Goal: Task Accomplishment & Management: Use online tool/utility

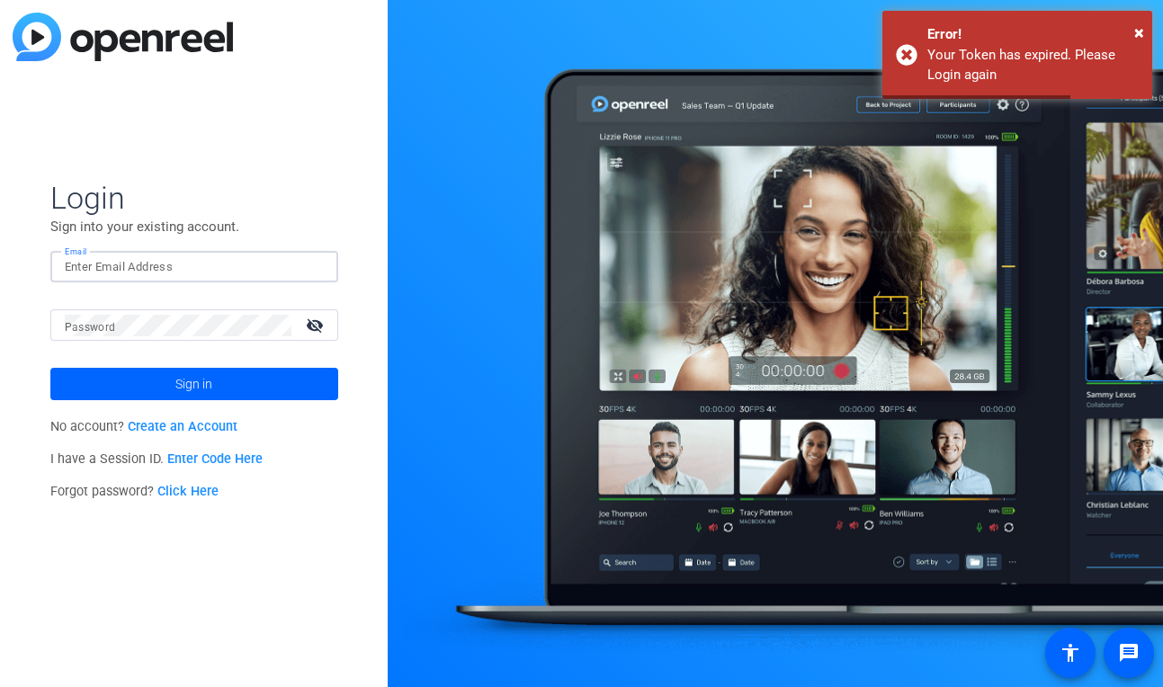
click at [144, 261] on input "Email" at bounding box center [194, 267] width 259 height 22
click at [0, 686] on com-1password-button at bounding box center [0, 687] width 0 height 0
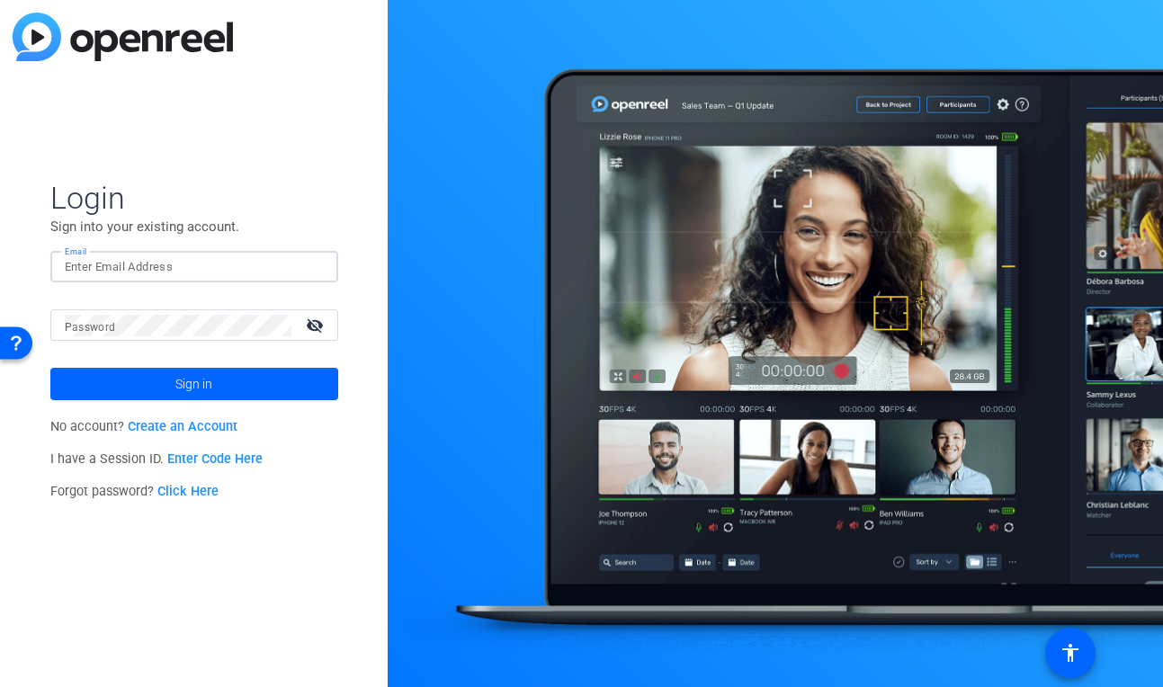
type input "[PERSON_NAME][EMAIL_ADDRESS][PERSON_NAME][DOMAIN_NAME]"
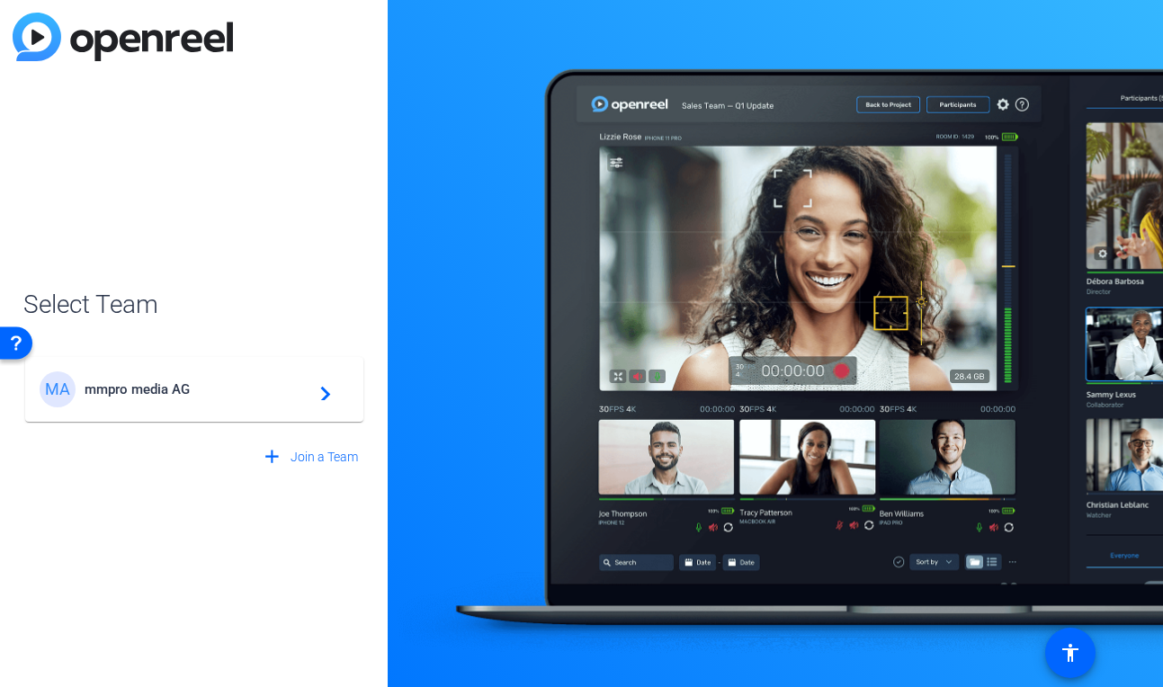
click at [208, 399] on div "MA mmpro media AG navigate_next" at bounding box center [194, 389] width 309 height 36
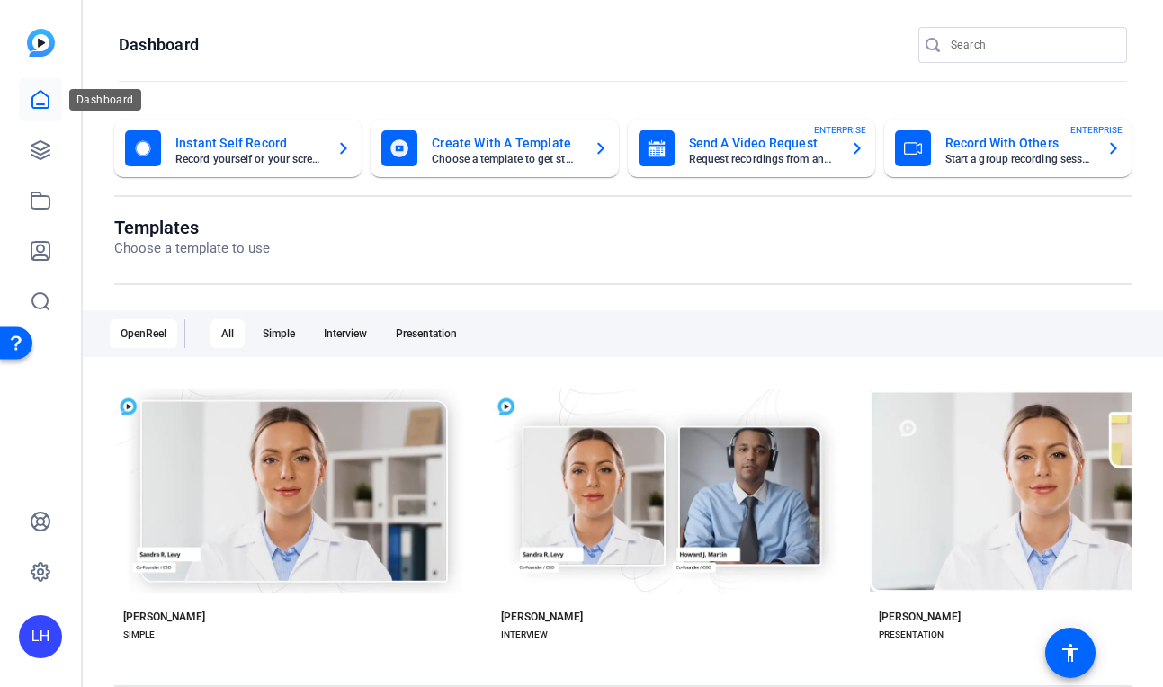
click at [34, 107] on icon at bounding box center [40, 99] width 16 height 17
click at [42, 101] on icon at bounding box center [41, 100] width 22 height 22
click at [45, 149] on icon at bounding box center [41, 150] width 22 height 22
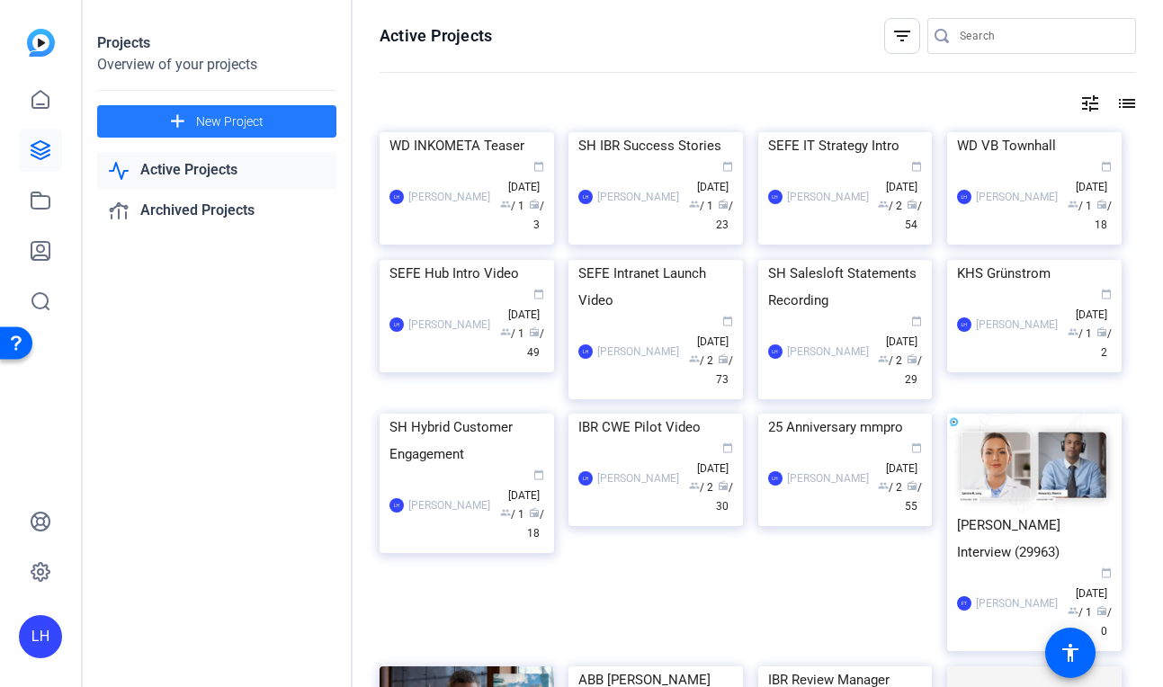
click at [210, 122] on span "New Project" at bounding box center [229, 121] width 67 height 19
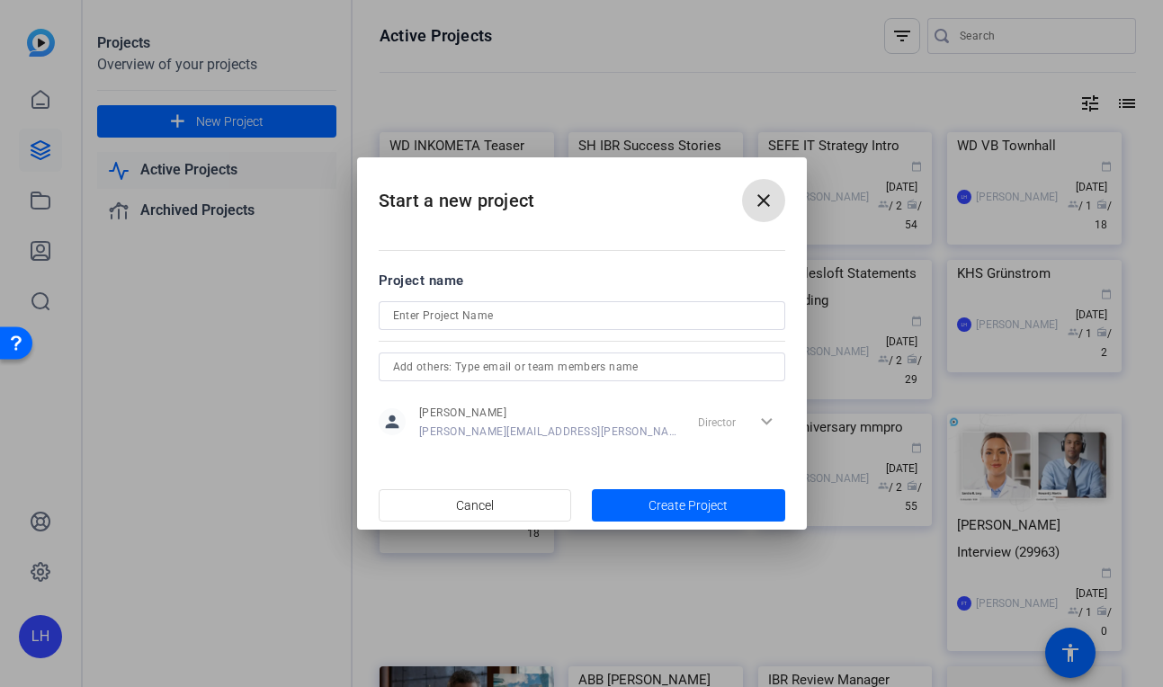
click at [500, 317] on input at bounding box center [582, 316] width 378 height 22
type input "SH IBR CWE"
click at [702, 504] on span "Create Project" at bounding box center [687, 505] width 79 height 19
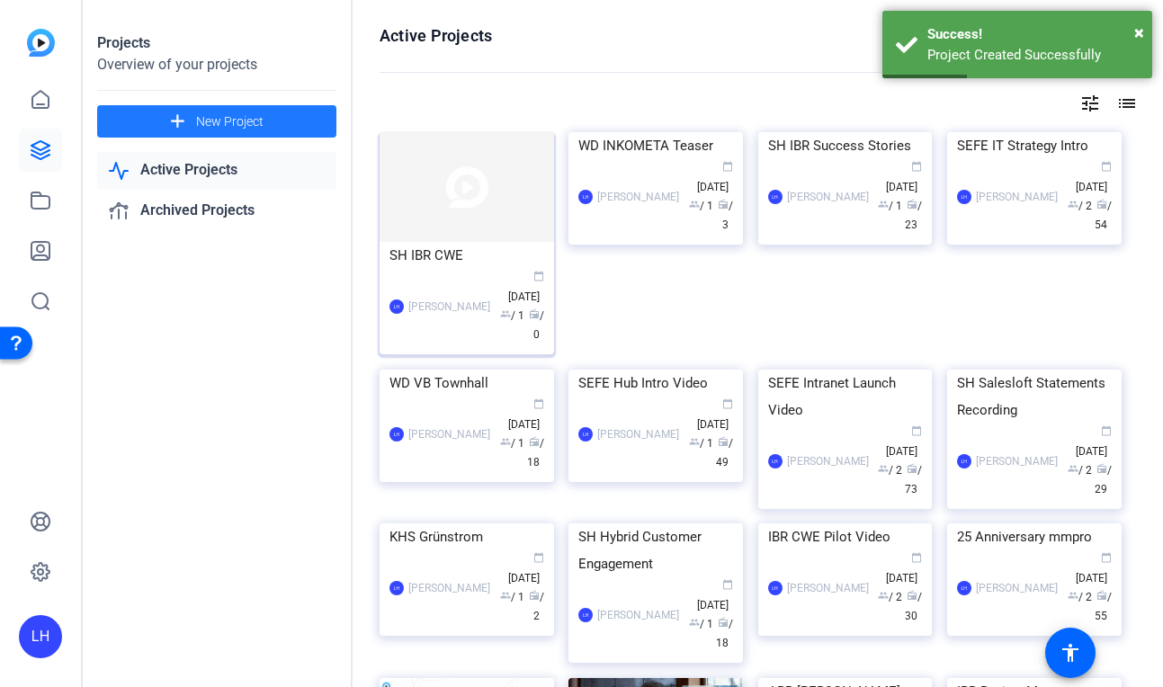
click at [453, 228] on img at bounding box center [467, 187] width 174 height 110
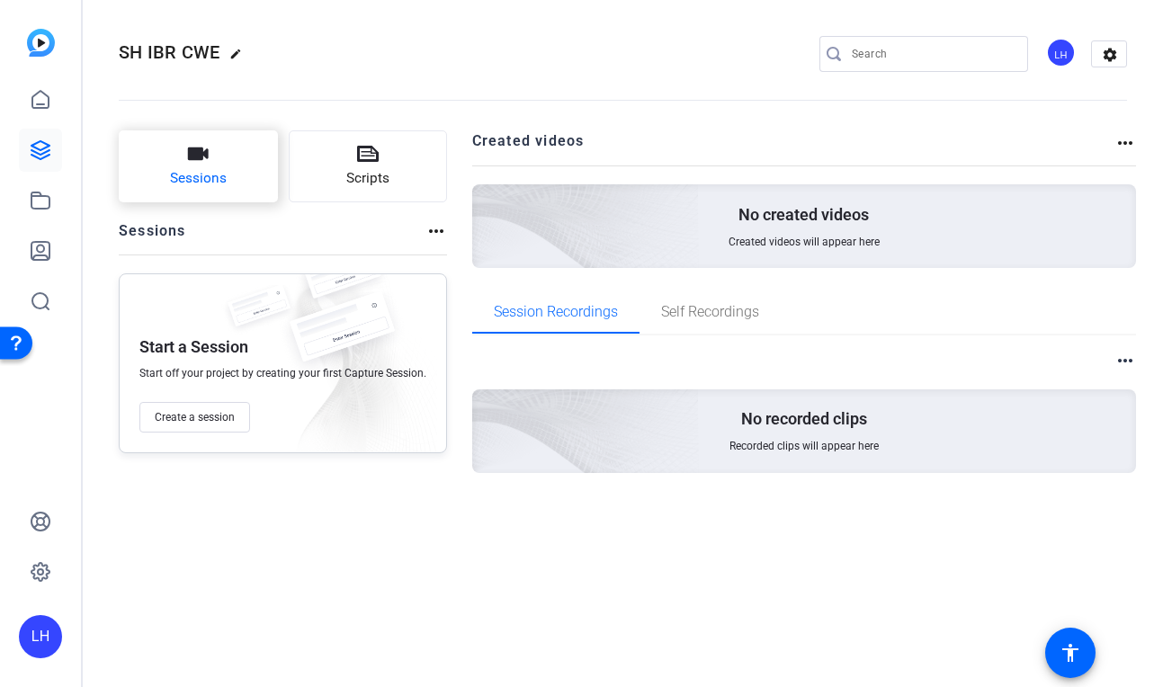
click at [212, 170] on span "Sessions" at bounding box center [198, 178] width 57 height 21
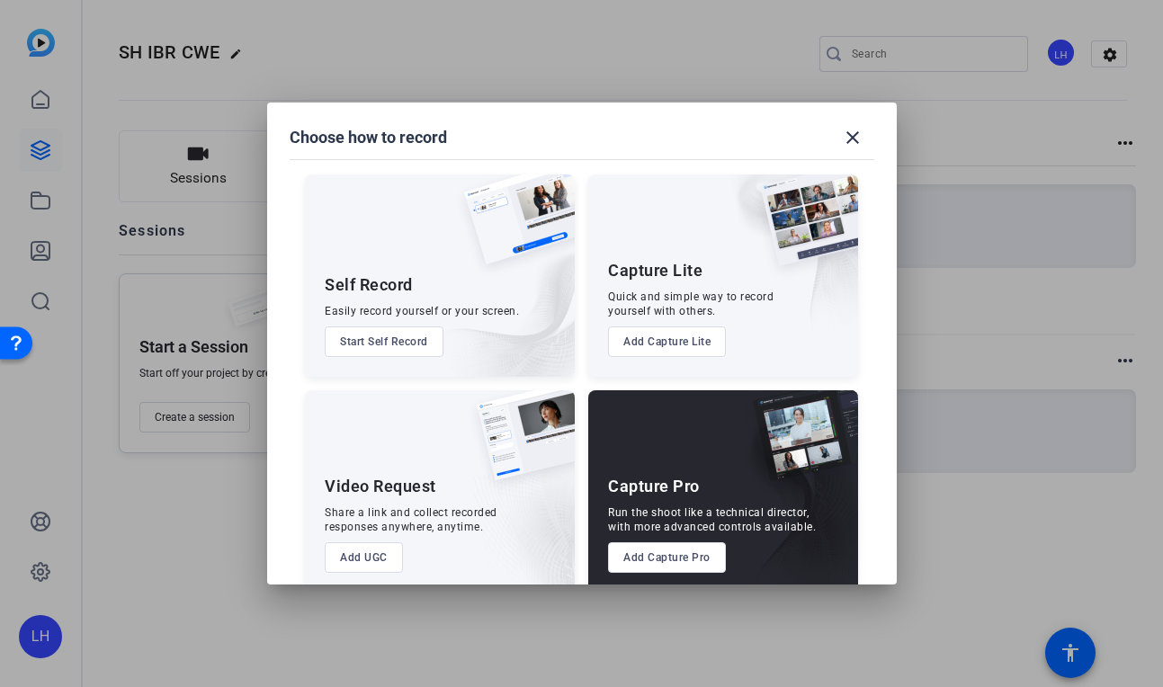
click at [663, 538] on div "Capture Pro Run the shoot like a technical director, with more advanced control…" at bounding box center [723, 491] width 270 height 202
click at [658, 559] on button "Add Capture Pro" at bounding box center [667, 557] width 118 height 31
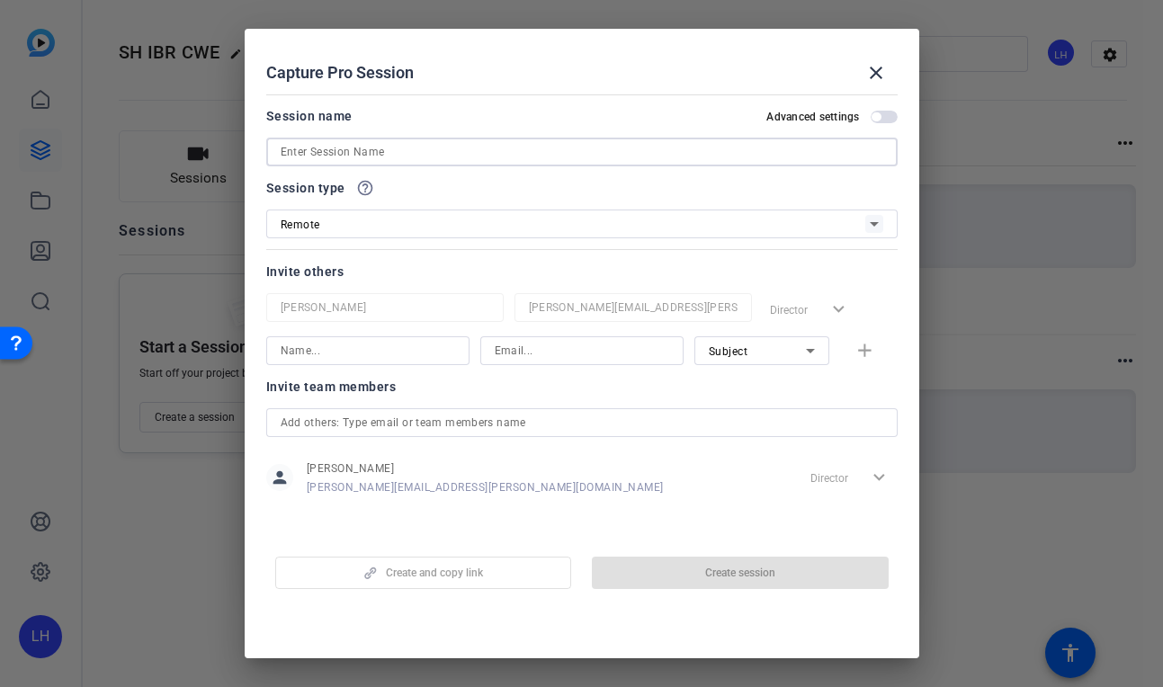
click at [361, 143] on input at bounding box center [582, 152] width 603 height 22
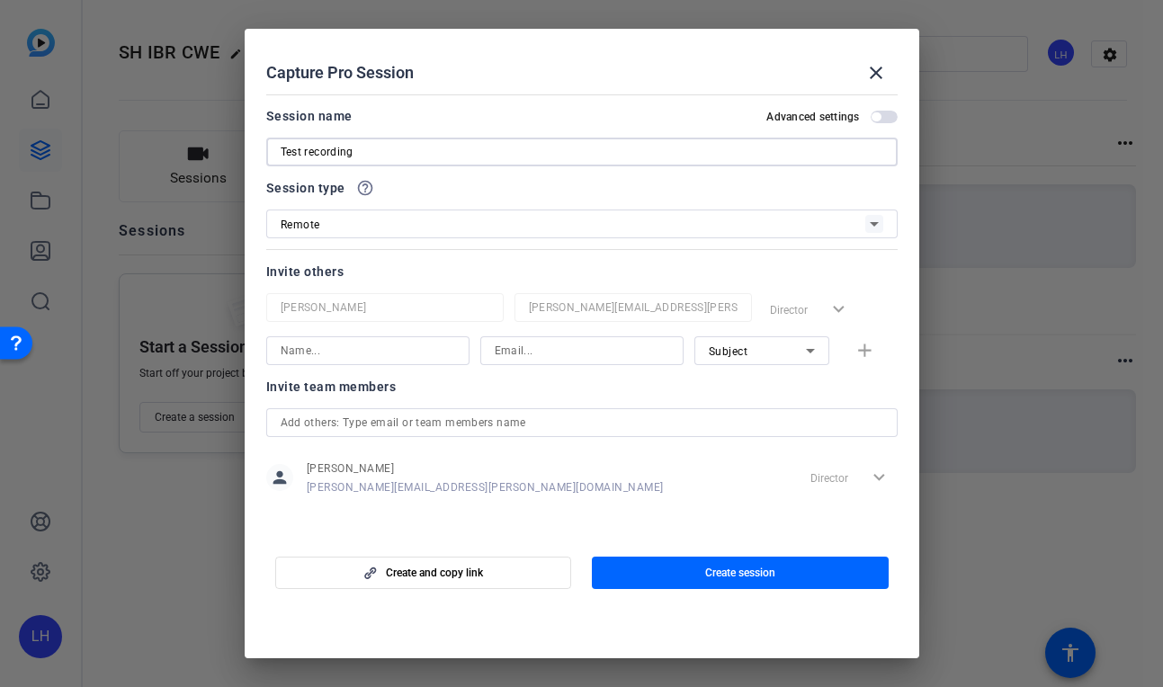
click at [310, 156] on input "Test recording" at bounding box center [582, 152] width 603 height 22
type input "Test Recording"
click at [870, 348] on div "Subject add" at bounding box center [581, 350] width 631 height 29
click at [862, 350] on div "Subject add" at bounding box center [581, 350] width 631 height 29
click at [736, 573] on span "Create session" at bounding box center [740, 573] width 70 height 14
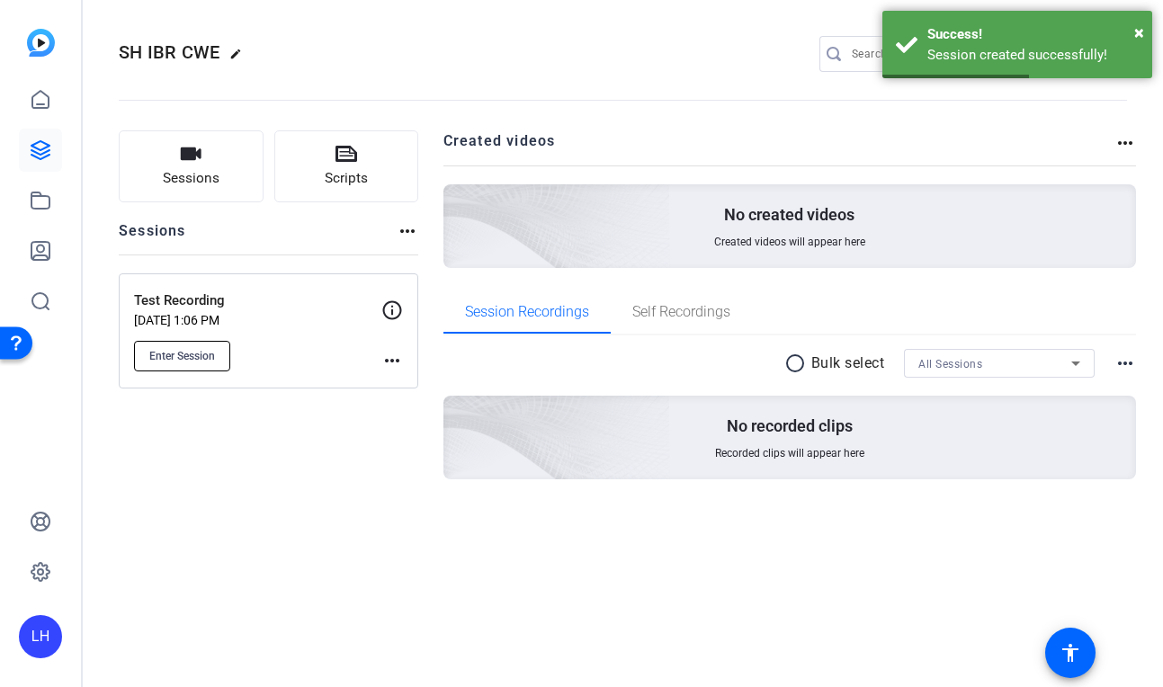
click at [189, 353] on span "Enter Session" at bounding box center [182, 356] width 66 height 14
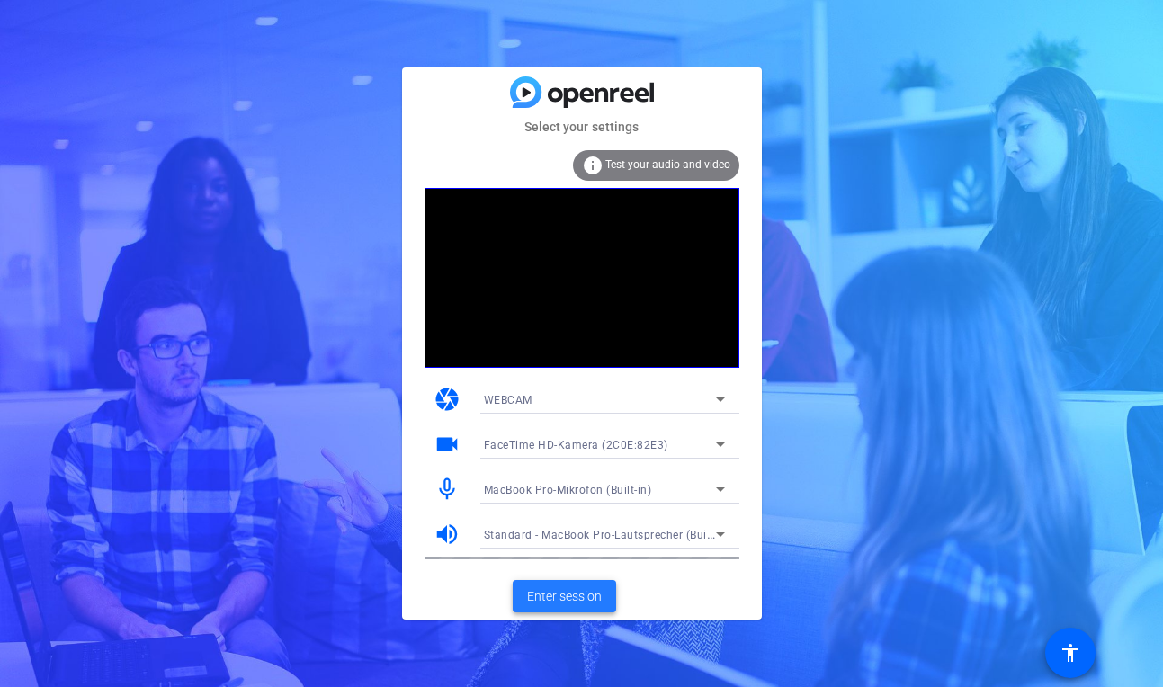
click at [577, 593] on span "Enter session" at bounding box center [564, 596] width 75 height 19
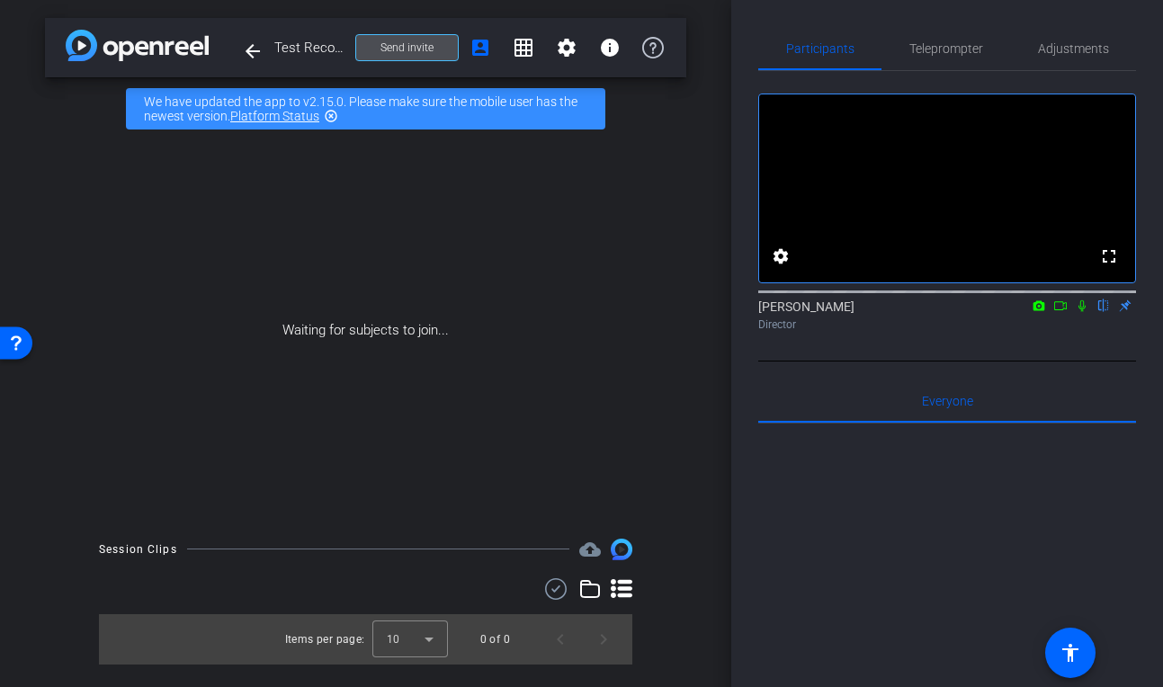
click at [416, 44] on span "Send invite" at bounding box center [406, 47] width 53 height 14
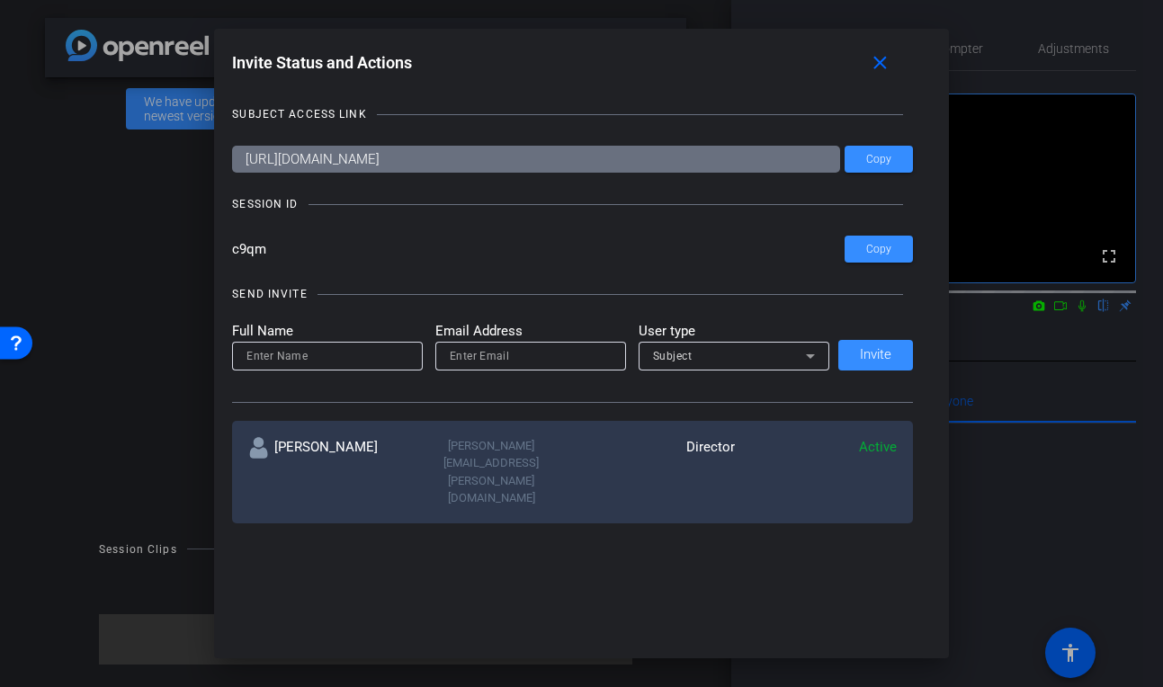
drag, startPoint x: 281, startPoint y: 253, endPoint x: 153, endPoint y: 245, distance: 128.0
click at [153, 245] on div "Invite Status and Actions close SUBJECT ACCESS LINK [URL][DOMAIN_NAME] Copy SES…" at bounding box center [581, 343] width 1163 height 687
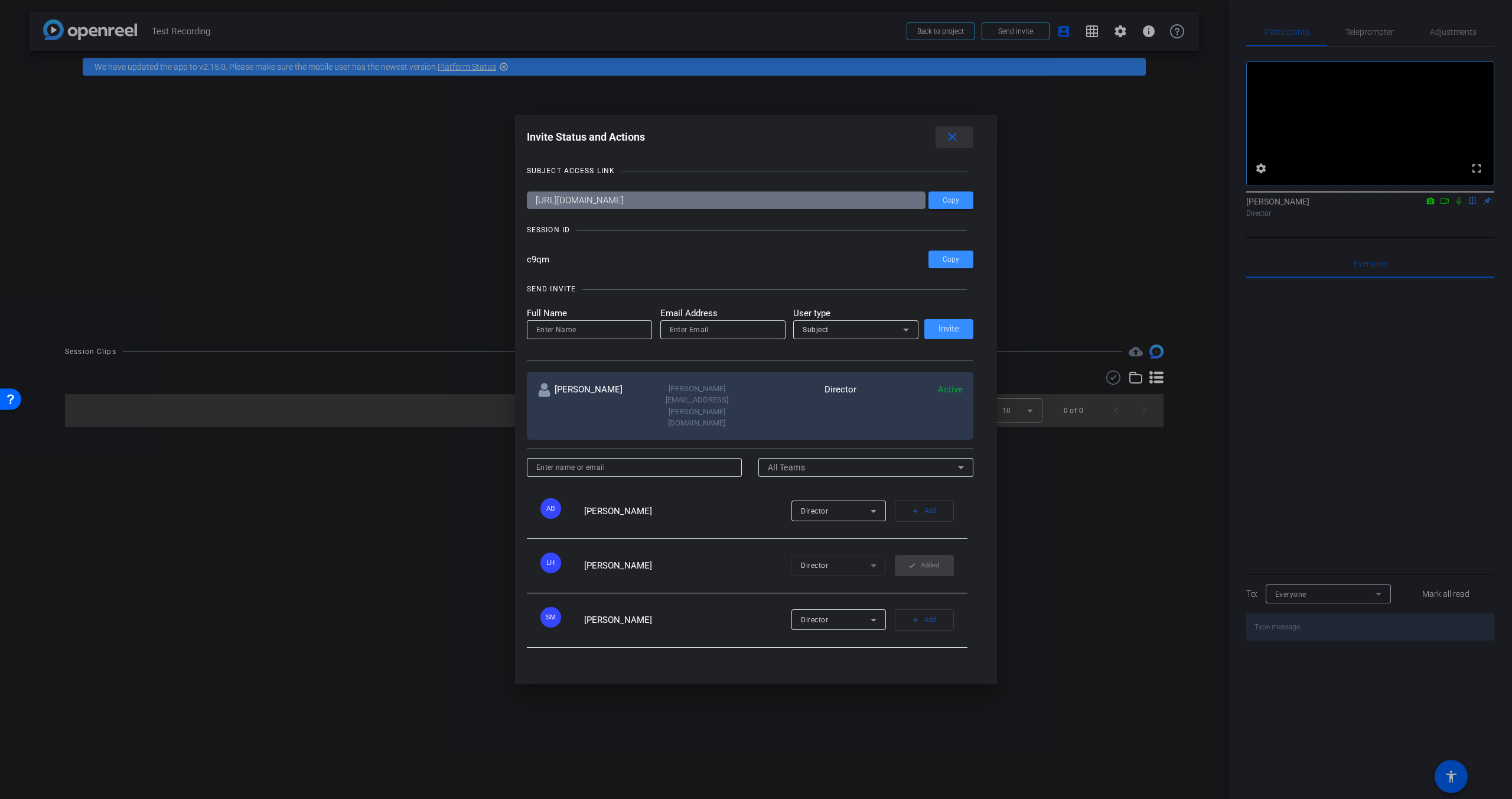
click at [763, 141] on mat-icon "close" at bounding box center [952, 137] width 14 height 14
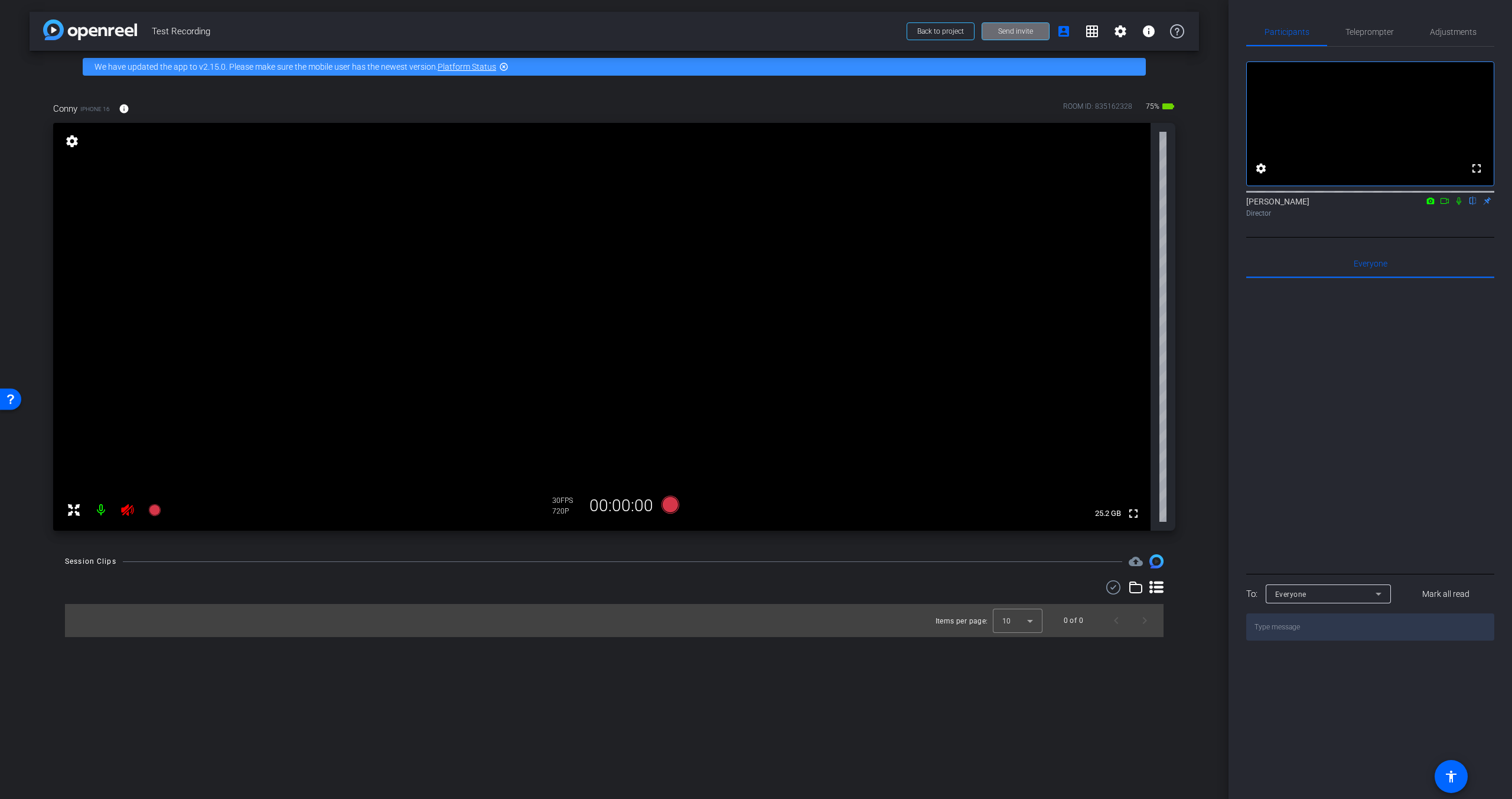
click at [763, 38] on span at bounding box center [1016, 31] width 67 height 28
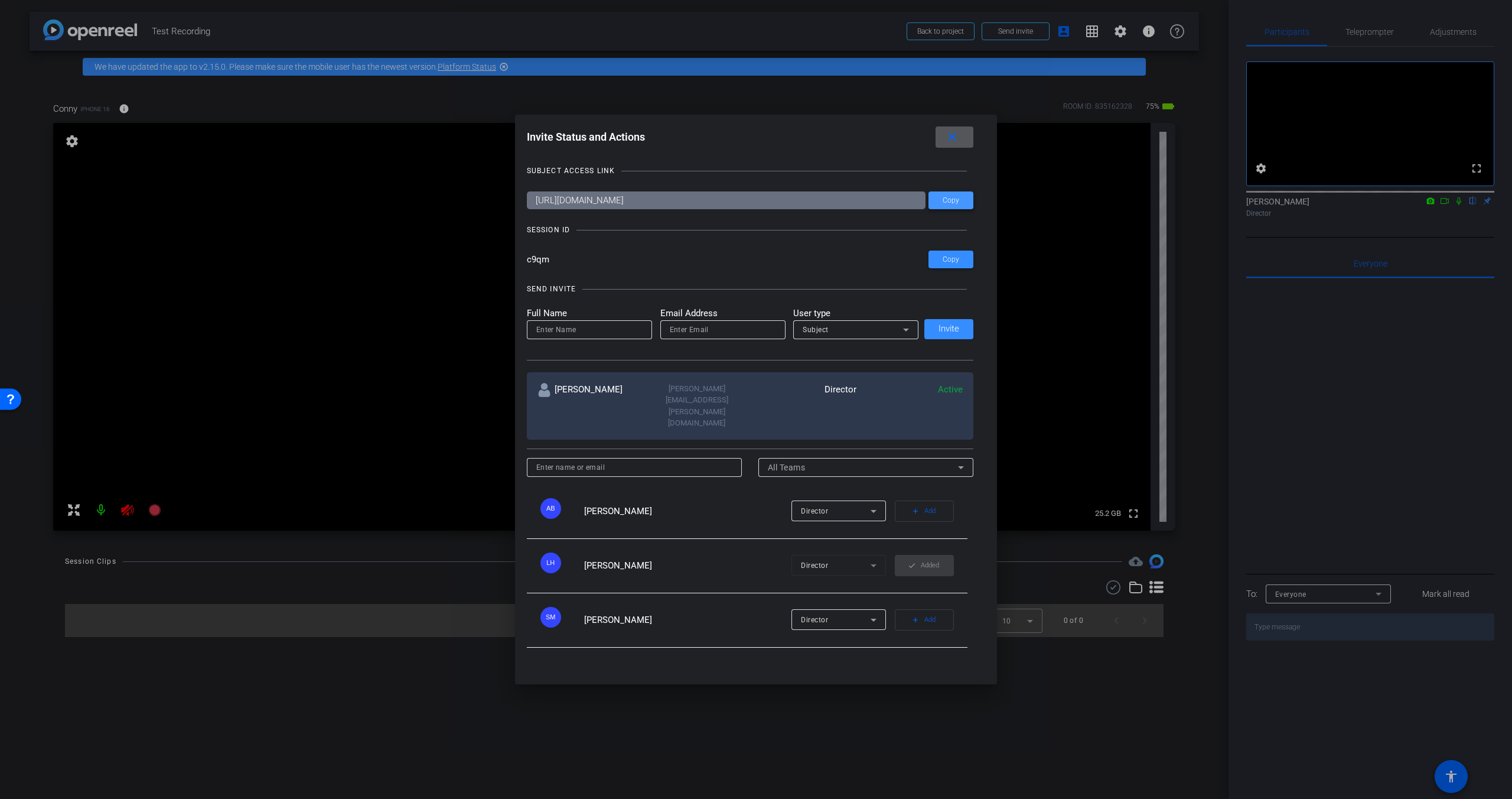
click at [763, 198] on span "Copy" at bounding box center [950, 200] width 16 height 9
click at [558, 325] on input at bounding box center [590, 330] width 106 height 14
click at [598, 451] on input at bounding box center [634, 468] width 196 height 14
click at [600, 451] on input at bounding box center [634, 468] width 196 height 14
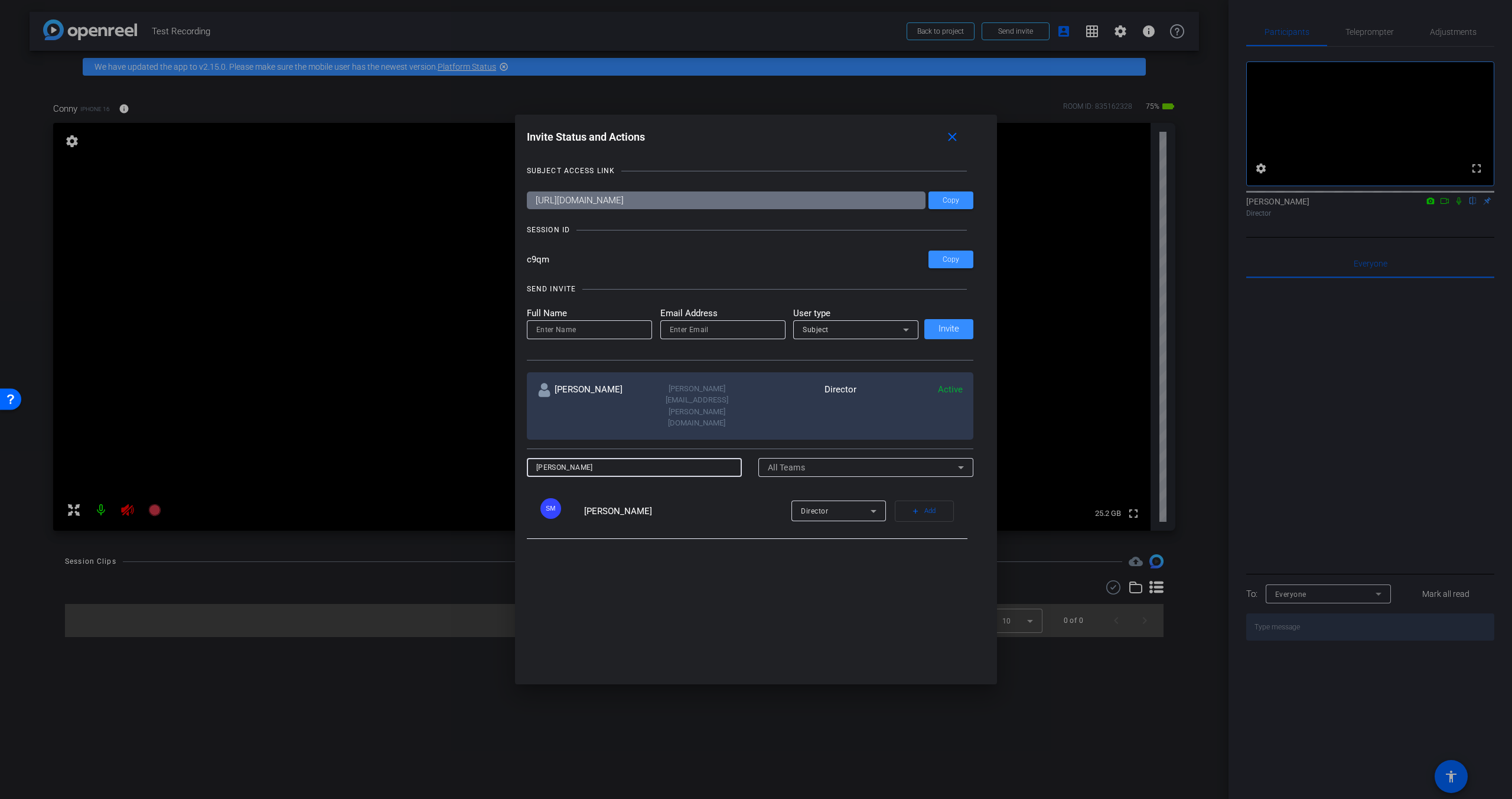
type input "[PERSON_NAME]"
click at [622, 451] on span "[PERSON_NAME]" at bounding box center [617, 511] width 68 height 11
click at [763, 451] on span "Add" at bounding box center [930, 511] width 11 height 16
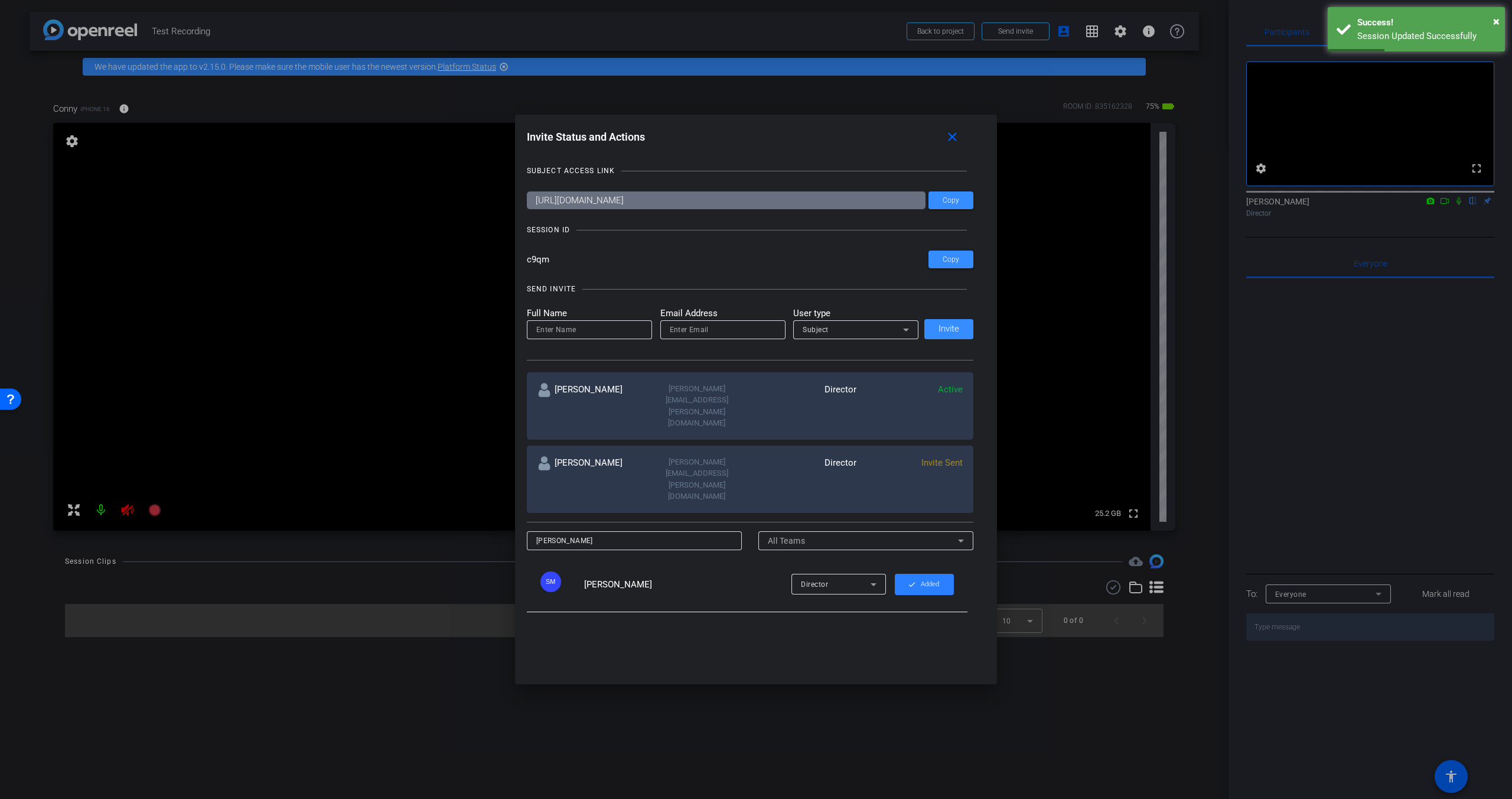
click at [763, 451] on span "Added" at bounding box center [930, 584] width 18 height 18
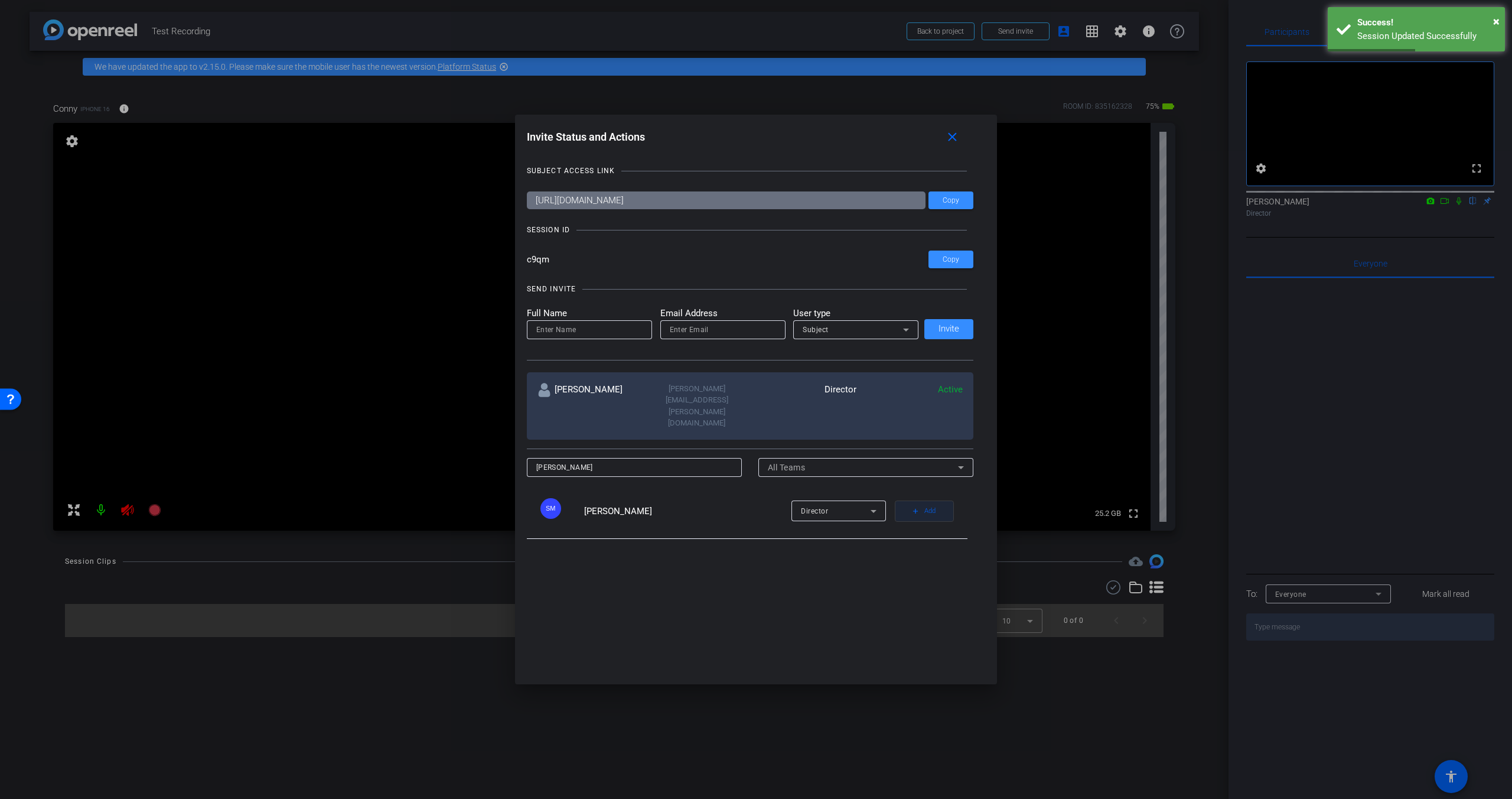
click at [763, 451] on span "Add" at bounding box center [930, 511] width 11 height 16
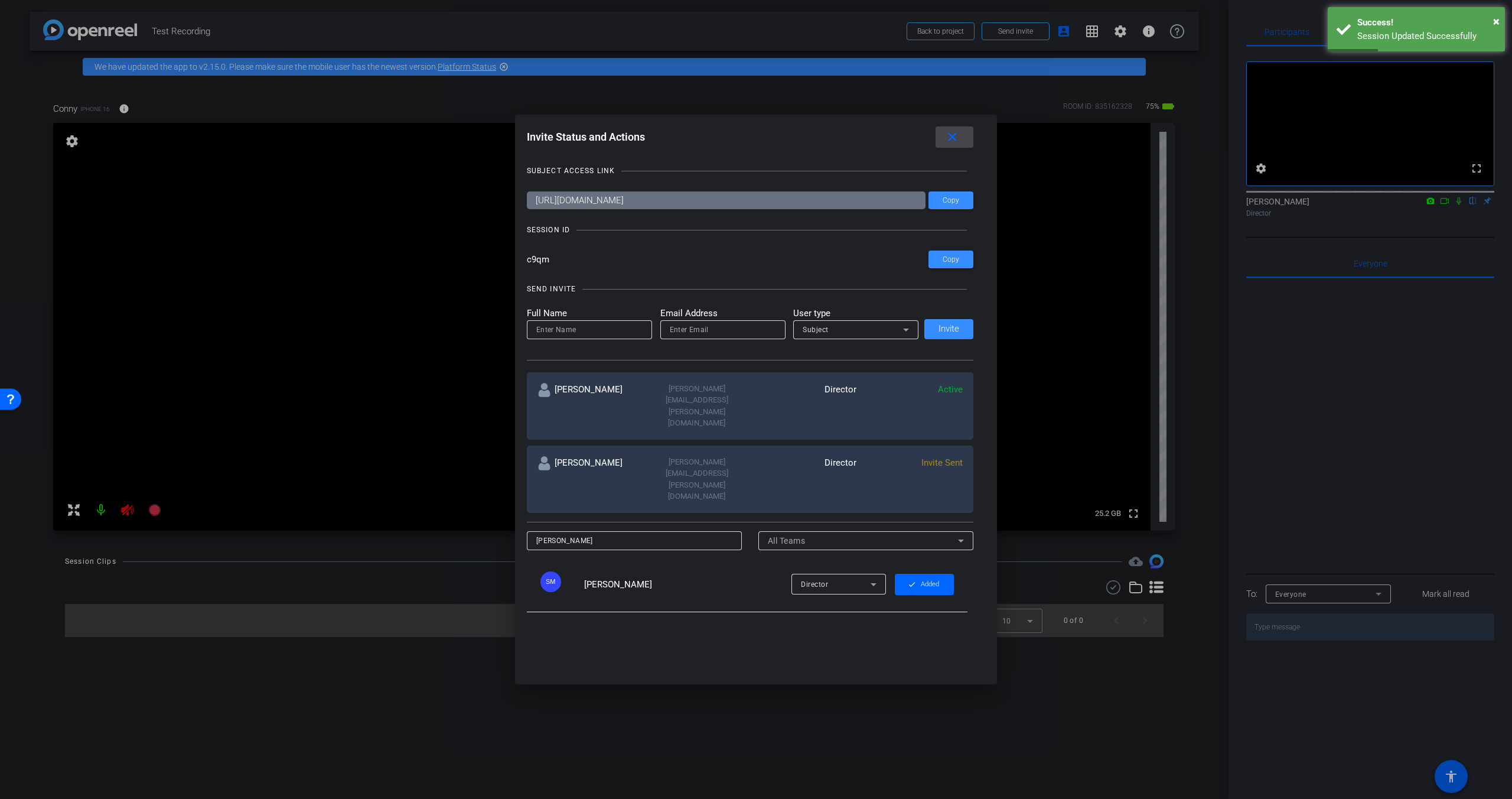
click at [763, 135] on mat-icon "close" at bounding box center [952, 137] width 14 height 14
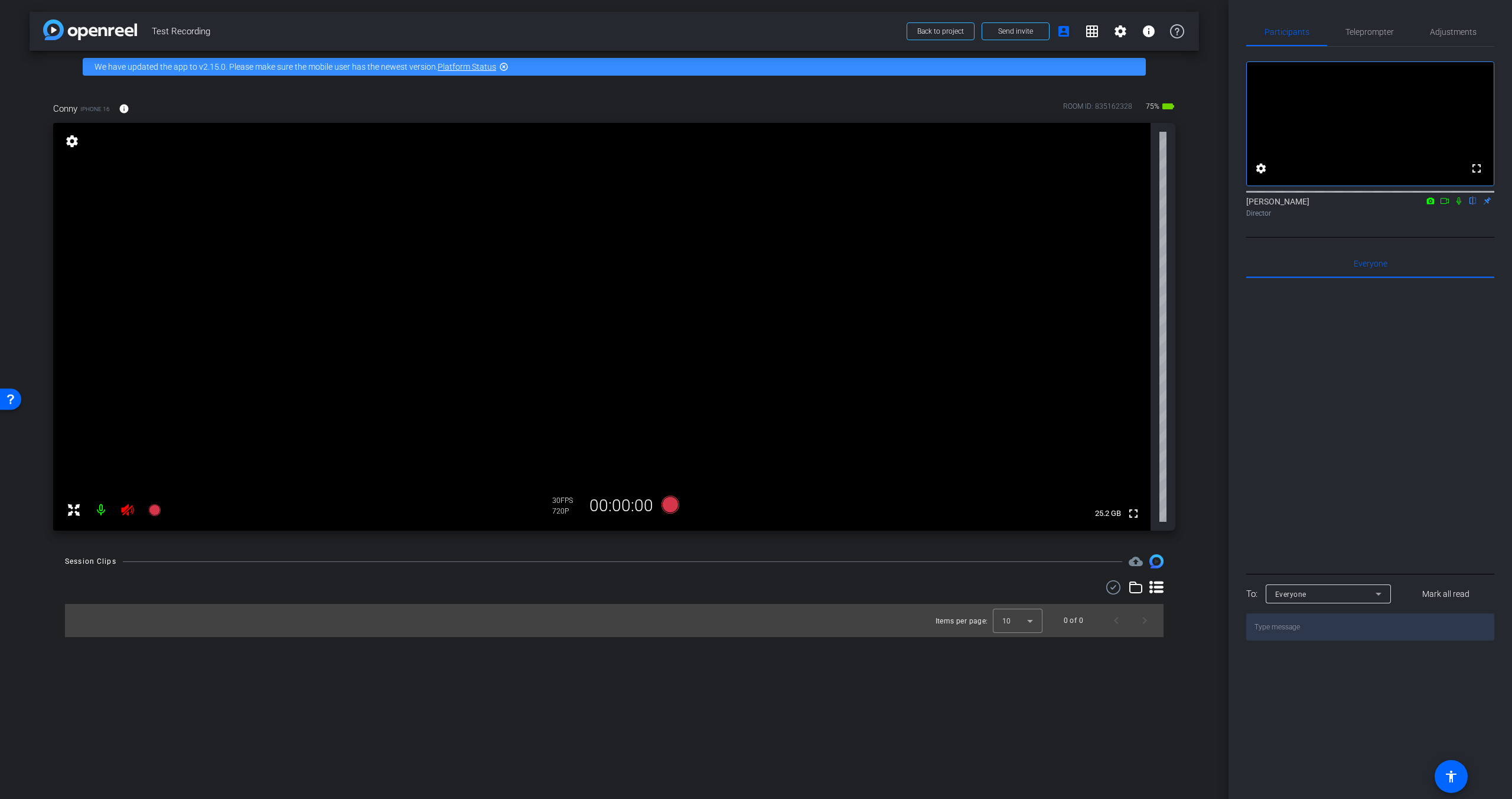
click at [127, 451] on icon at bounding box center [127, 510] width 14 height 14
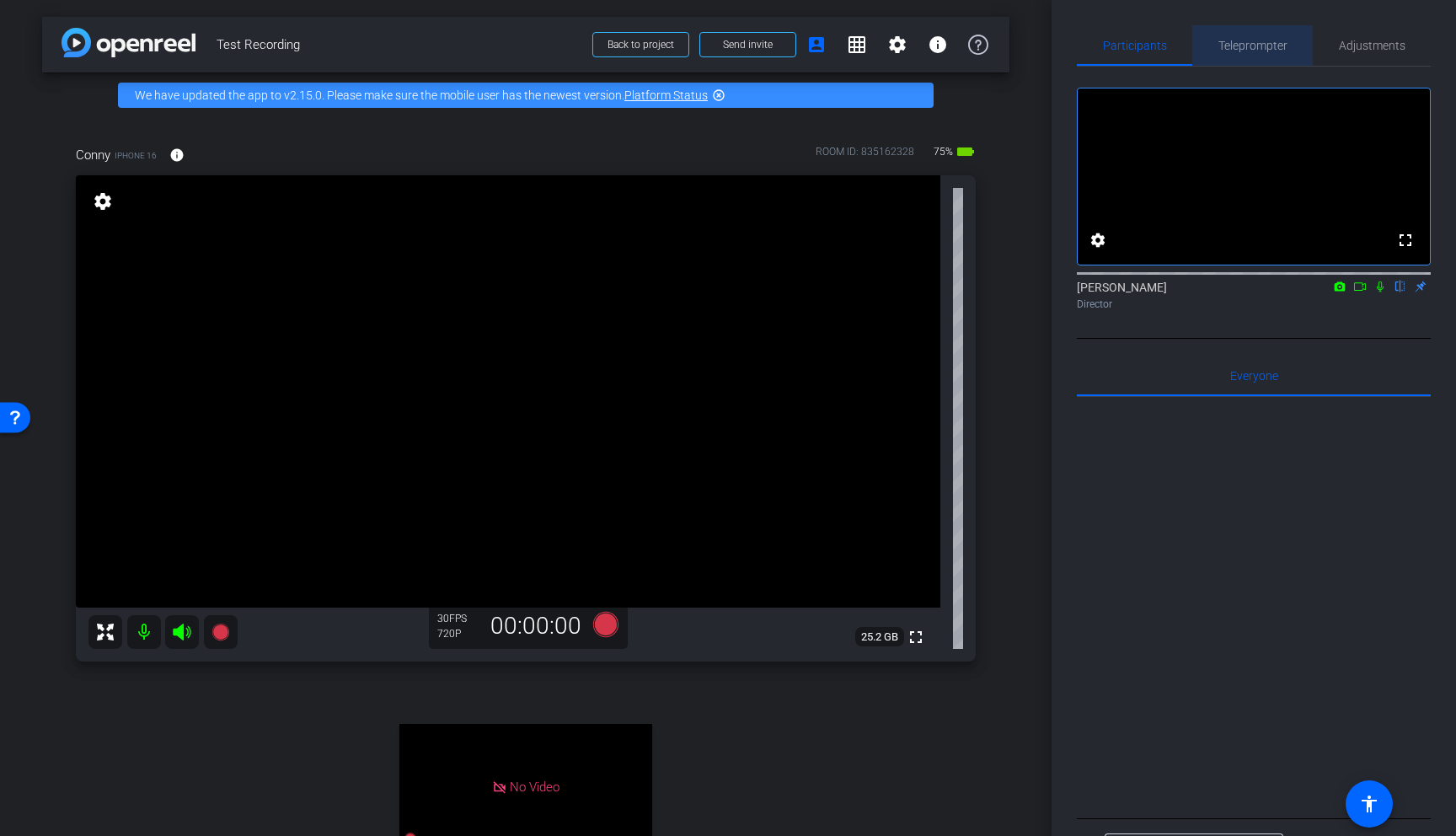
click at [1089, 51] on span "Teleprompter" at bounding box center [1254, 45] width 69 height 12
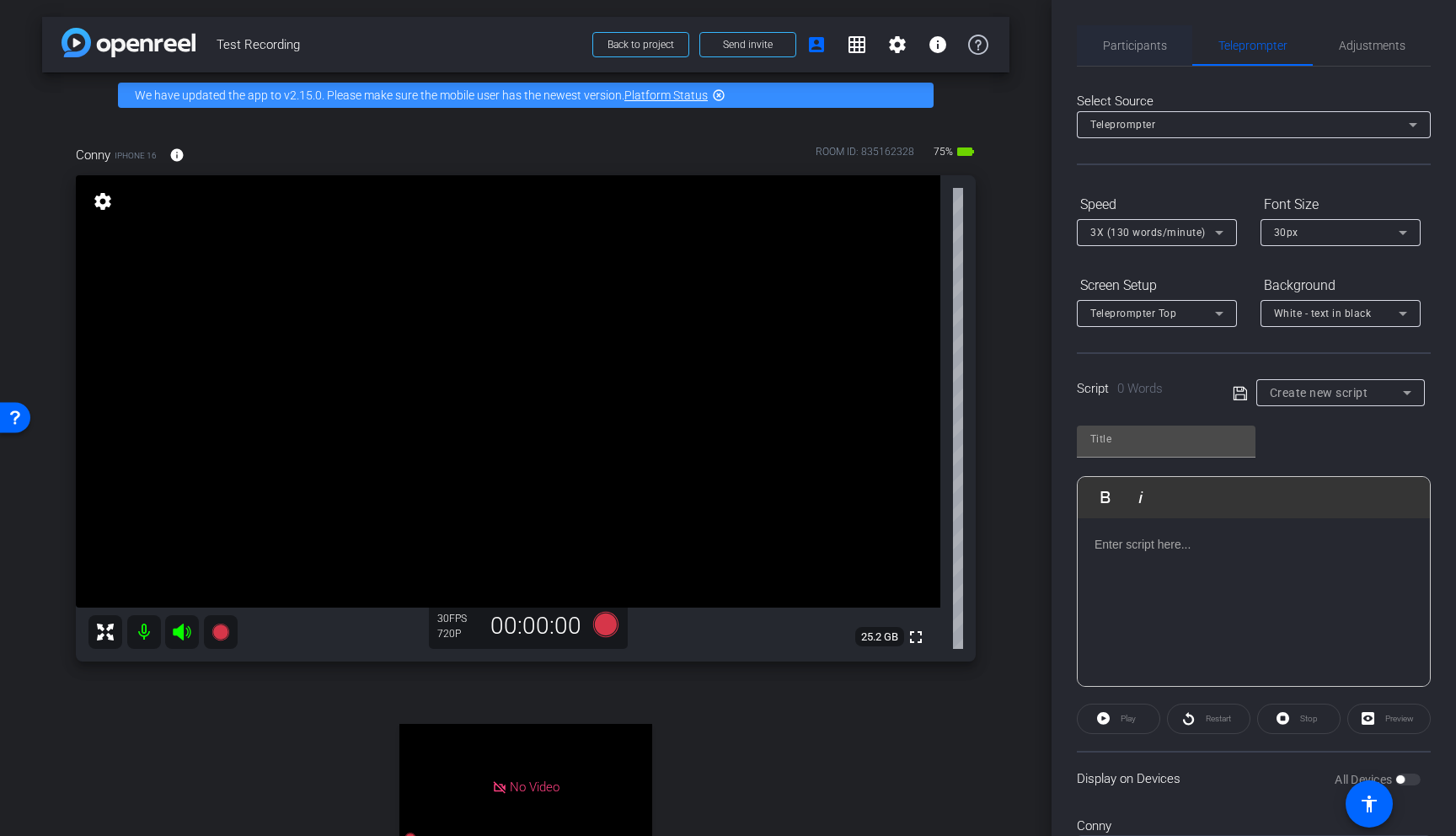
click at [1089, 64] on span "Participants" at bounding box center [1135, 45] width 64 height 40
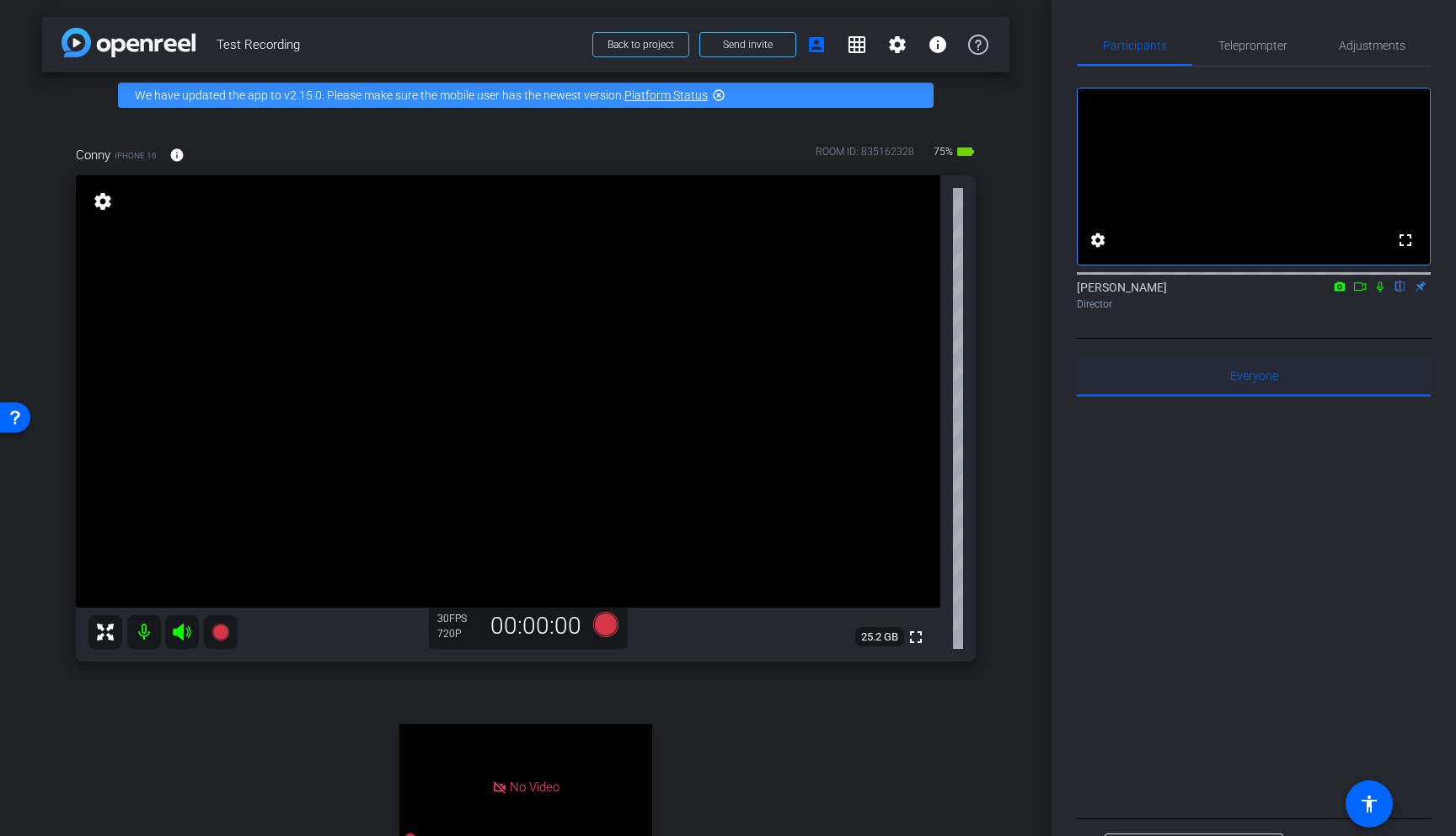
click at [1089, 396] on span "Everyone 0" at bounding box center [1254, 376] width 48 height 40
click at [601, 625] on icon at bounding box center [605, 624] width 25 height 25
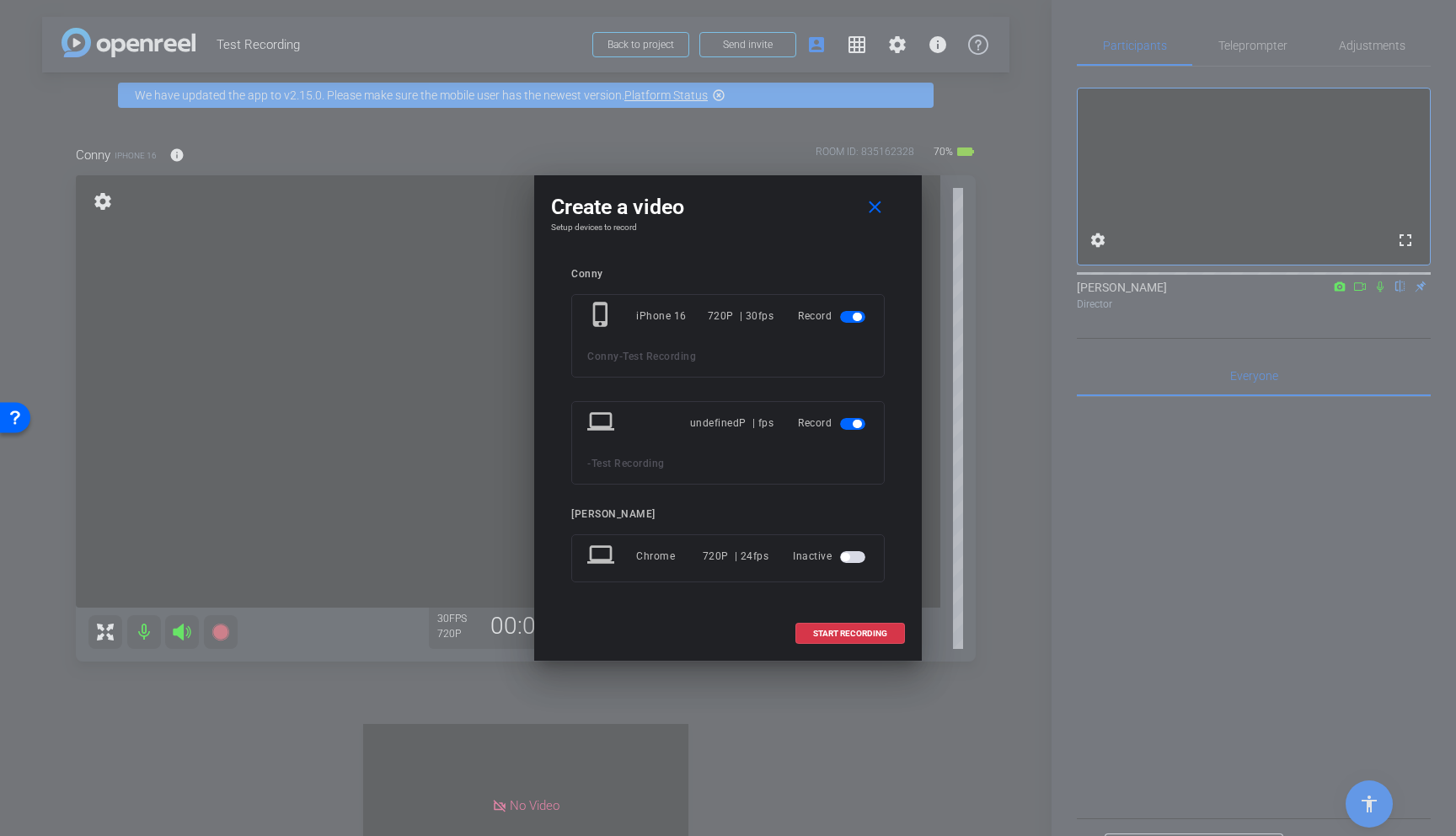
click at [861, 423] on span "button" at bounding box center [856, 424] width 8 height 8
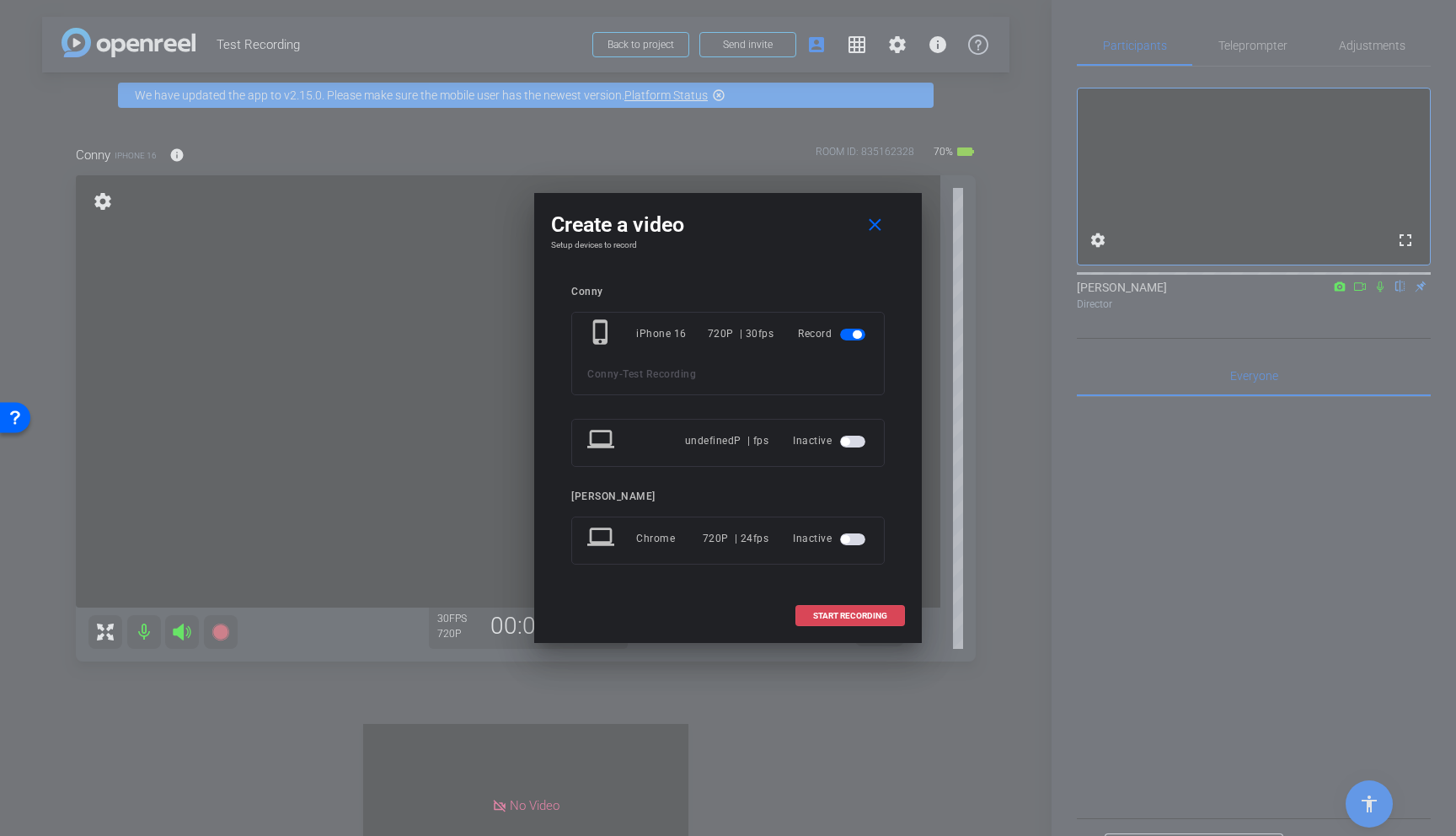
click at [854, 619] on span "START RECORDING" at bounding box center [850, 616] width 74 height 8
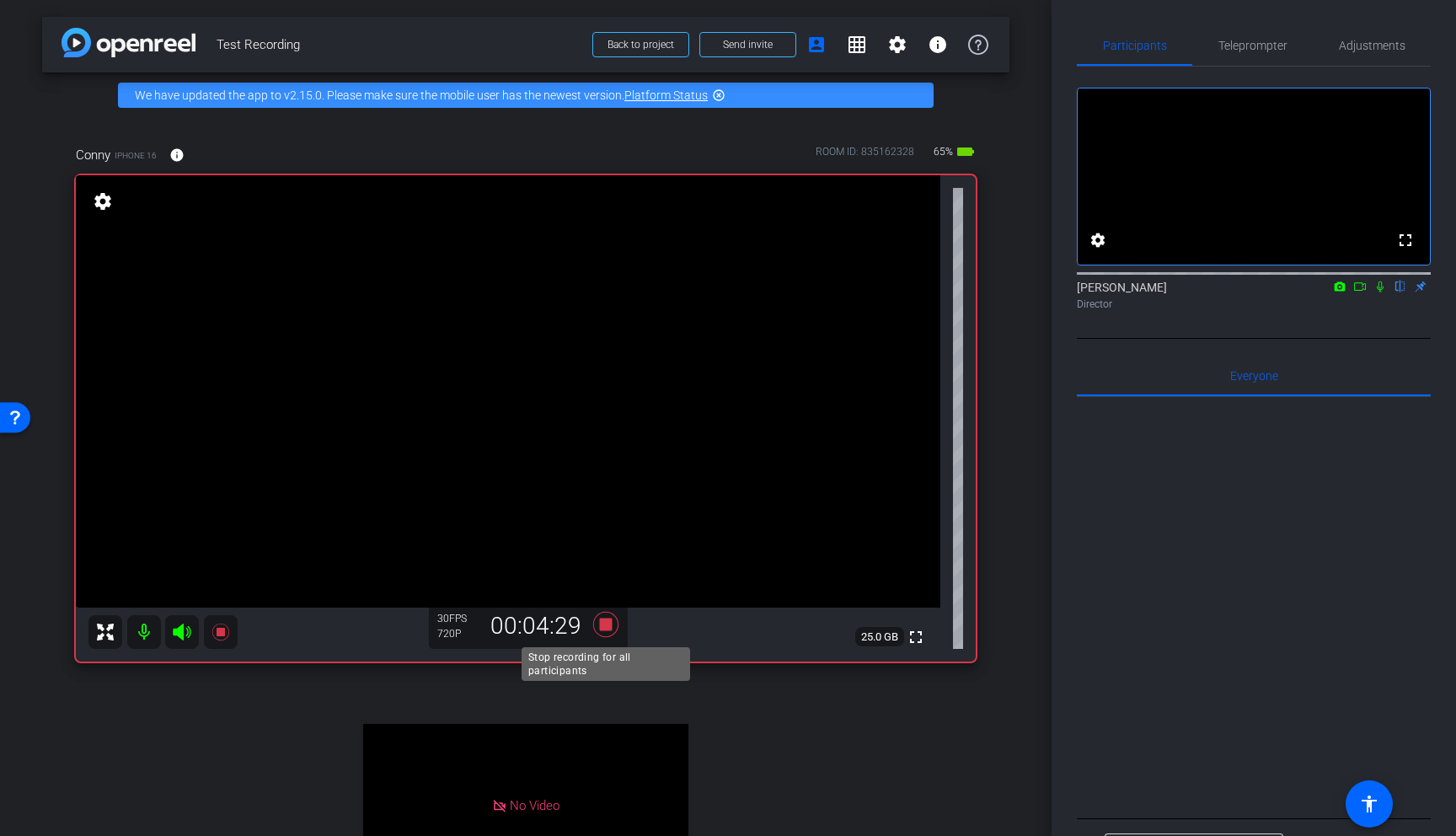
click at [599, 628] on icon at bounding box center [605, 624] width 40 height 30
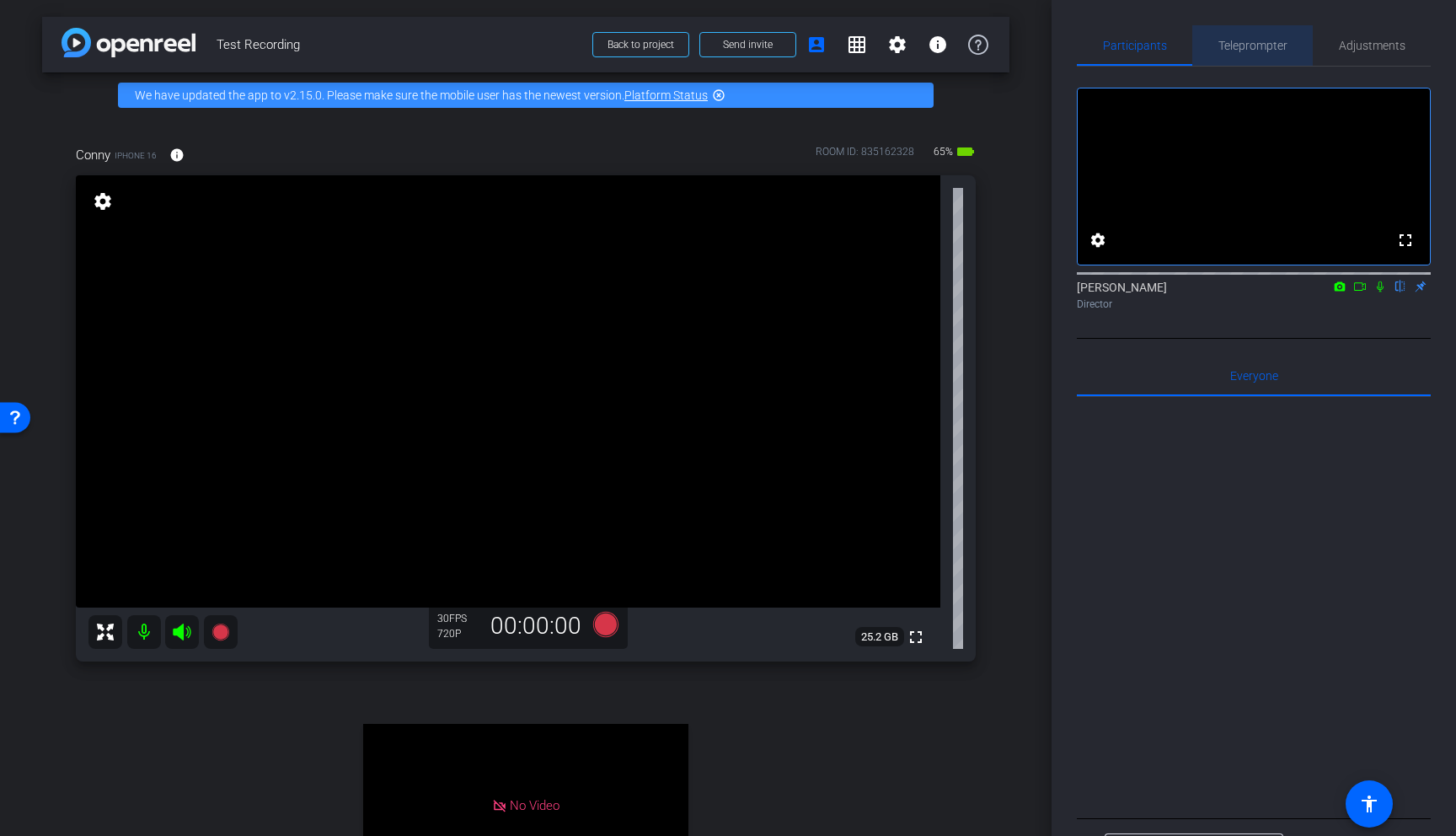
click at [1089, 47] on span "Teleprompter" at bounding box center [1254, 45] width 69 height 12
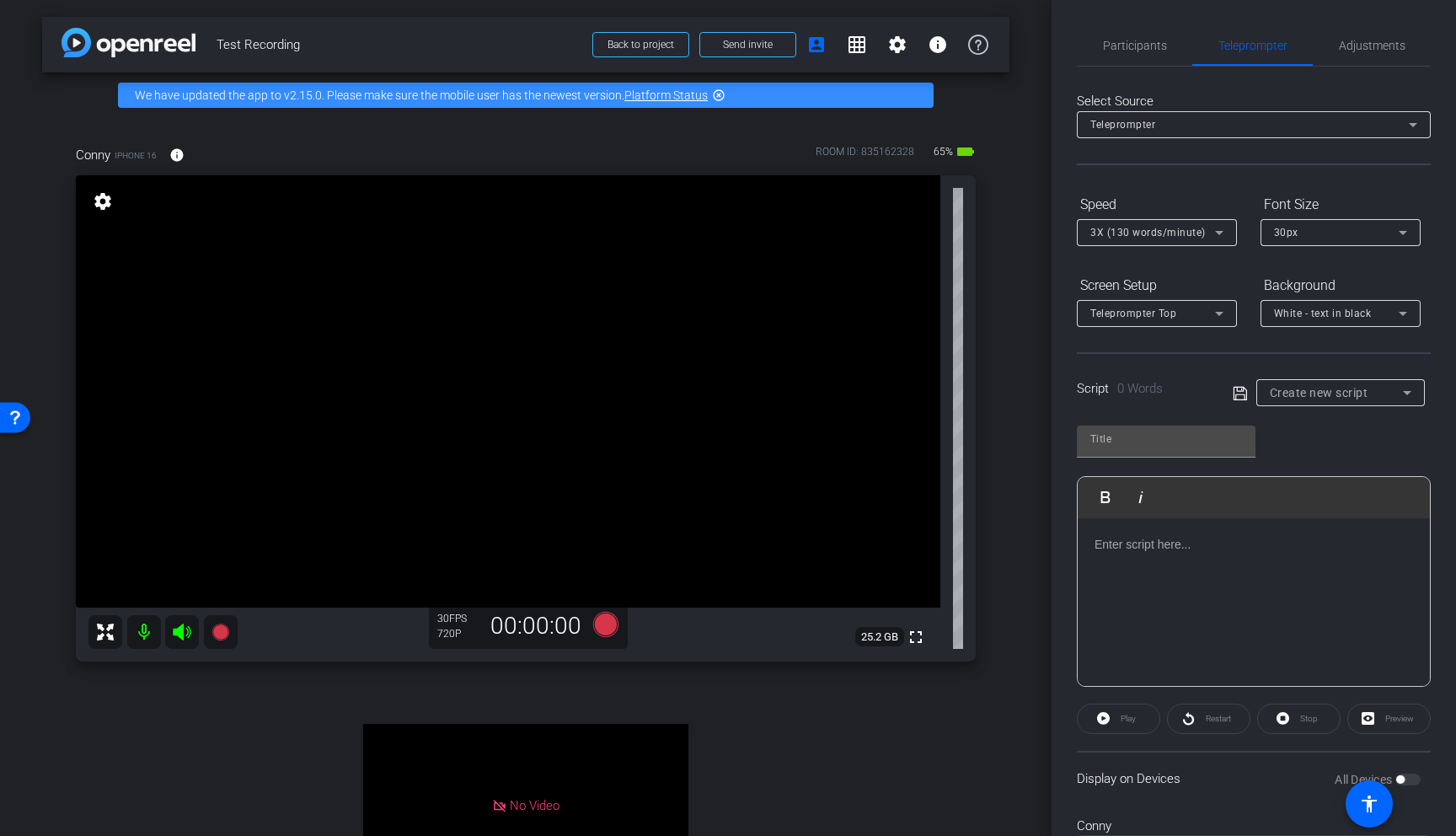
click at [1089, 545] on p at bounding box center [1254, 545] width 319 height 19
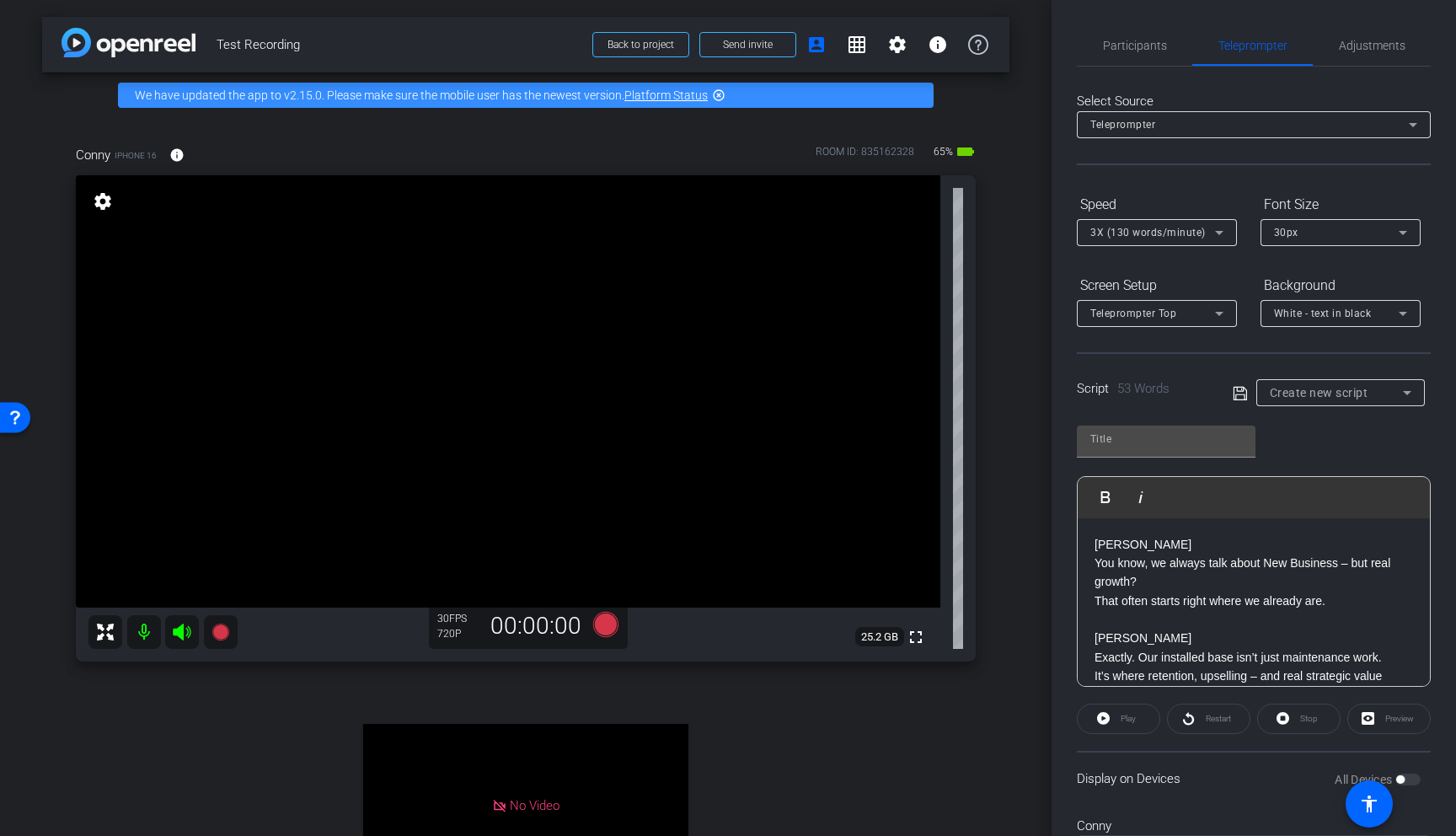
click at [1089, 643] on div "Play" at bounding box center [1118, 719] width 83 height 30
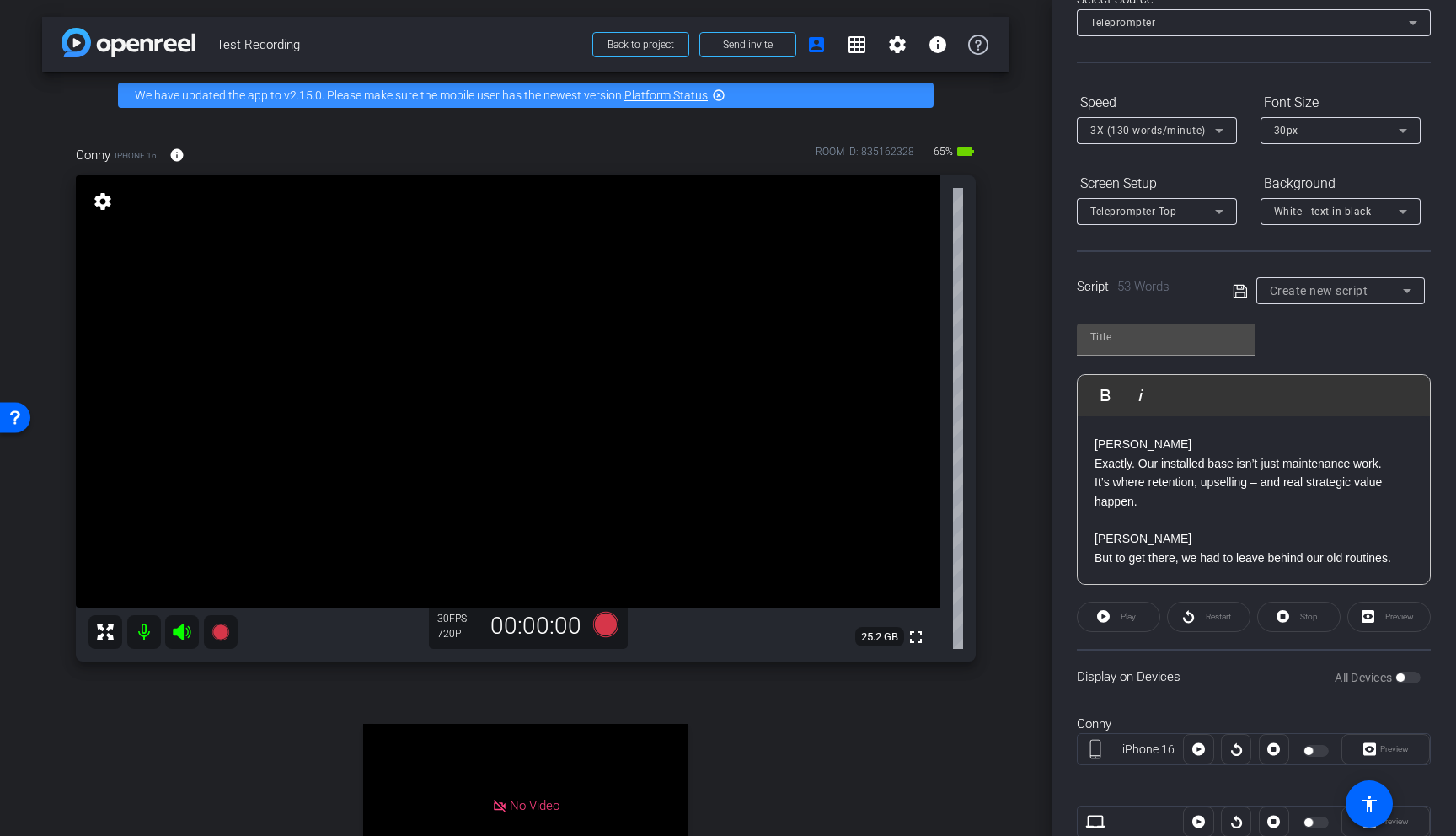
scroll to position [157, 0]
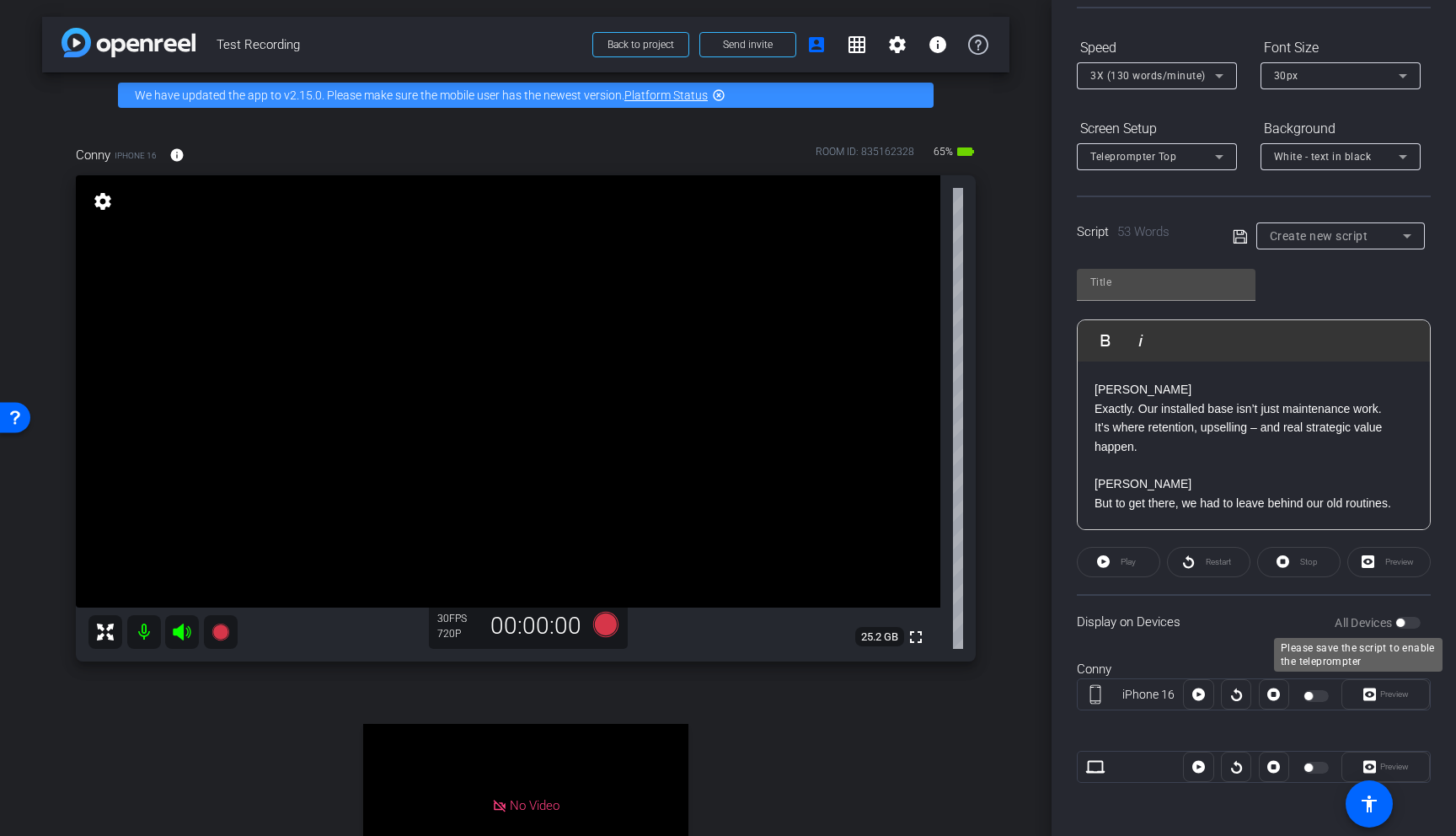
click at [1089, 623] on label "All Devices" at bounding box center [1365, 623] width 61 height 17
click at [1089, 625] on label "All Devices" at bounding box center [1365, 623] width 61 height 17
click at [1089, 643] on div at bounding box center [1198, 694] width 30 height 30
click at [606, 616] on icon at bounding box center [605, 624] width 25 height 25
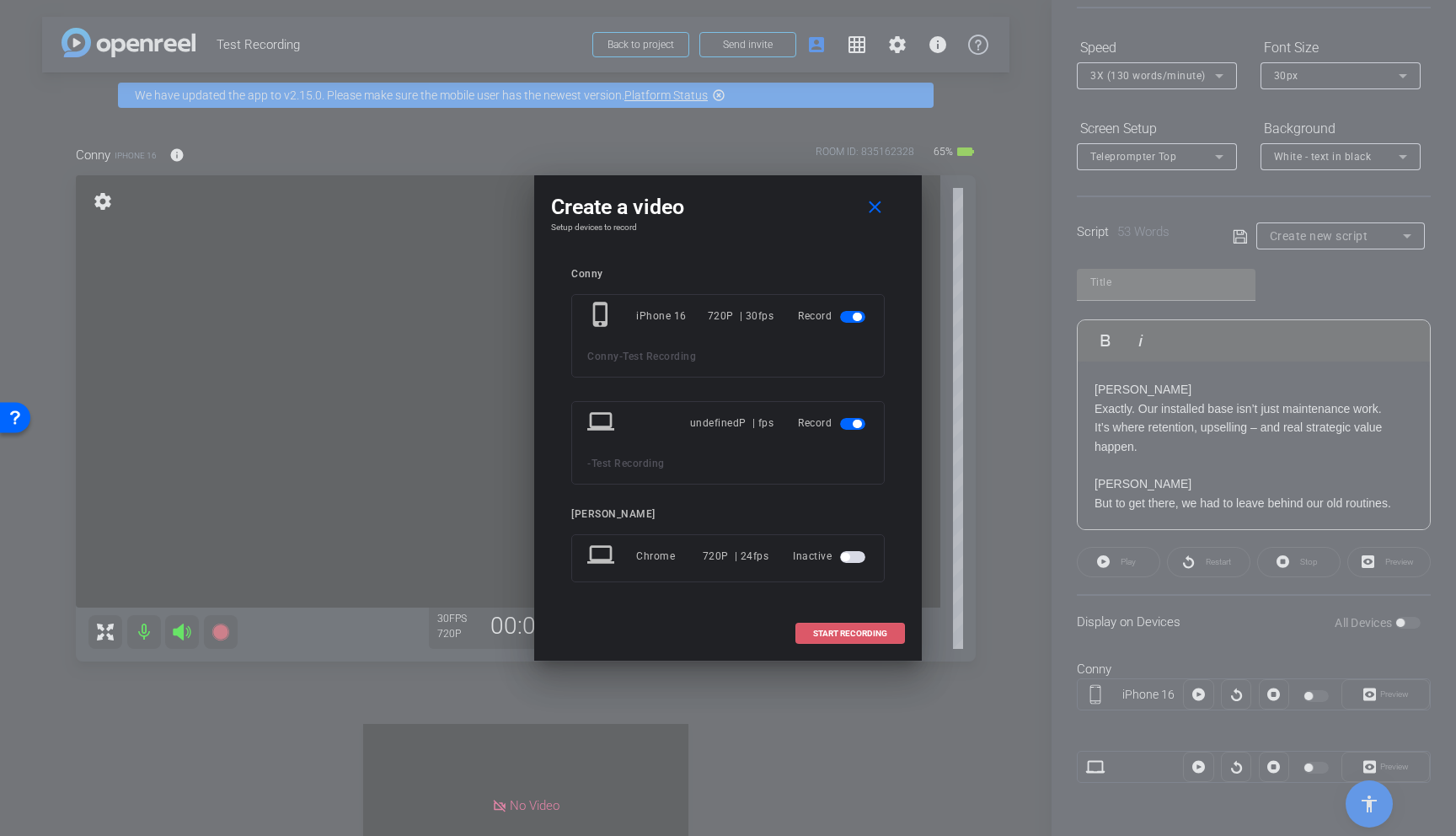
click at [852, 633] on span "START RECORDING" at bounding box center [850, 634] width 74 height 8
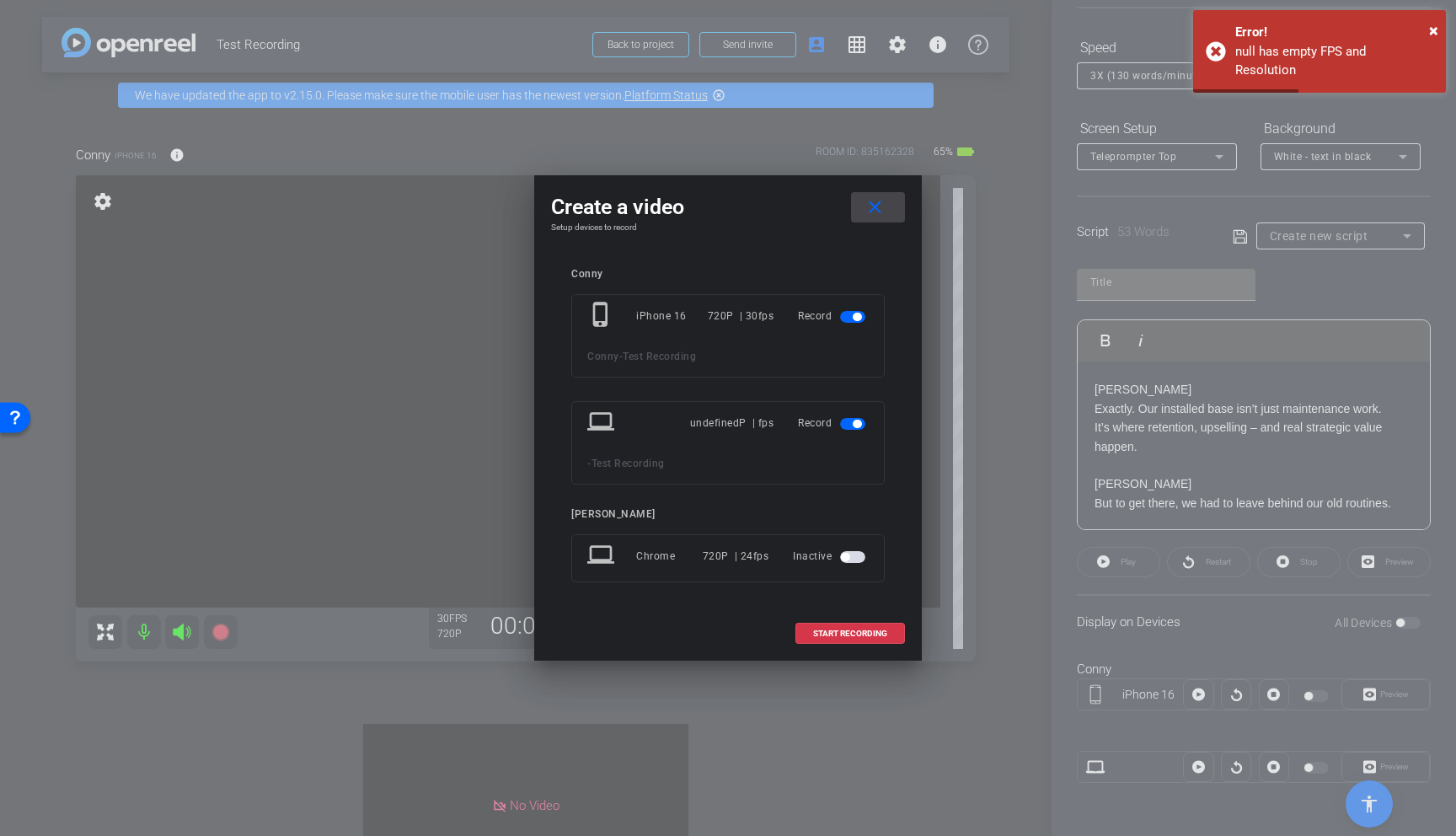
click at [884, 204] on mat-icon "close" at bounding box center [875, 207] width 21 height 21
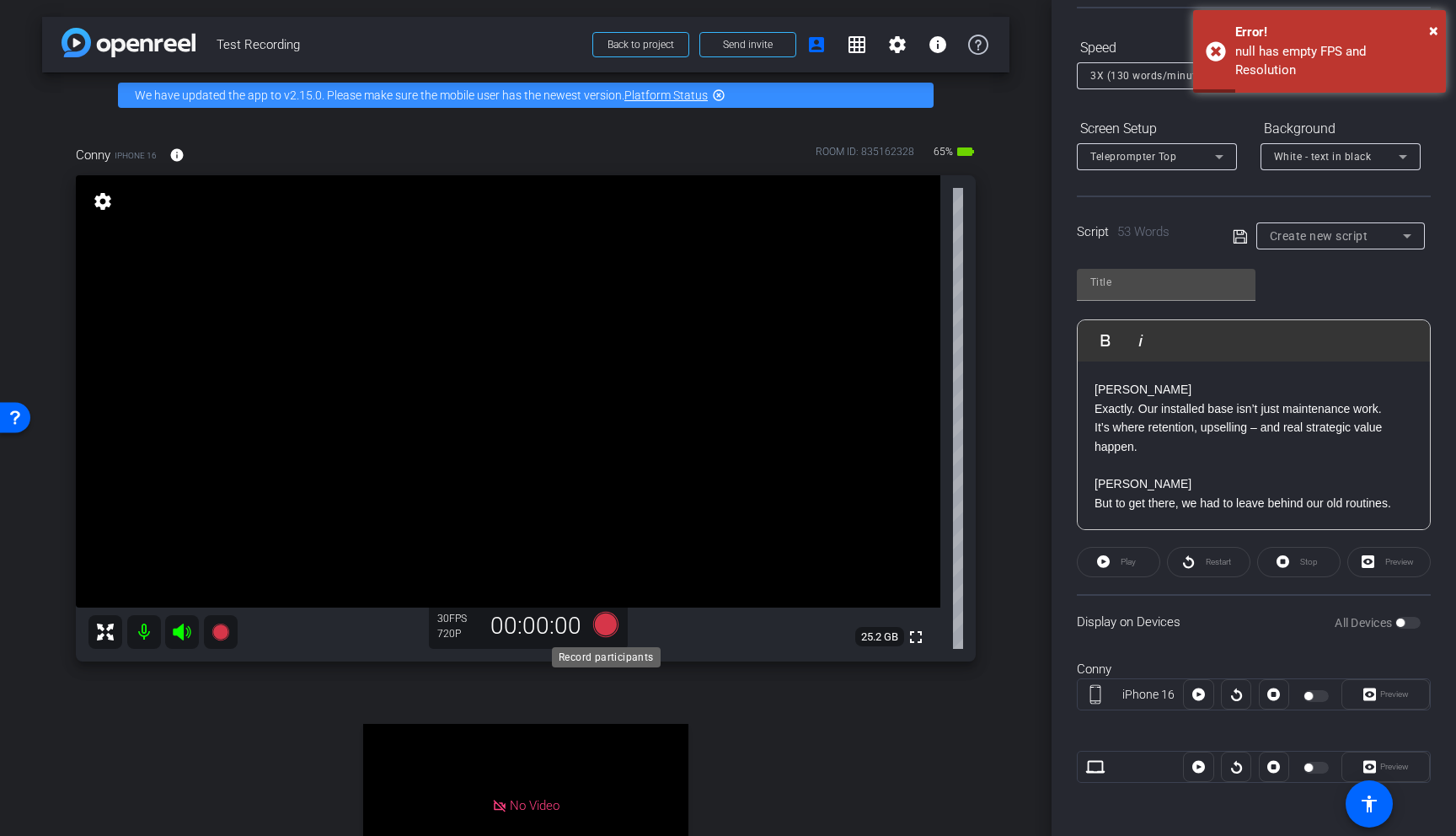
click at [600, 625] on icon at bounding box center [605, 624] width 25 height 25
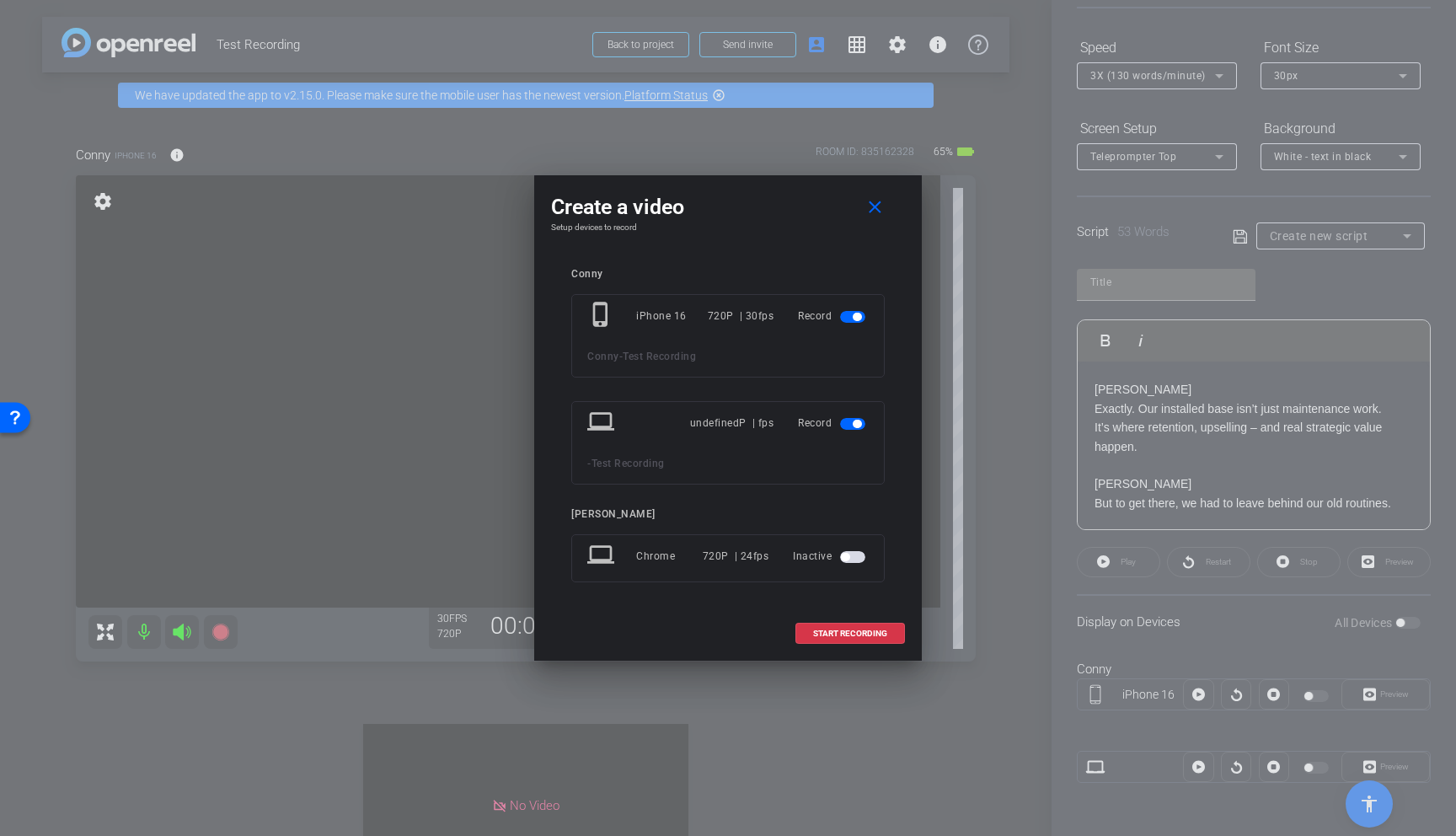
click at [853, 425] on span "button" at bounding box center [856, 424] width 8 height 8
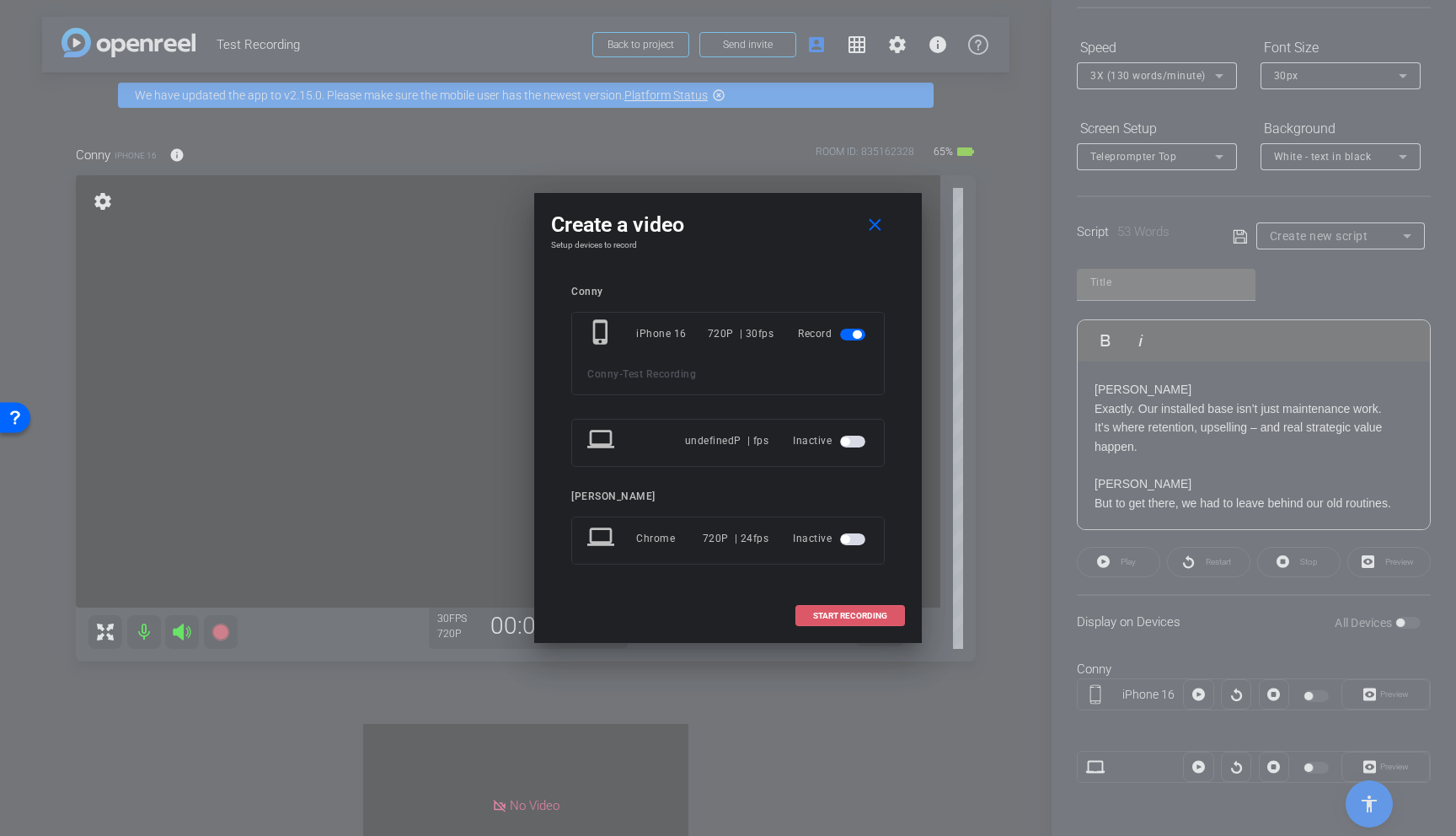
click at [855, 626] on span at bounding box center [850, 616] width 108 height 40
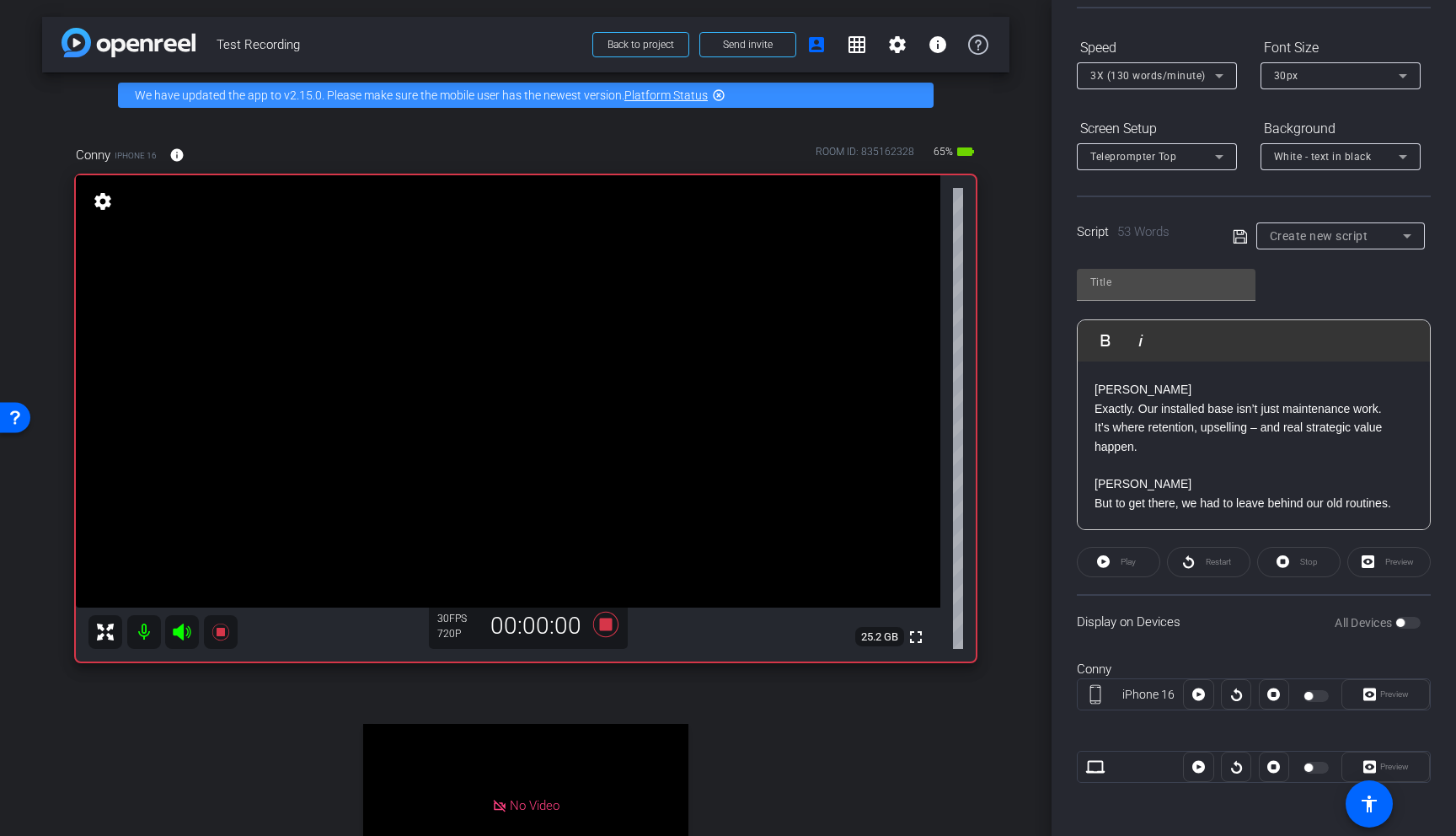
click at [1089, 565] on div "Play" at bounding box center [1118, 562] width 83 height 30
click at [1089, 562] on div "Preview" at bounding box center [1389, 562] width 83 height 30
click at [1089, 288] on input "text" at bounding box center [1166, 283] width 152 height 21
click at [1089, 283] on input "text" at bounding box center [1166, 283] width 152 height 21
click at [1089, 459] on p at bounding box center [1254, 466] width 319 height 19
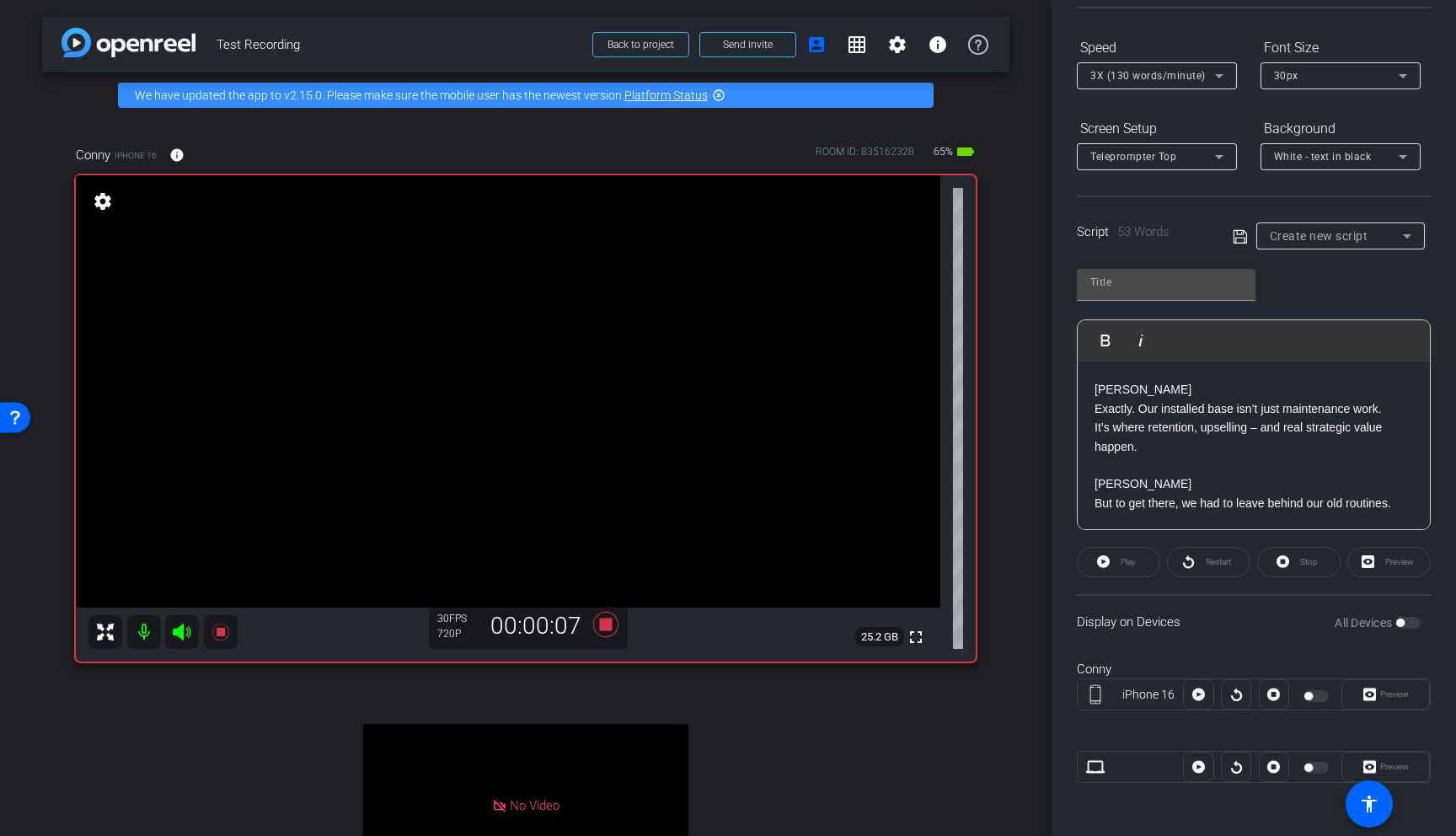
click at [1089, 563] on div "Play" at bounding box center [1118, 562] width 83 height 30
click at [1089, 566] on div "Stop" at bounding box center [1299, 562] width 83 height 30
click at [614, 627] on icon at bounding box center [605, 624] width 40 height 30
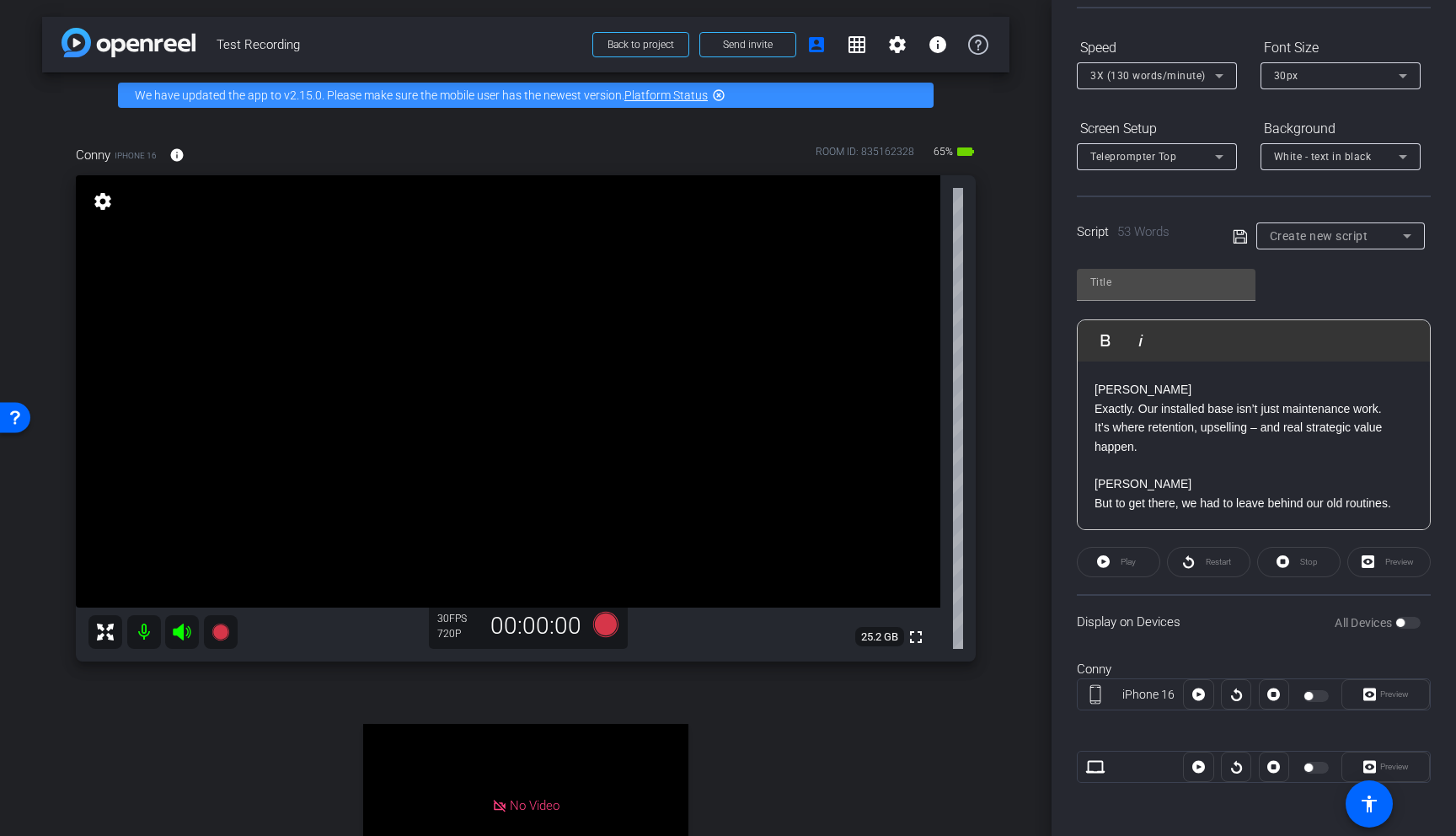
click at [1089, 390] on p "[PERSON_NAME]" at bounding box center [1254, 390] width 319 height 19
click at [1089, 278] on input "text" at bounding box center [1166, 283] width 152 height 21
type input "Test"
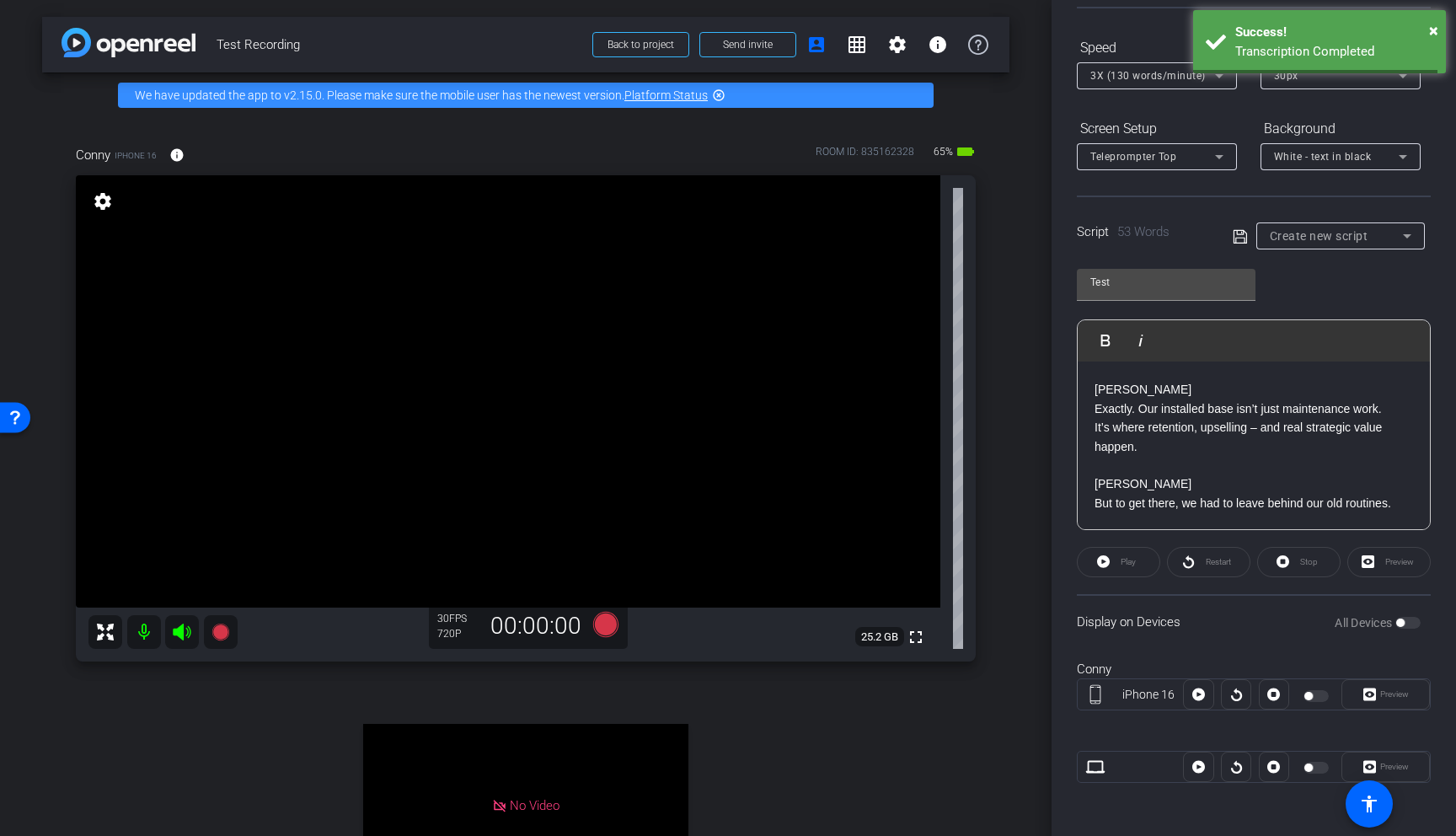
click at [1089, 568] on div "Play" at bounding box center [1118, 562] width 83 height 30
click at [1089, 552] on div "Play" at bounding box center [1118, 562] width 83 height 30
click at [1089, 565] on div "Play" at bounding box center [1118, 562] width 83 height 30
click at [606, 620] on icon at bounding box center [605, 624] width 25 height 25
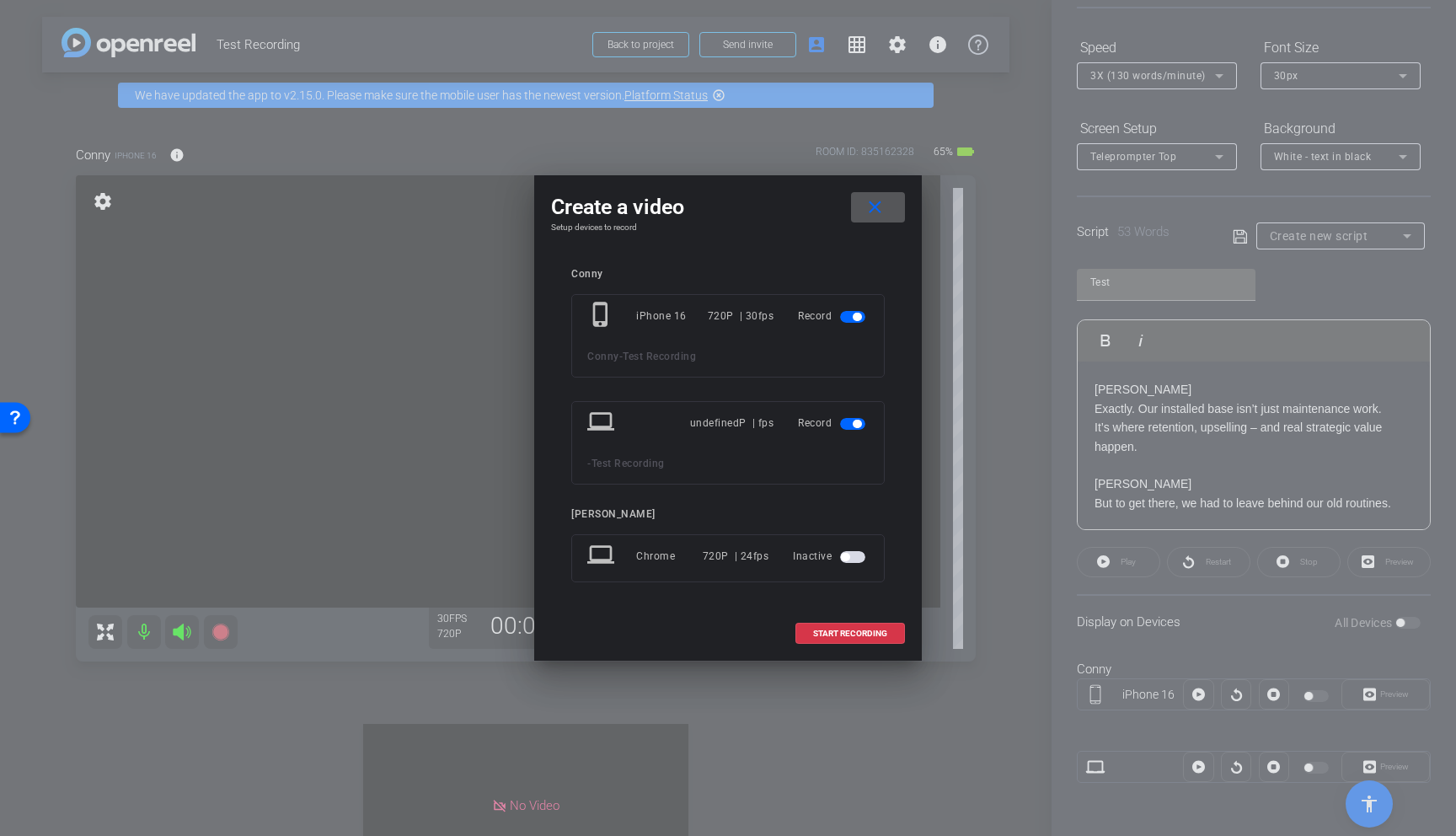
click at [846, 430] on mat-slide-toggle at bounding box center [854, 424] width 29 height 21
click at [854, 427] on span "button" at bounding box center [853, 424] width 25 height 12
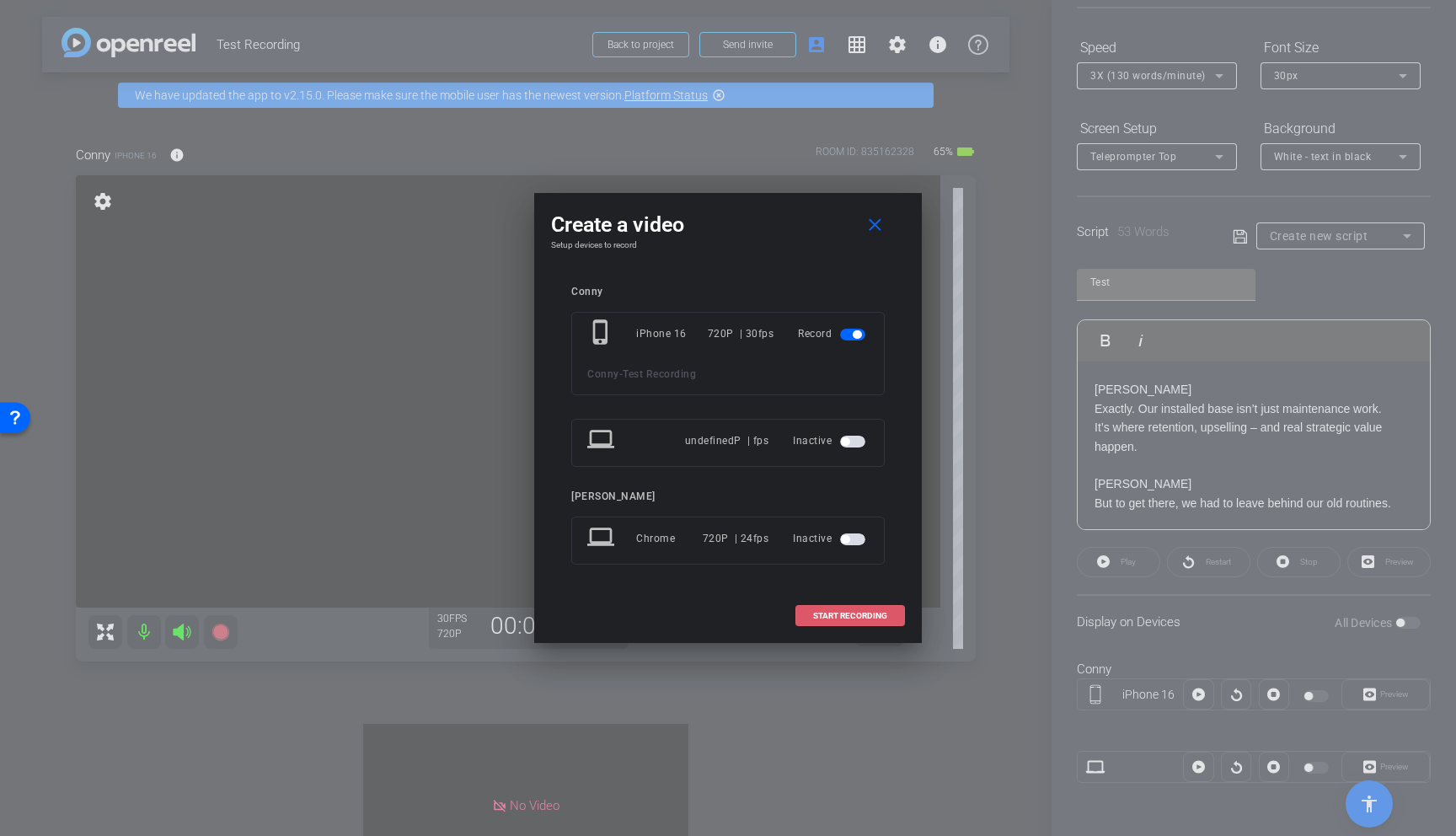
click at [850, 627] on span at bounding box center [850, 616] width 108 height 40
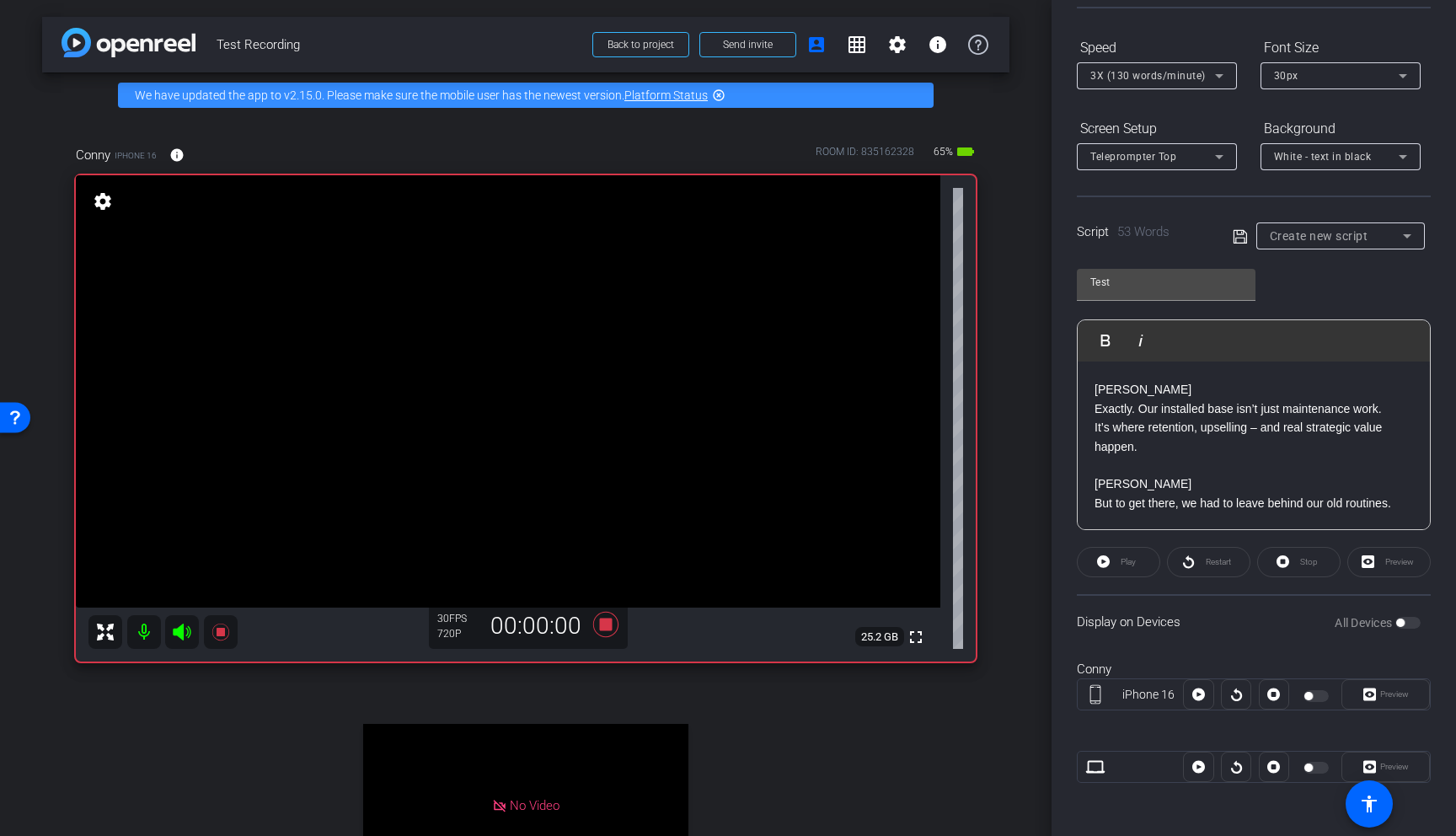
click at [1089, 562] on div "Play" at bounding box center [1118, 562] width 83 height 30
click at [1089, 410] on p "Exactly. Our installed base isn’t just maintenance work." at bounding box center [1254, 409] width 319 height 19
click at [1089, 623] on div "All Devices" at bounding box center [1378, 623] width 86 height 17
click at [607, 621] on icon at bounding box center [605, 624] width 25 height 25
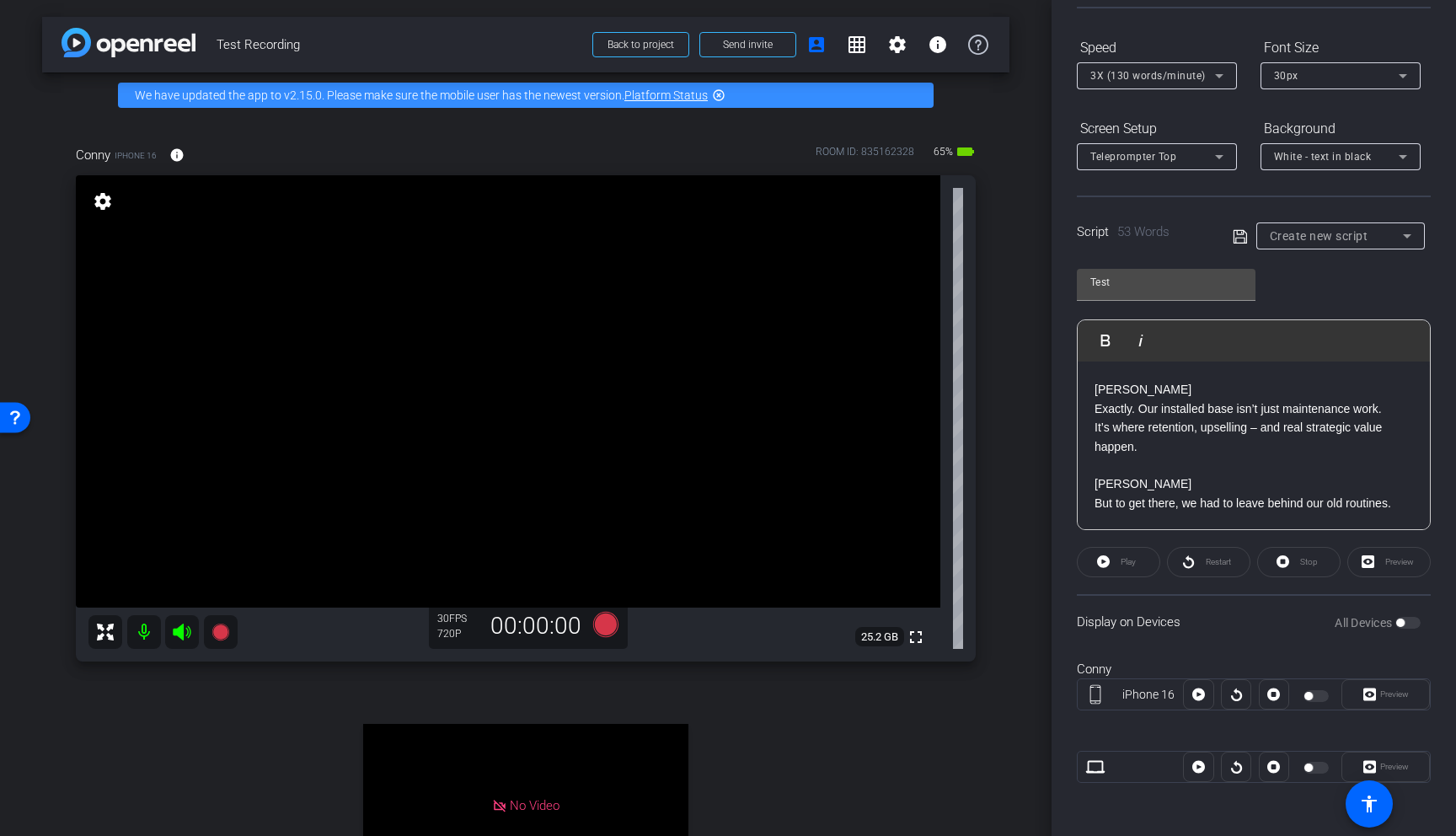
click at [1089, 643] on div at bounding box center [1198, 694] width 30 height 30
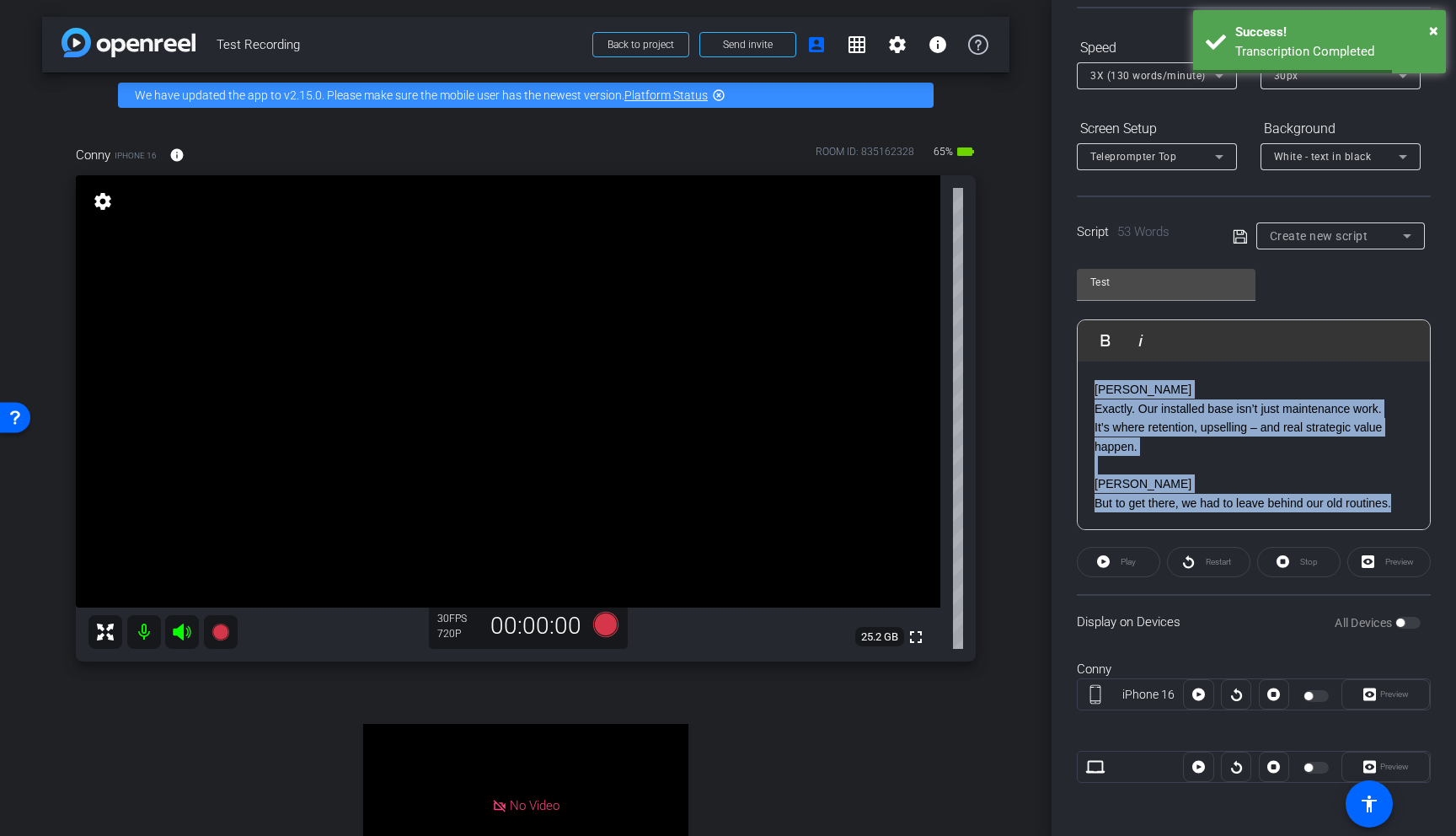
drag, startPoint x: 1093, startPoint y: 394, endPoint x: 1355, endPoint y: 568, distance: 314.5
click at [1089, 568] on openreel-capture-teleprompter "Speed 3X (130 words/minute) Font Size 30px Screen Setup Teleprompter Top Backgr…" at bounding box center [1254, 423] width 354 height 778
copy div "[PERSON_NAME]. Our installed base isn’t just maintenance work. It’s where reten…"
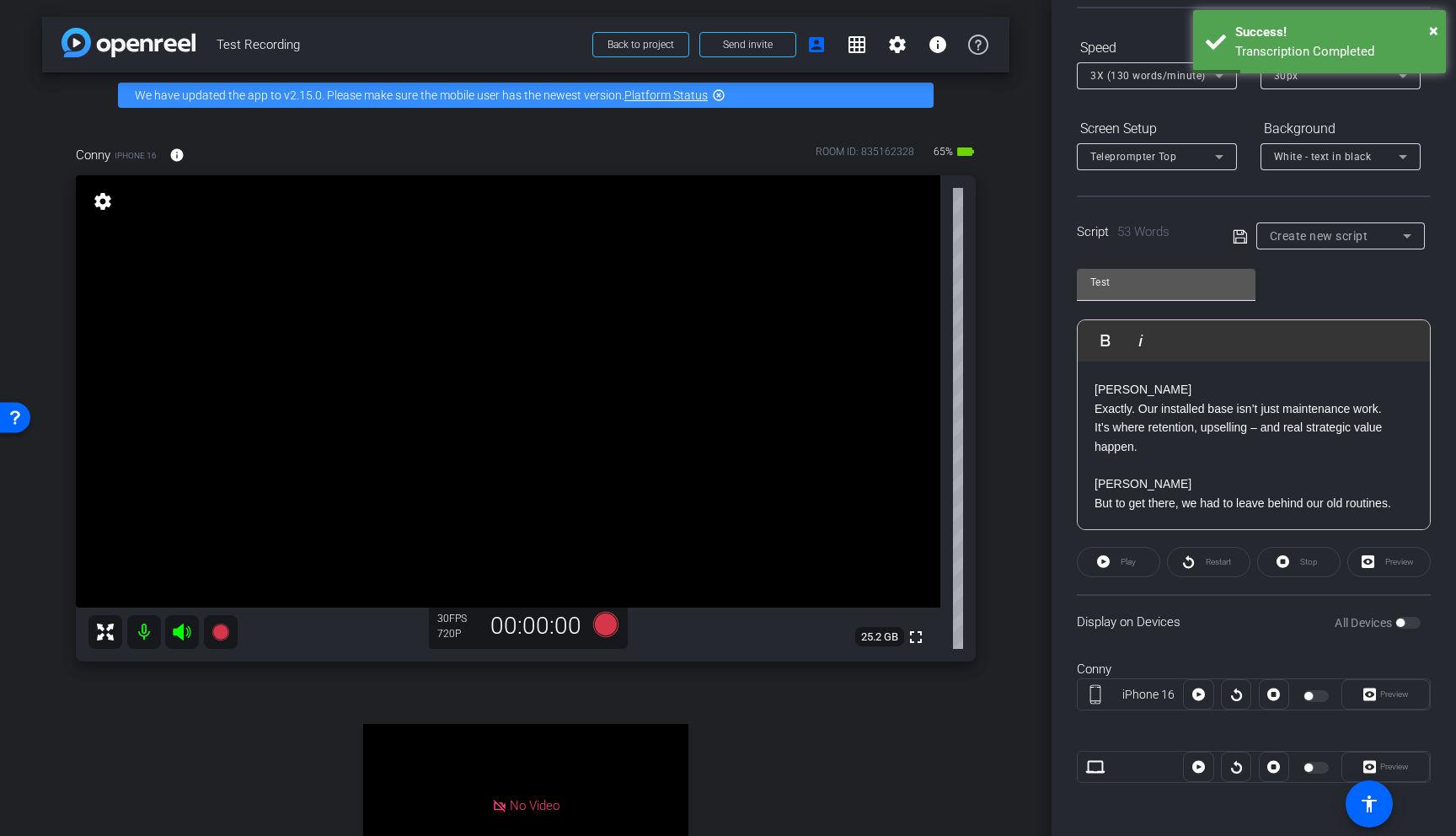
click at [1089, 277] on div "Test" at bounding box center [1166, 285] width 179 height 32
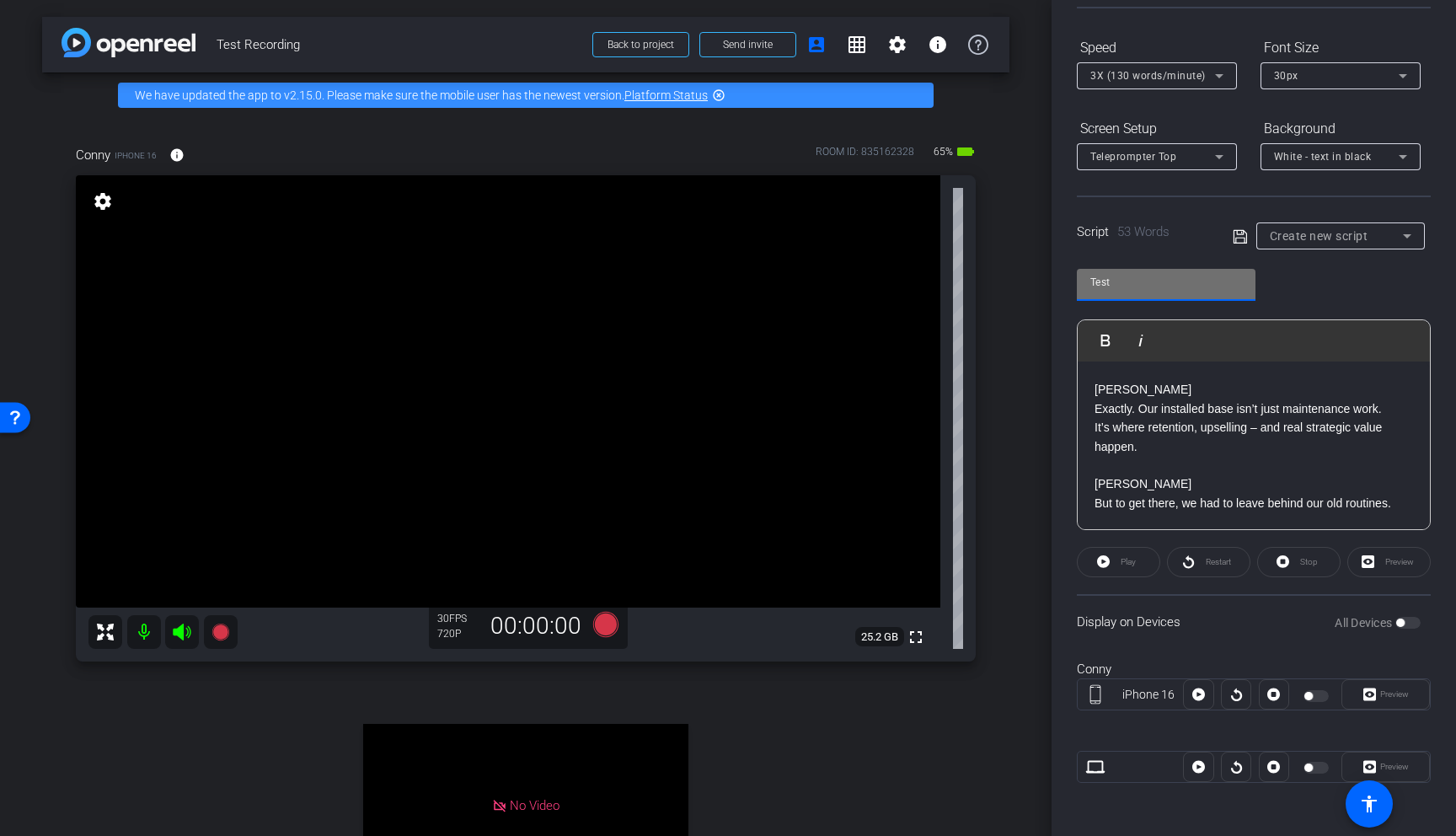
click at [1089, 239] on span "Create new script" at bounding box center [1318, 236] width 98 height 13
click at [1089, 271] on mat-option "Create new script" at bounding box center [1341, 269] width 169 height 27
click at [1089, 270] on div "Test" at bounding box center [1166, 282] width 152 height 27
click at [1089, 238] on icon at bounding box center [1240, 236] width 13 height 13
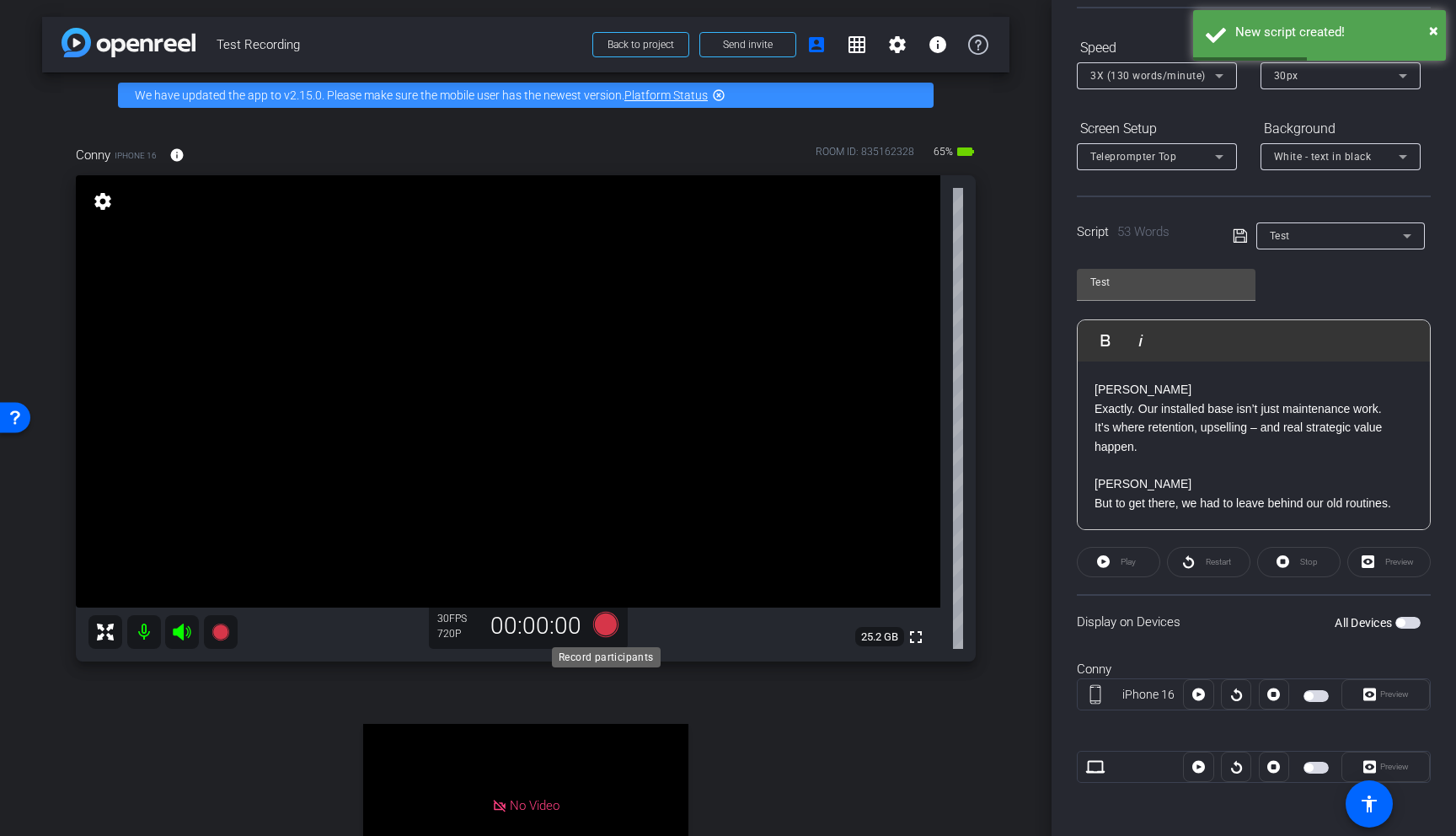
click at [600, 633] on icon at bounding box center [605, 624] width 25 height 25
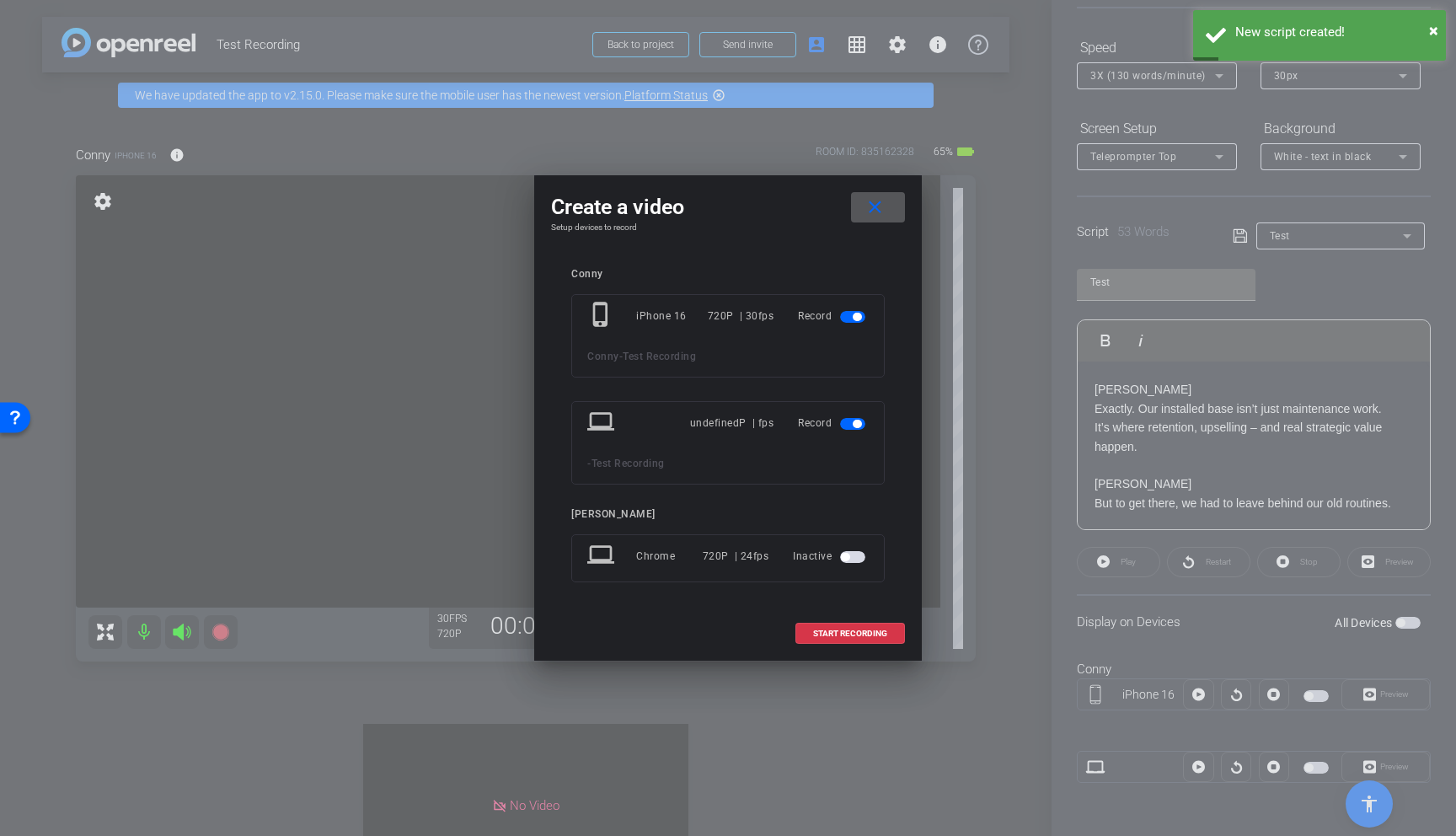
click at [853, 428] on span "button" at bounding box center [853, 424] width 25 height 12
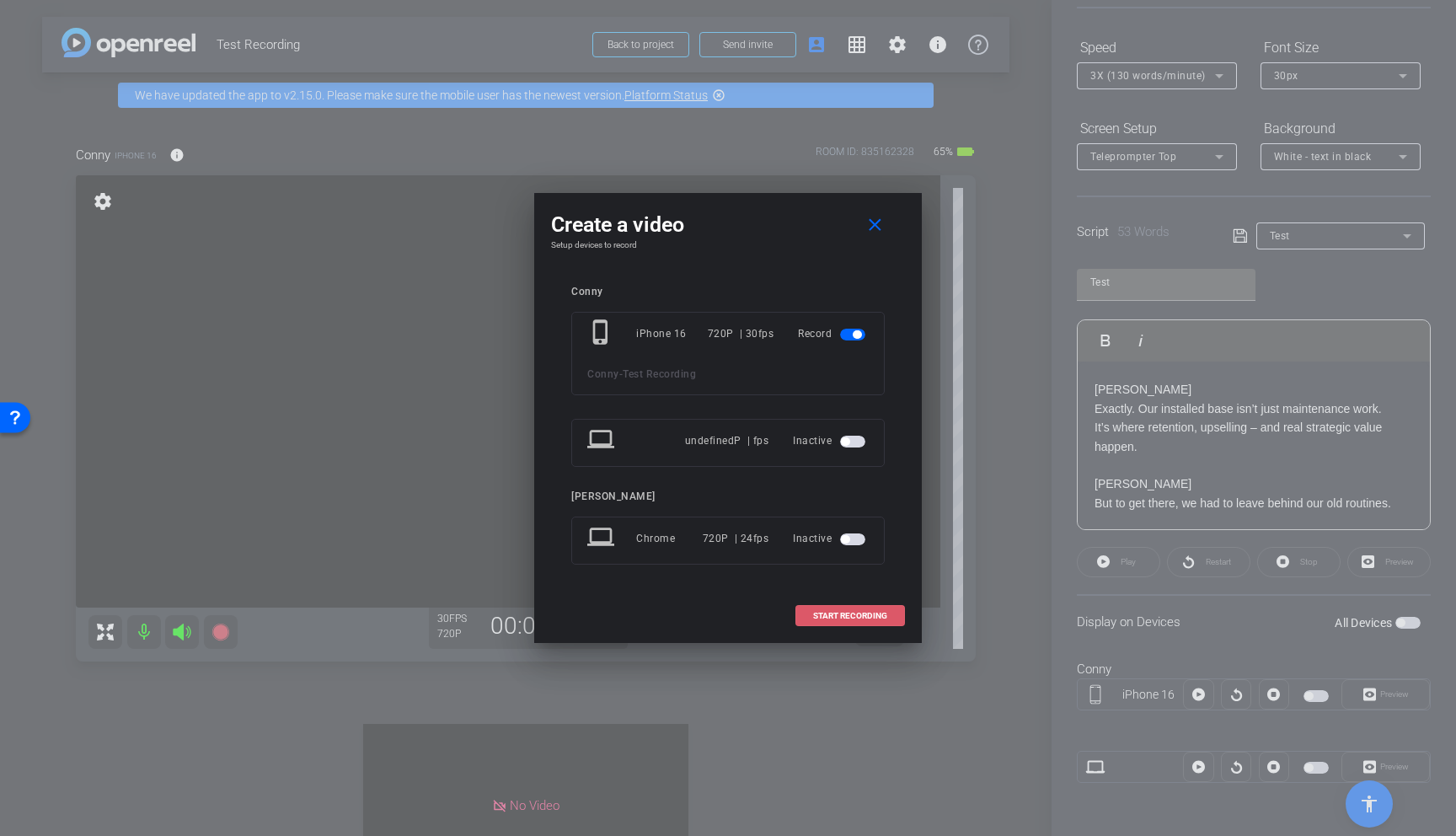
click at [859, 615] on span "START RECORDING" at bounding box center [850, 616] width 74 height 8
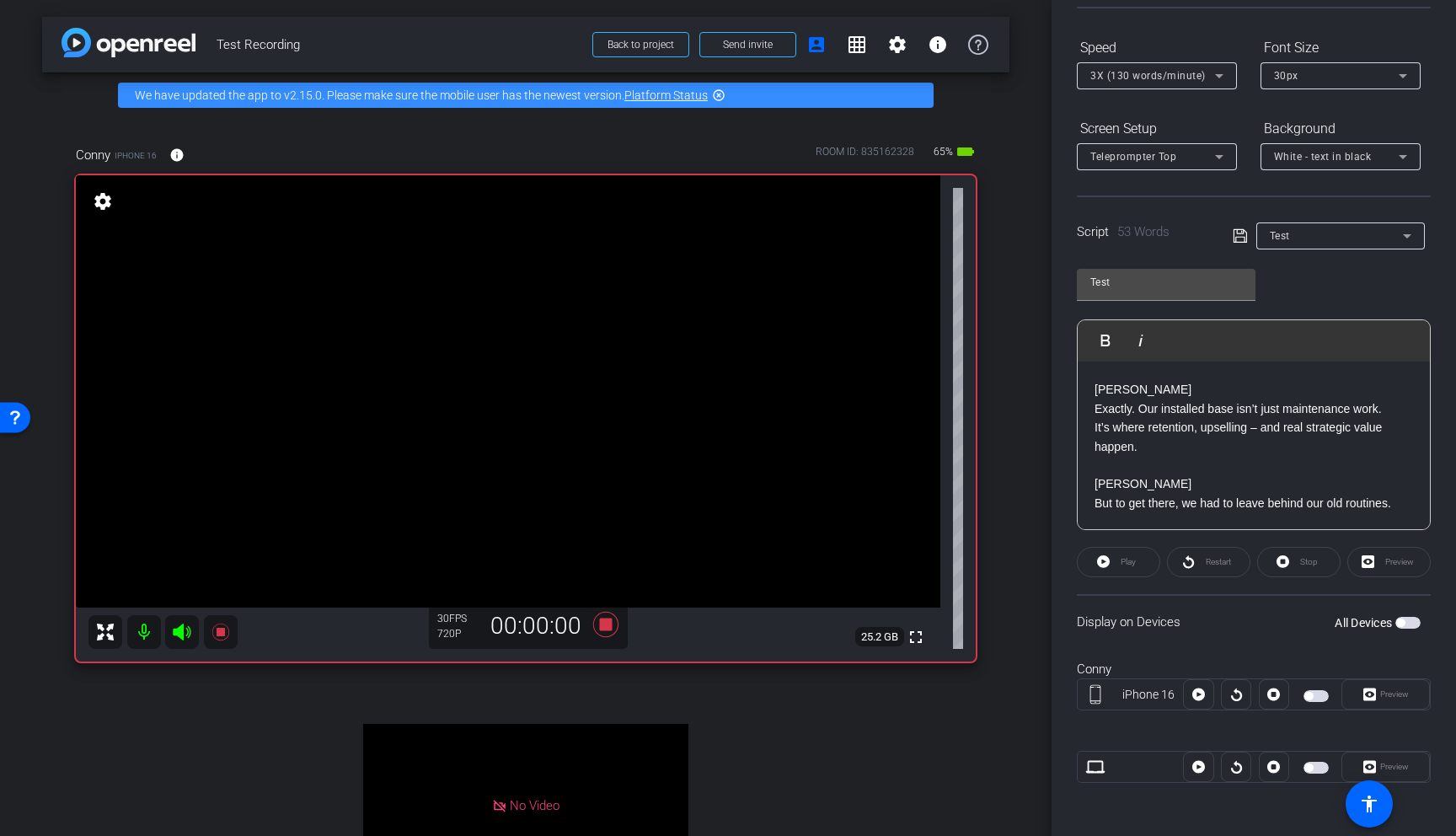
click at [1089, 582] on openreel-capture-teleprompter "Speed 3X (130 words/minute) Font Size 30px Screen Setup Teleprompter Top Backgr…" at bounding box center [1254, 423] width 354 height 778
click at [1089, 574] on div "Play" at bounding box center [1118, 562] width 83 height 30
click at [1089, 643] on span "button" at bounding box center [1315, 696] width 25 height 12
click at [1089, 565] on span at bounding box center [1118, 561] width 82 height 40
click at [1089, 74] on icon at bounding box center [1220, 76] width 21 height 21
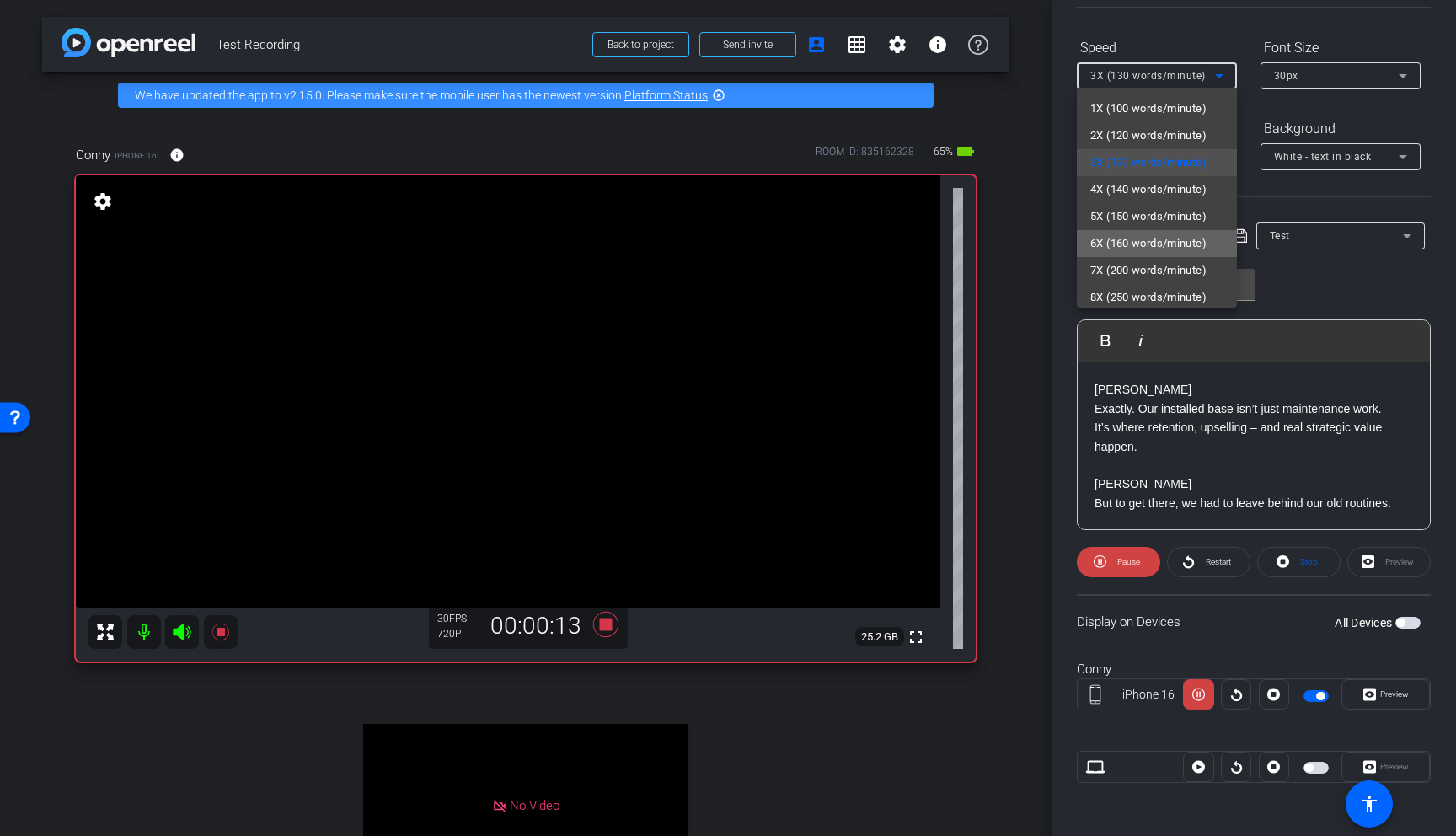
click at [1089, 250] on span "6X (160 words/minute)" at bounding box center [1149, 244] width 116 height 21
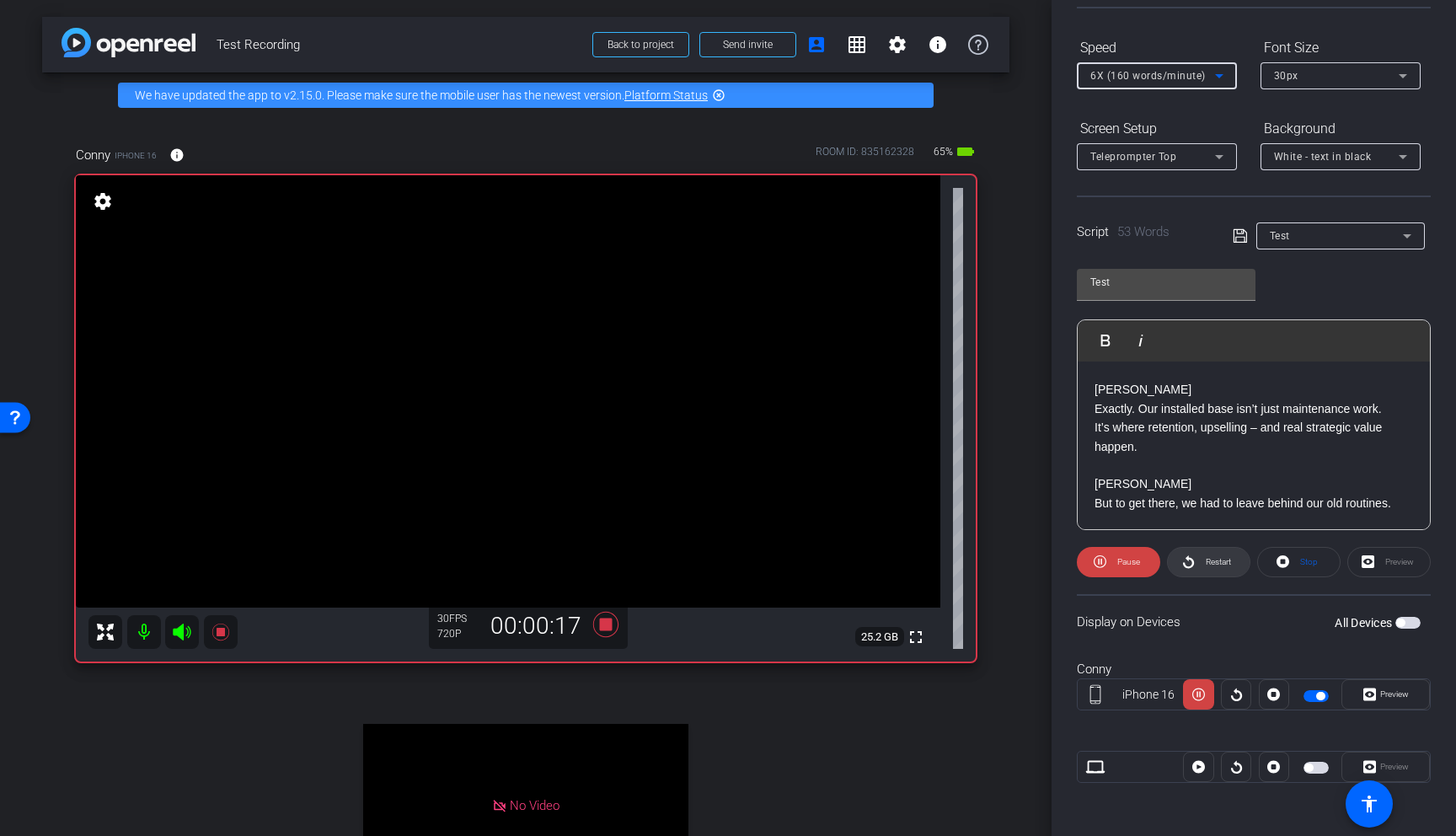
click at [1089, 569] on span at bounding box center [1209, 561] width 82 height 40
click at [1089, 72] on icon at bounding box center [1220, 76] width 21 height 21
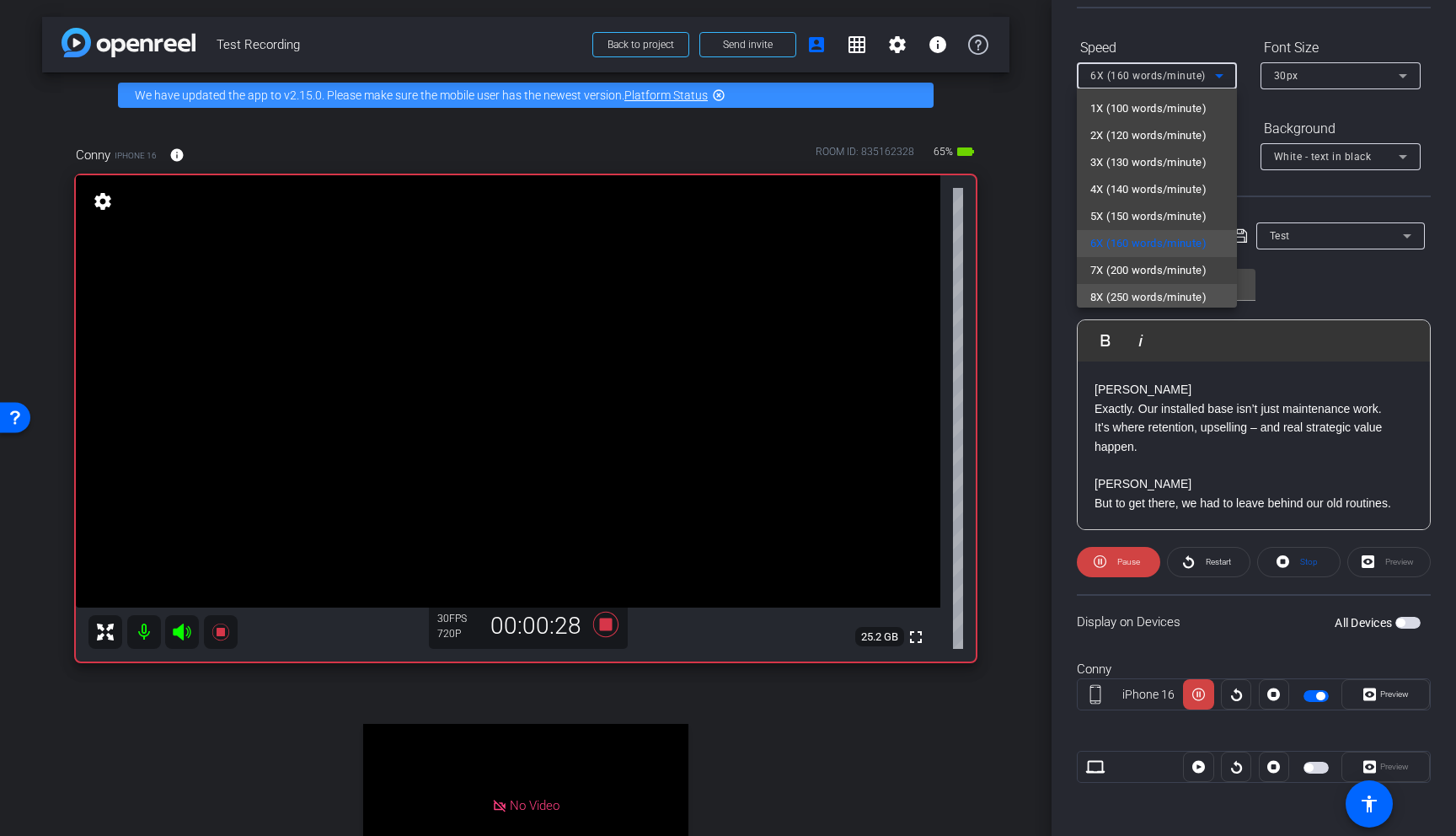
click at [1089, 295] on span "8X (250 words/minute)" at bounding box center [1149, 298] width 116 height 21
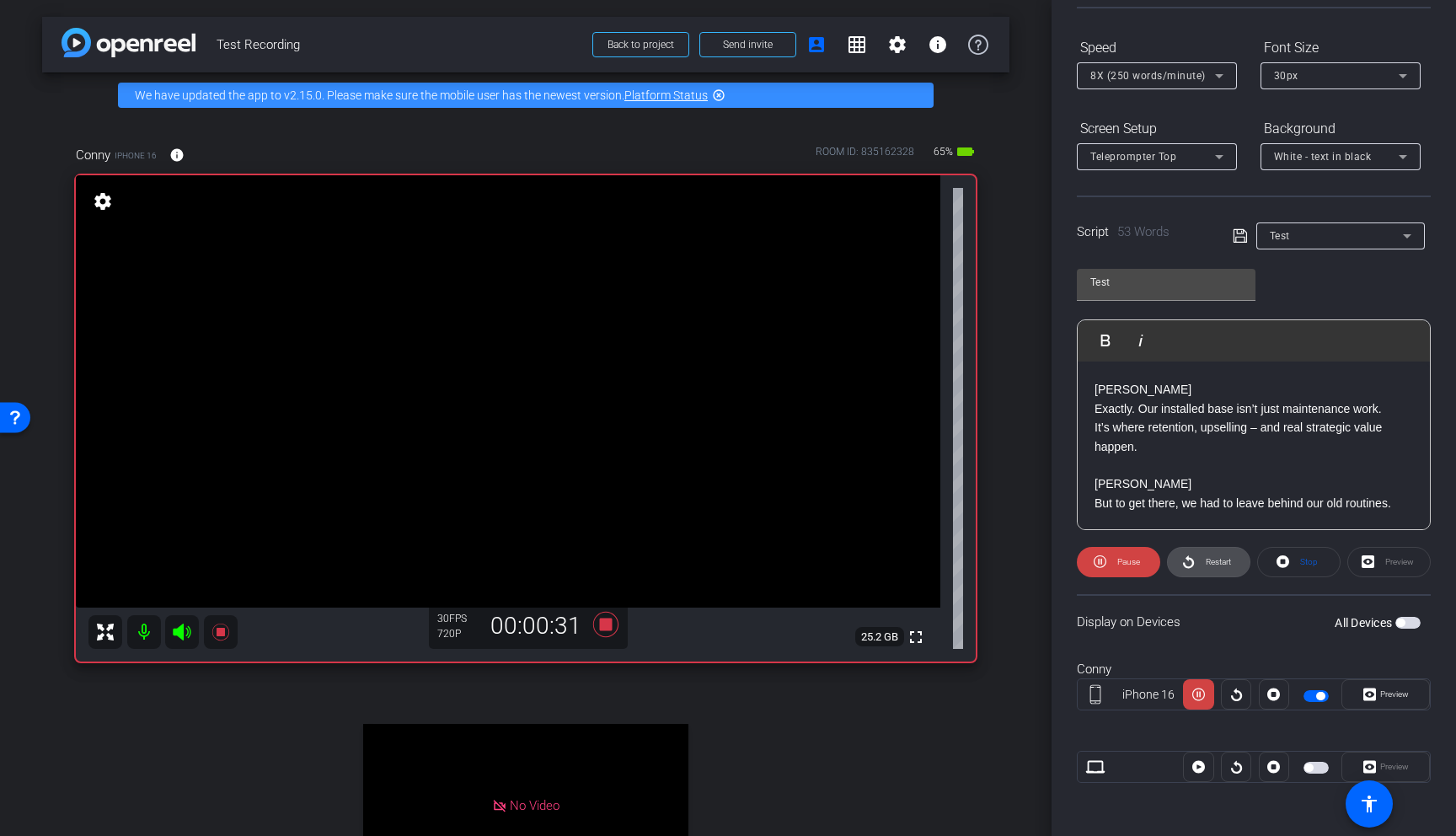
click at [1089, 563] on span "Restart" at bounding box center [1216, 561] width 29 height 23
click at [1089, 71] on div "30px" at bounding box center [1336, 75] width 125 height 21
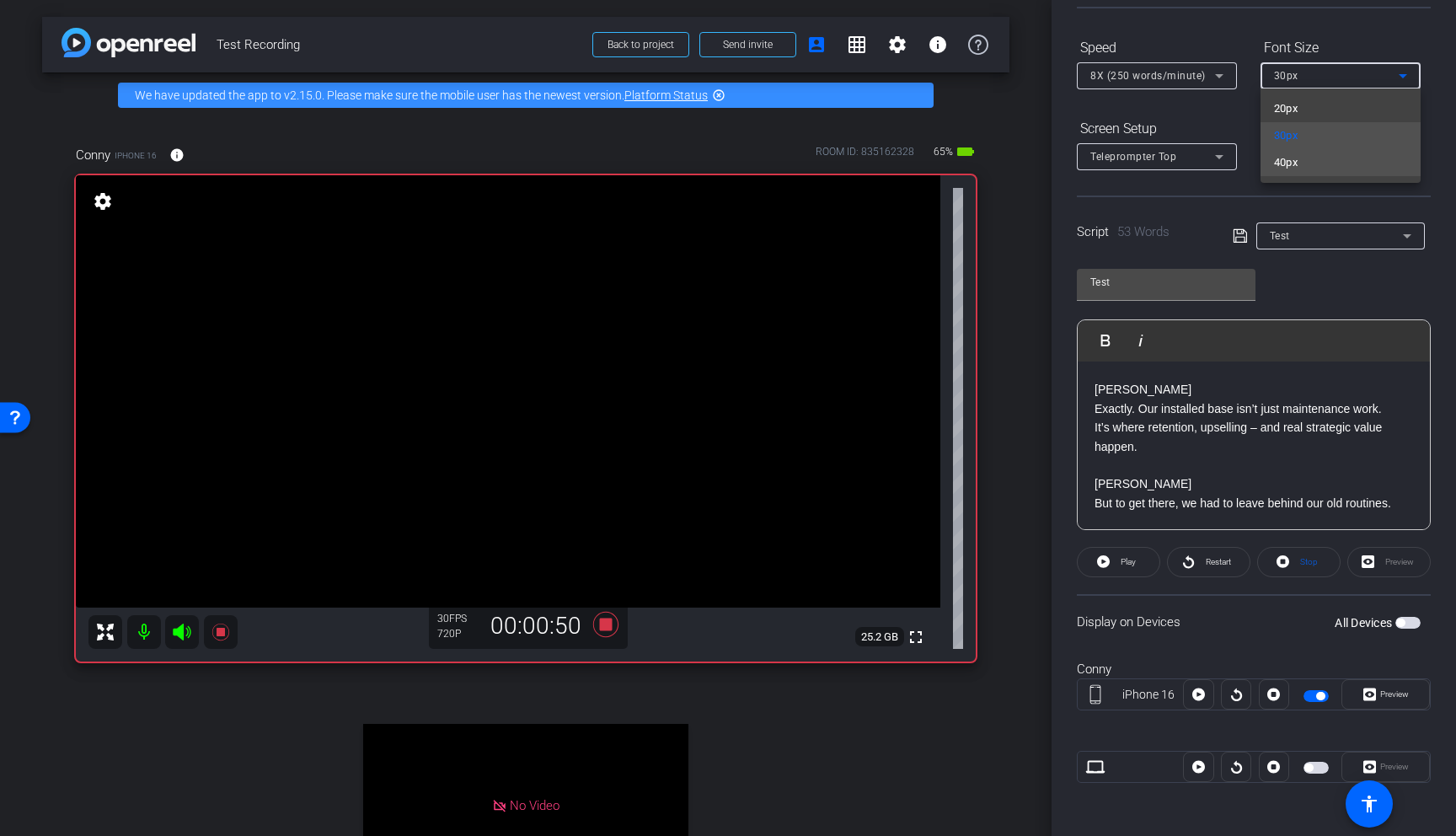
click at [1089, 157] on mat-option "40px" at bounding box center [1340, 162] width 160 height 27
click at [1089, 71] on div "8X (250 words/minute)" at bounding box center [1152, 75] width 125 height 21
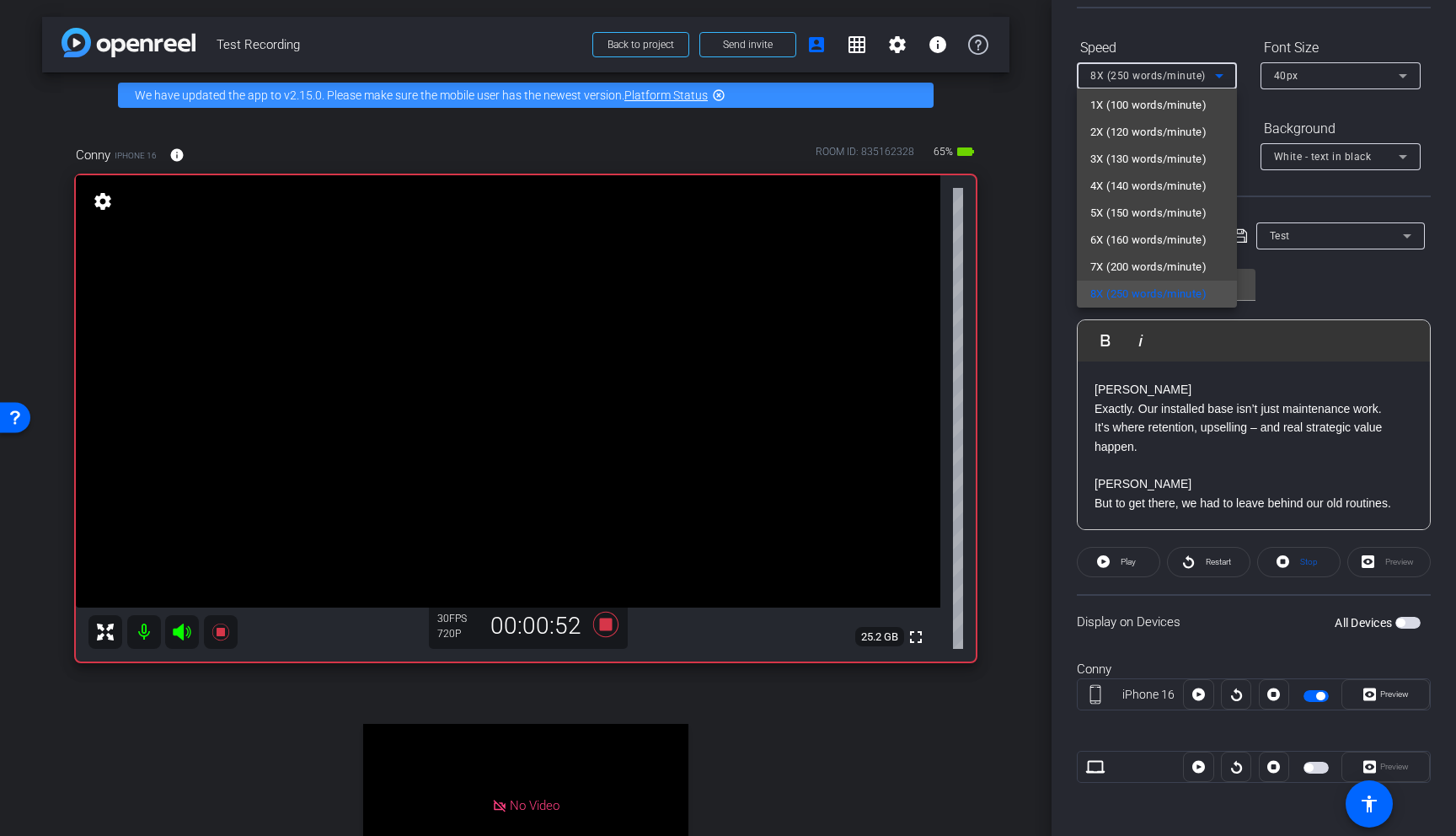
click at [1089, 109] on div at bounding box center [728, 418] width 1456 height 836
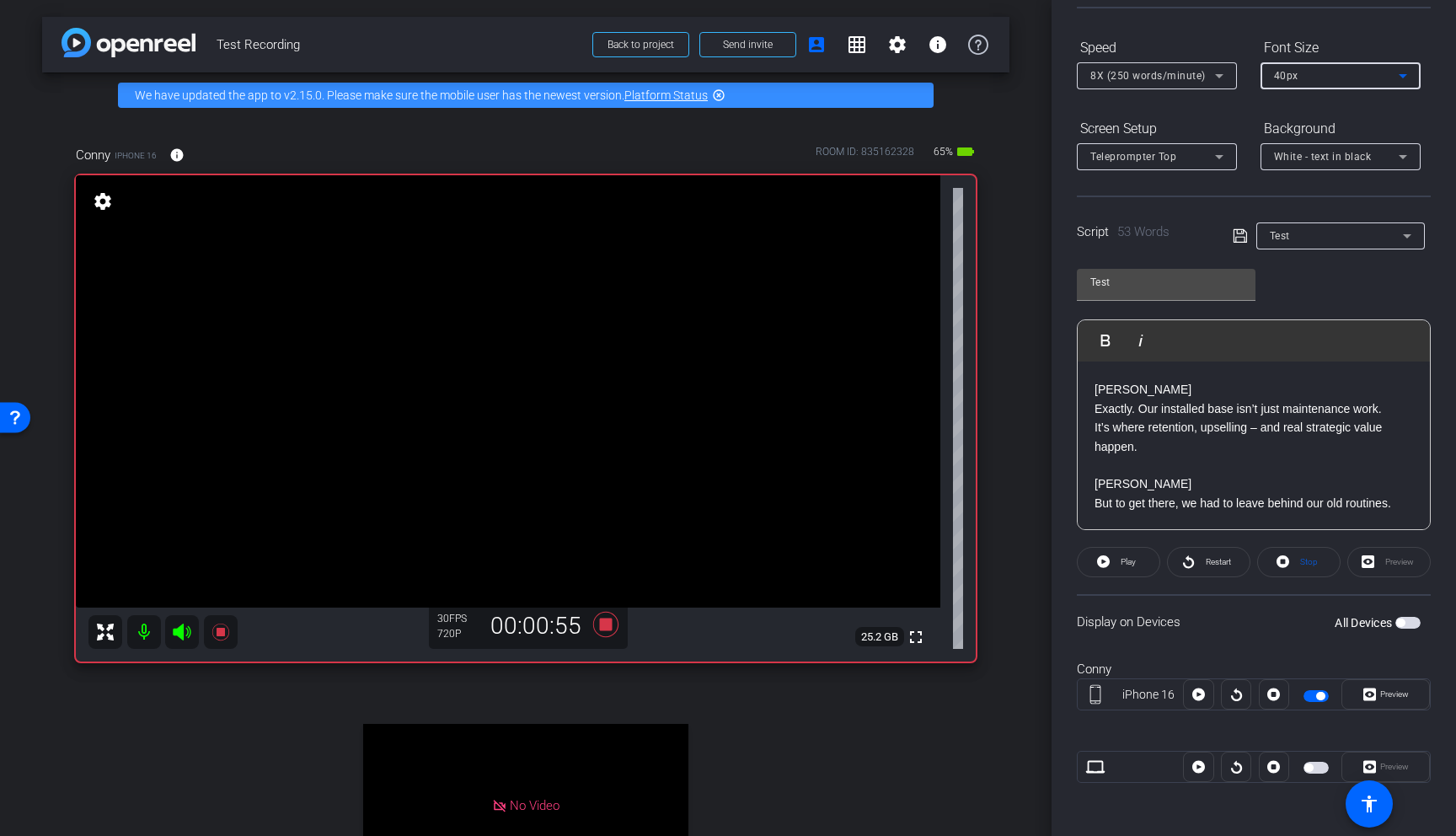
click at [1089, 76] on icon at bounding box center [1404, 76] width 21 height 21
click at [1089, 76] on div at bounding box center [728, 418] width 1456 height 836
click at [1089, 567] on span at bounding box center [1118, 561] width 82 height 40
click at [1089, 462] on p at bounding box center [1254, 466] width 319 height 19
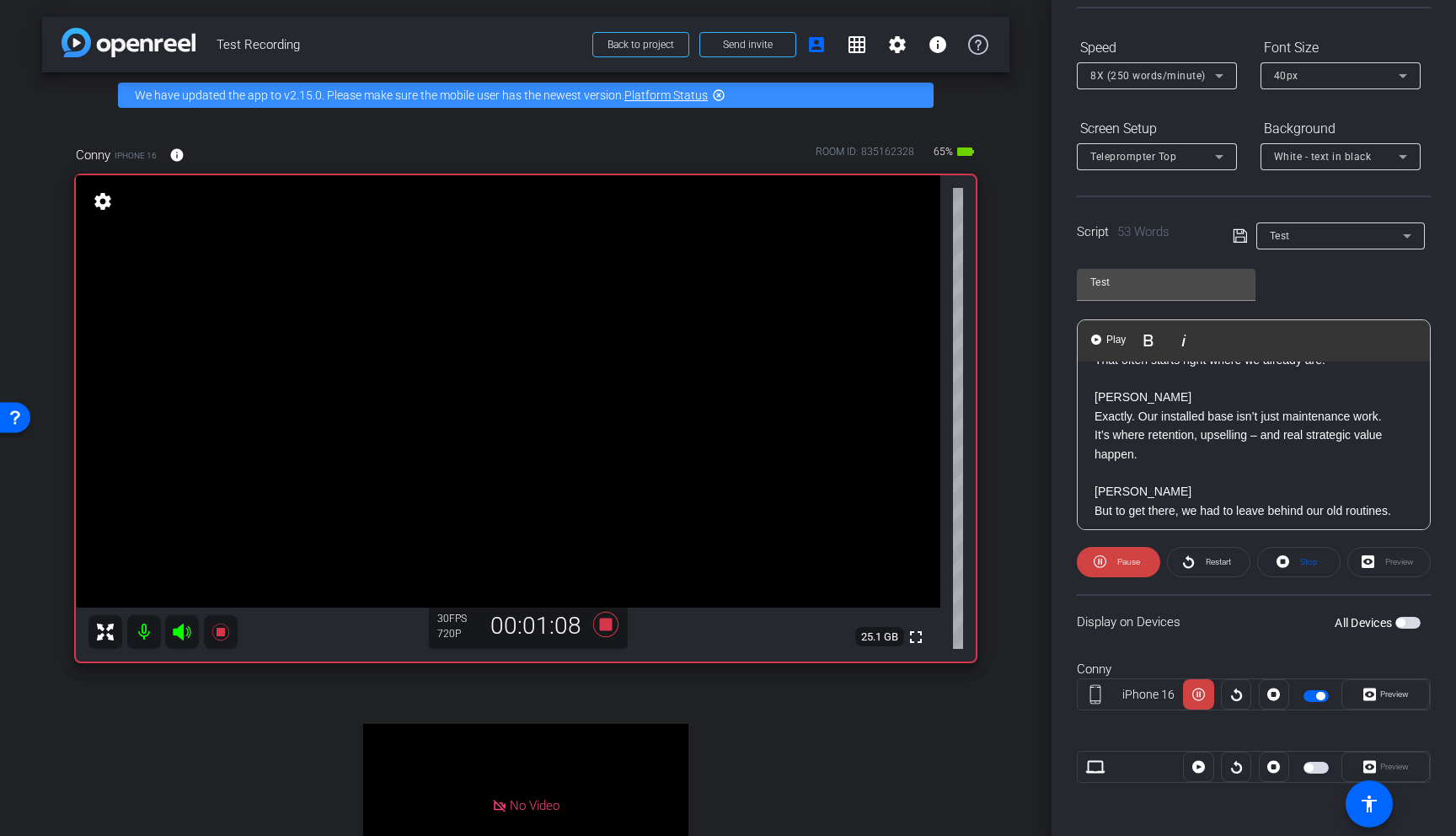
scroll to position [92, 0]
click at [1089, 562] on span "Pause" at bounding box center [1126, 561] width 27 height 23
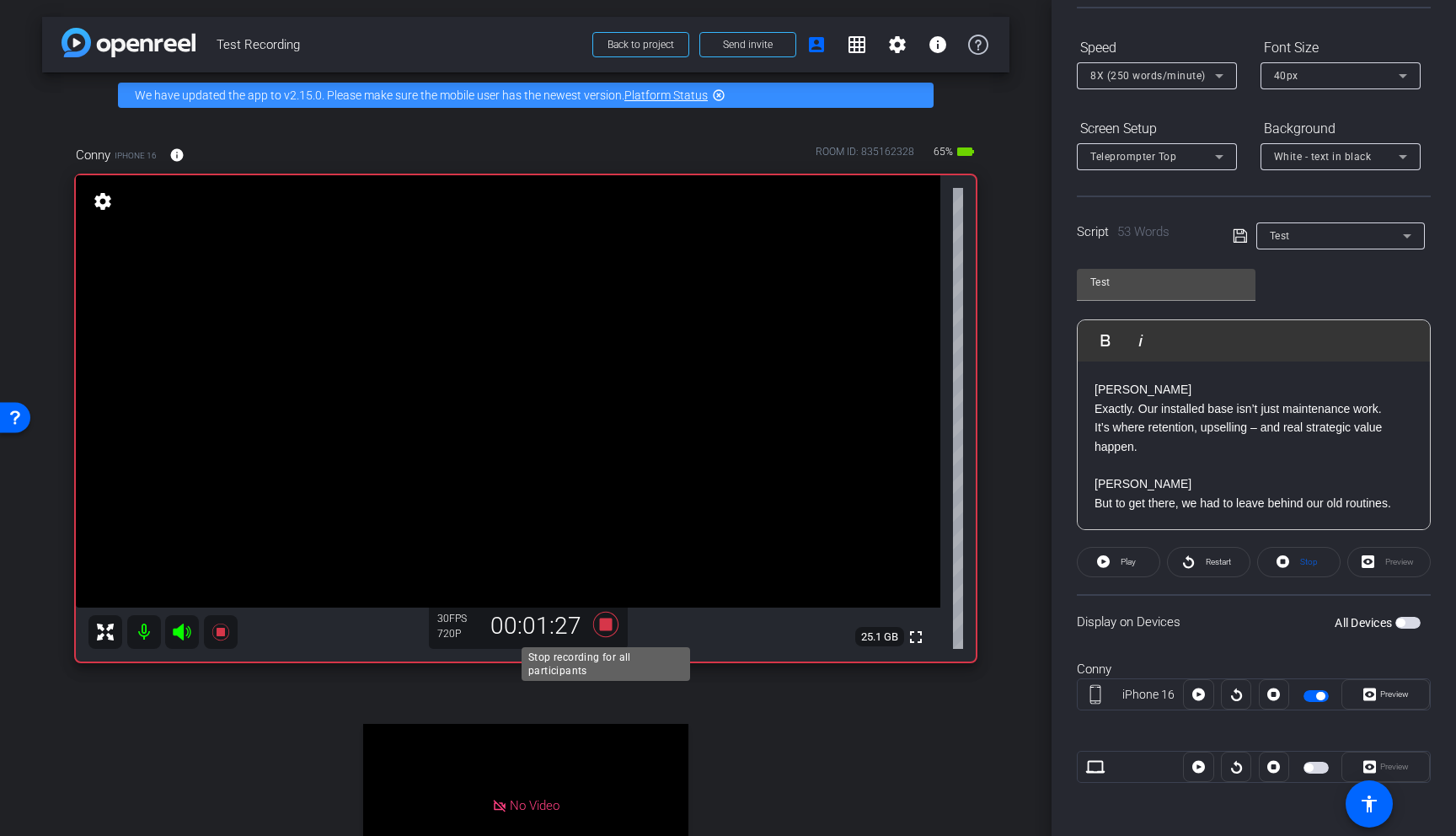
click at [602, 622] on icon at bounding box center [605, 624] width 25 height 25
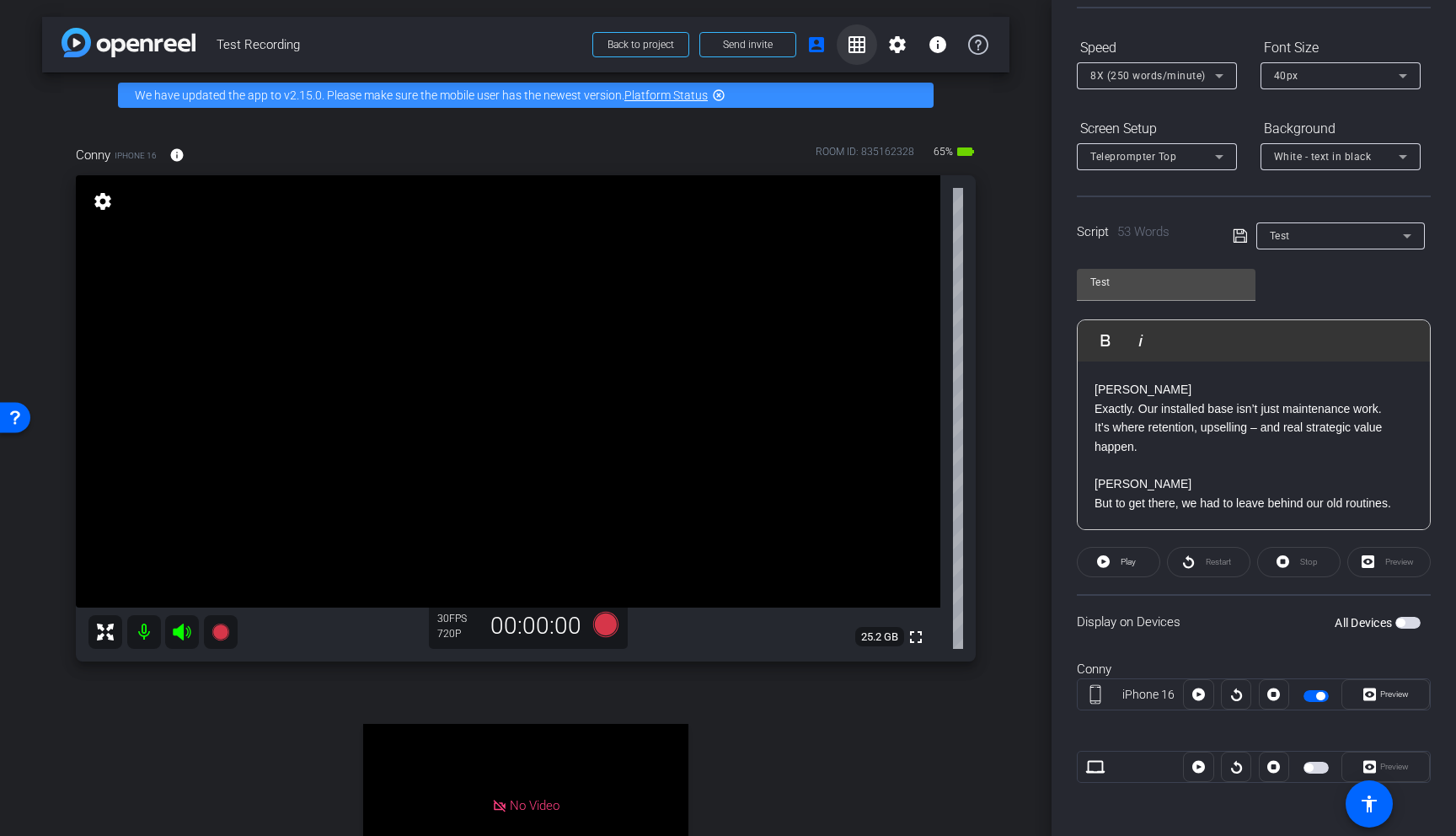
click at [858, 48] on mat-icon "grid_on" at bounding box center [857, 45] width 21 height 21
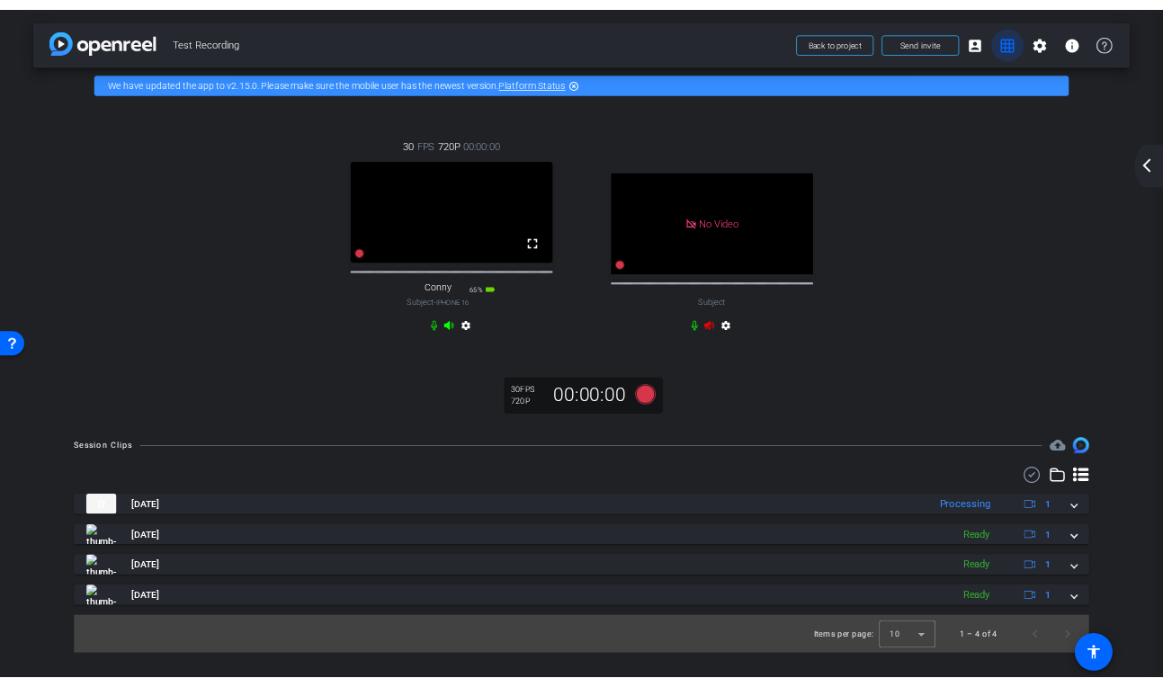
scroll to position [0, 0]
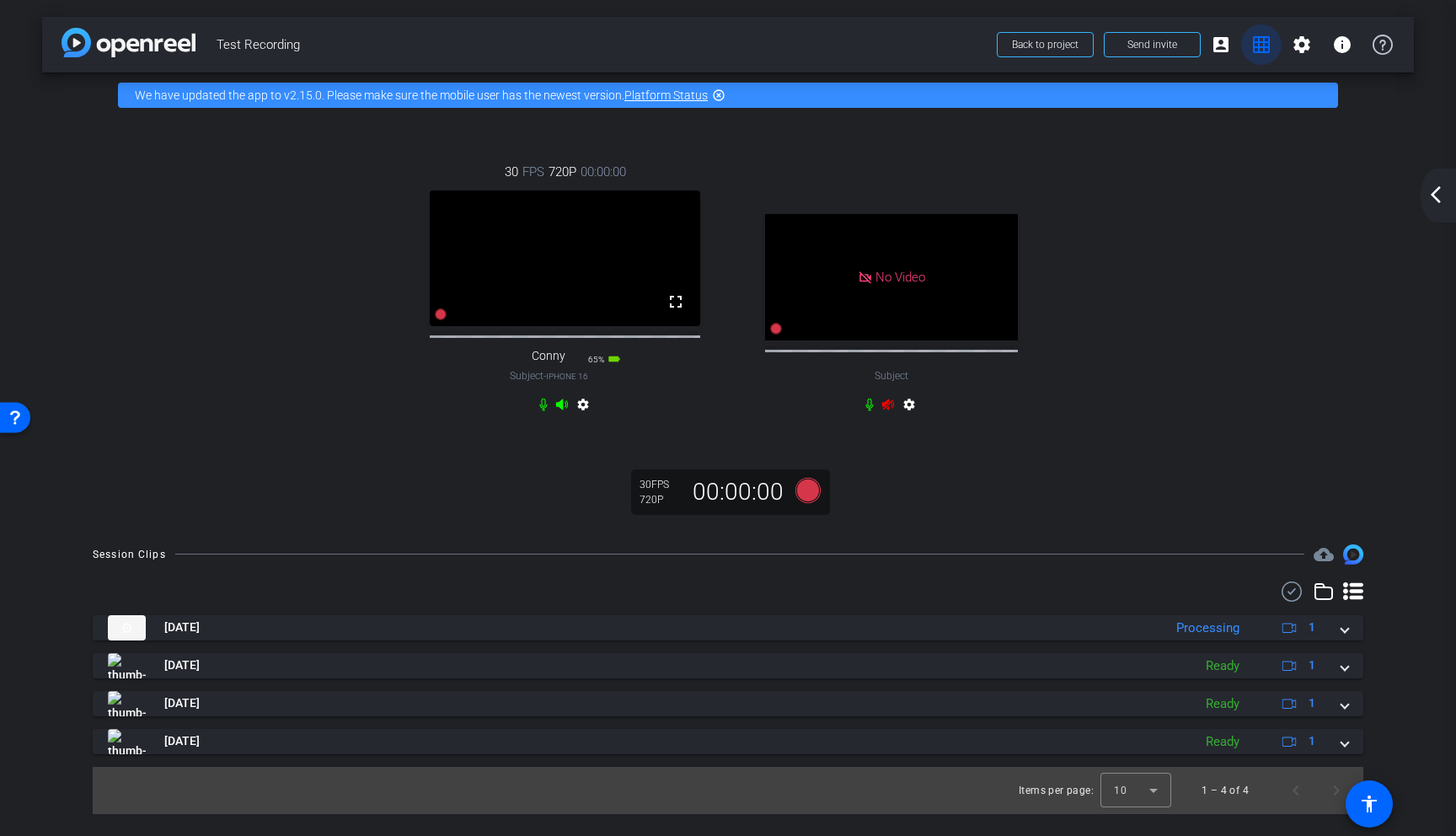
click at [1089, 52] on mat-icon "grid_on" at bounding box center [1262, 45] width 21 height 21
click at [1089, 48] on mat-icon "grid_on" at bounding box center [1262, 45] width 21 height 21
click at [1089, 193] on mat-icon "arrow_back_ios_new" at bounding box center [1436, 195] width 21 height 21
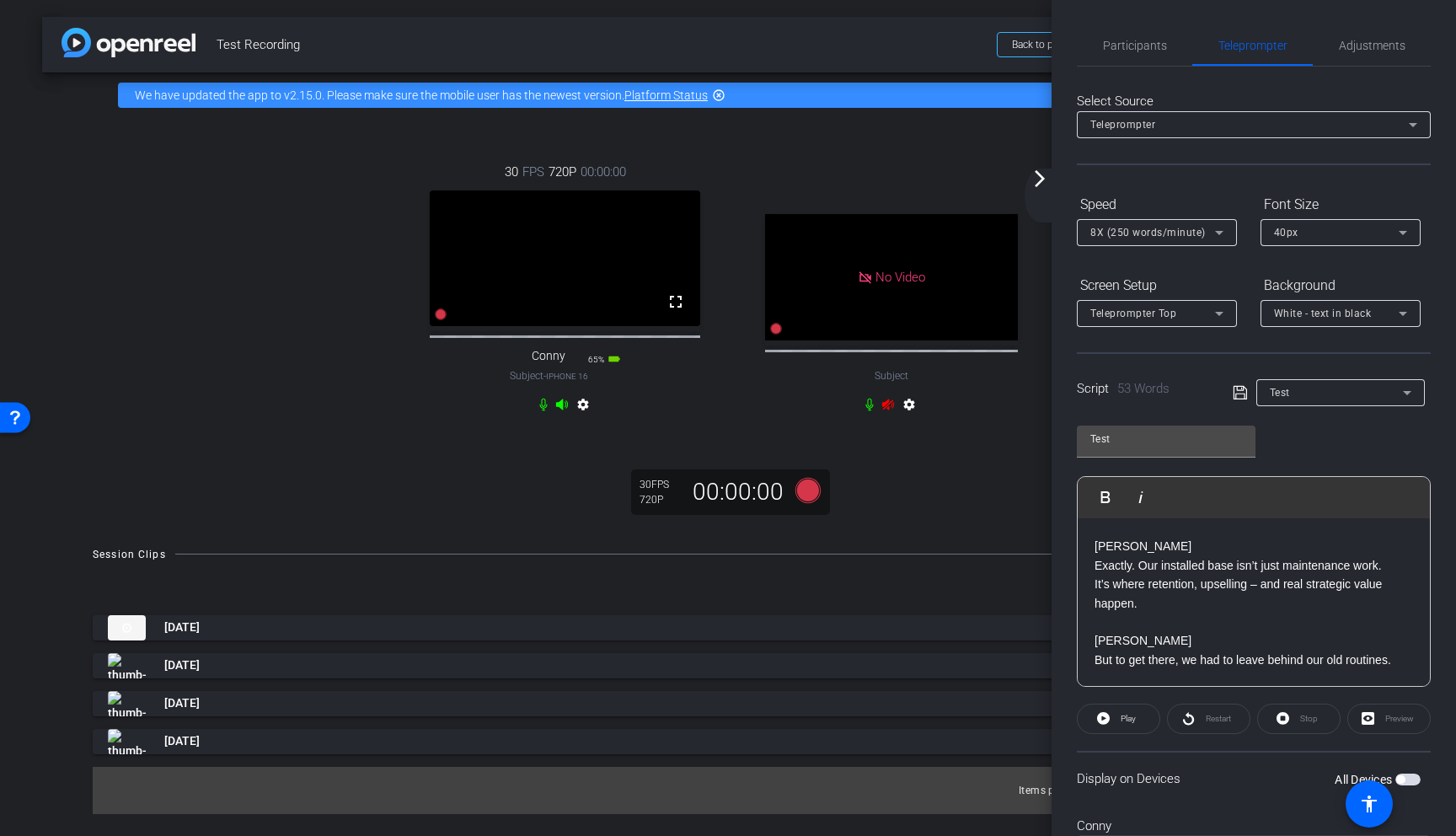
click at [996, 488] on div "30 FPS 720P 00:00:00 fullscreen Conny Subject - iPhone 16 65% battery_std setti…" at bounding box center [728, 322] width 1372 height 410
click at [917, 38] on span "Test Recording" at bounding box center [602, 45] width 770 height 34
click at [679, 12] on div "arrow_back Test Recording Back to project Send invite account_box grid_on setti…" at bounding box center [728, 418] width 1456 height 836
click at [931, 548] on div "arrow_back Test Recording Back to project Send invite account_box grid_on setti…" at bounding box center [728, 418] width 1456 height 836
click at [1089, 32] on span "Participants" at bounding box center [1135, 45] width 64 height 40
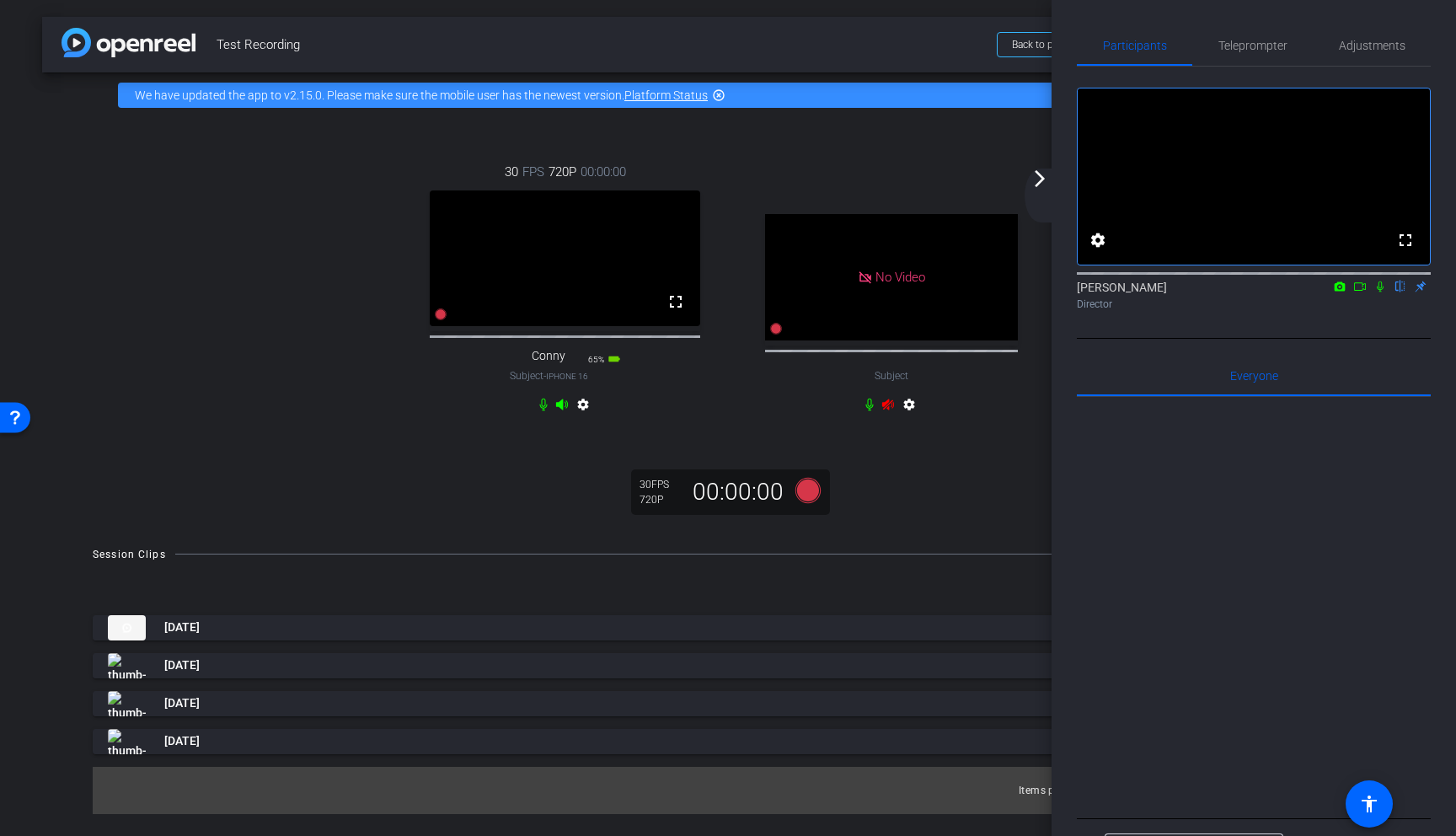
click at [891, 528] on div "30 FPS 720P 00:00:00 fullscreen Conny Subject - iPhone 16 65% battery_std setti…" at bounding box center [728, 322] width 1372 height 410
click at [1041, 194] on div "arrow_back_ios_new arrow_forward_ios" at bounding box center [1043, 196] width 36 height 54
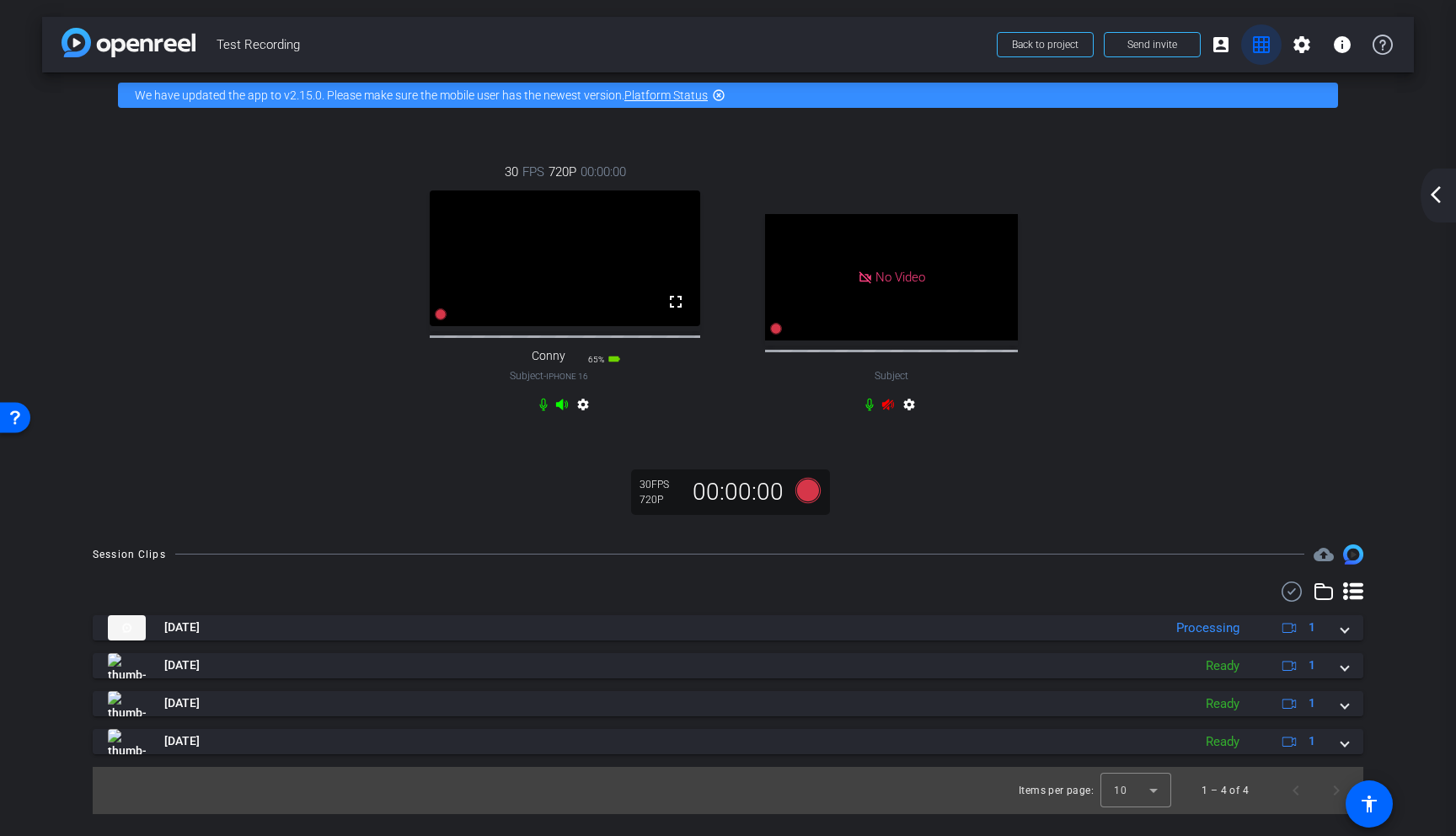
click at [1089, 47] on mat-icon "grid_on" at bounding box center [1262, 45] width 21 height 21
click at [1089, 43] on mat-icon "account_box" at bounding box center [1221, 45] width 21 height 21
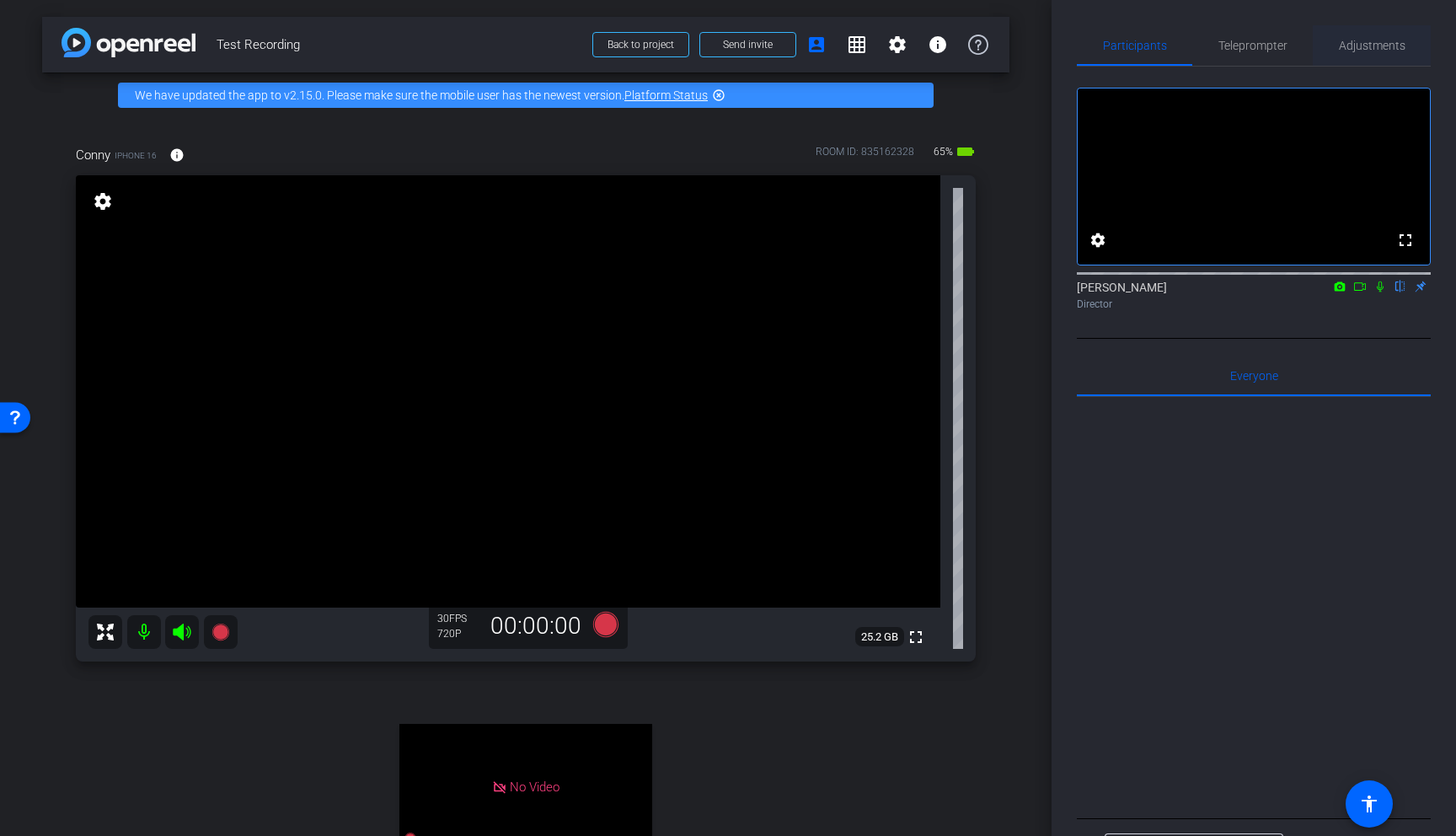
click at [1089, 50] on span "Adjustments" at bounding box center [1372, 45] width 67 height 12
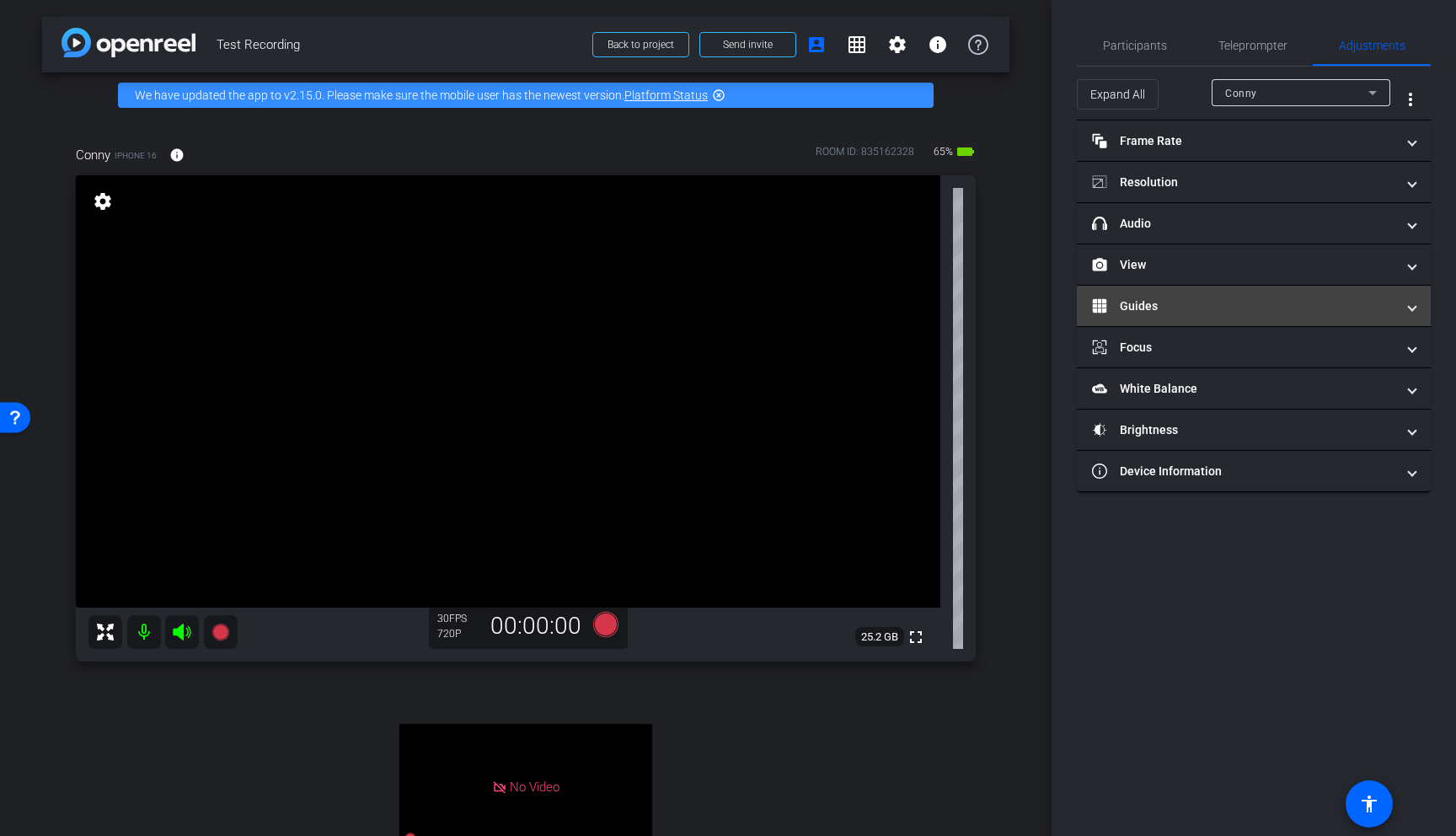
click at [1089, 295] on mat-expansion-panel-header "Guides" at bounding box center [1254, 306] width 354 height 40
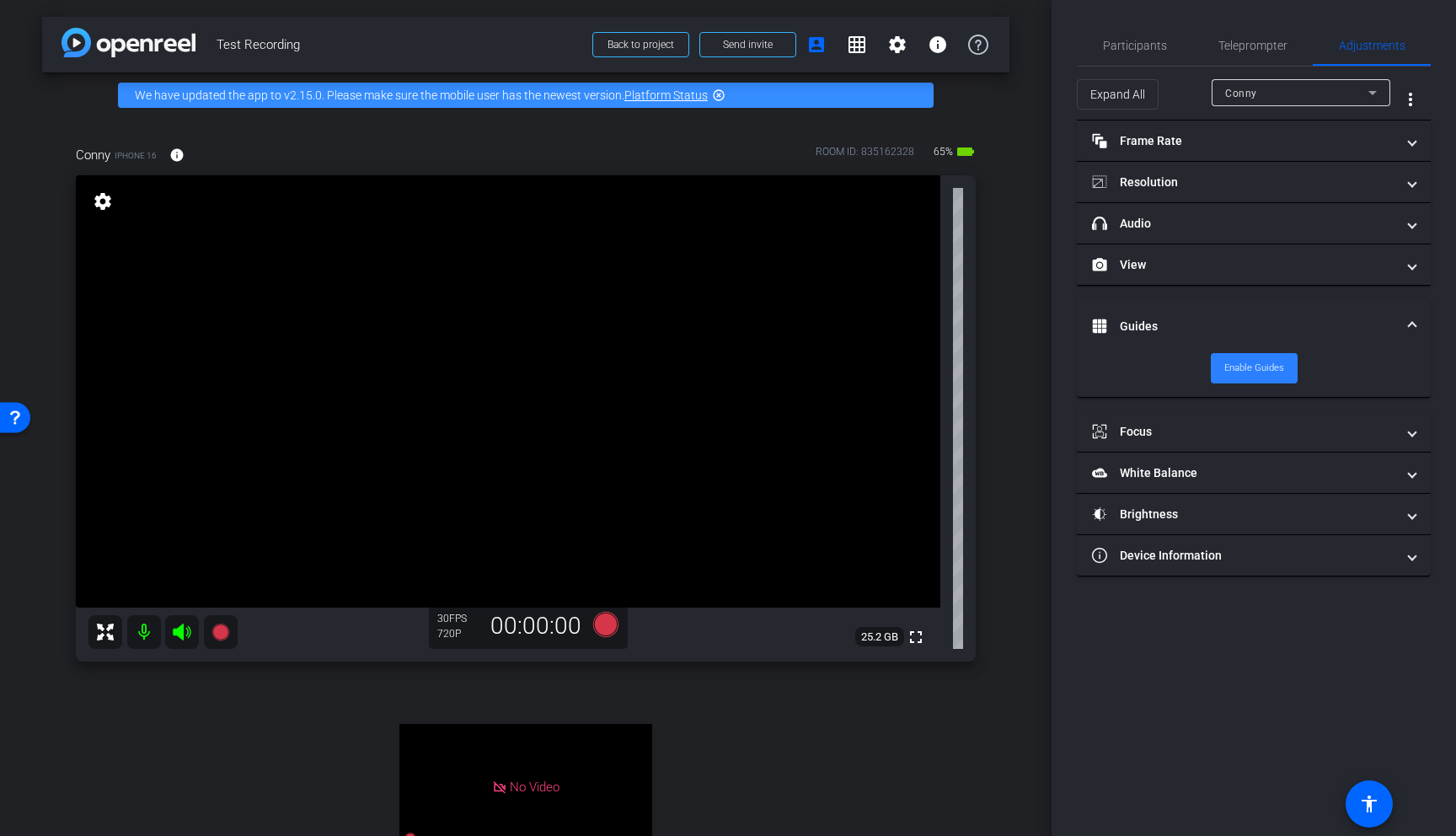
click at [1089, 377] on span "Enable Guides" at bounding box center [1255, 368] width 60 height 25
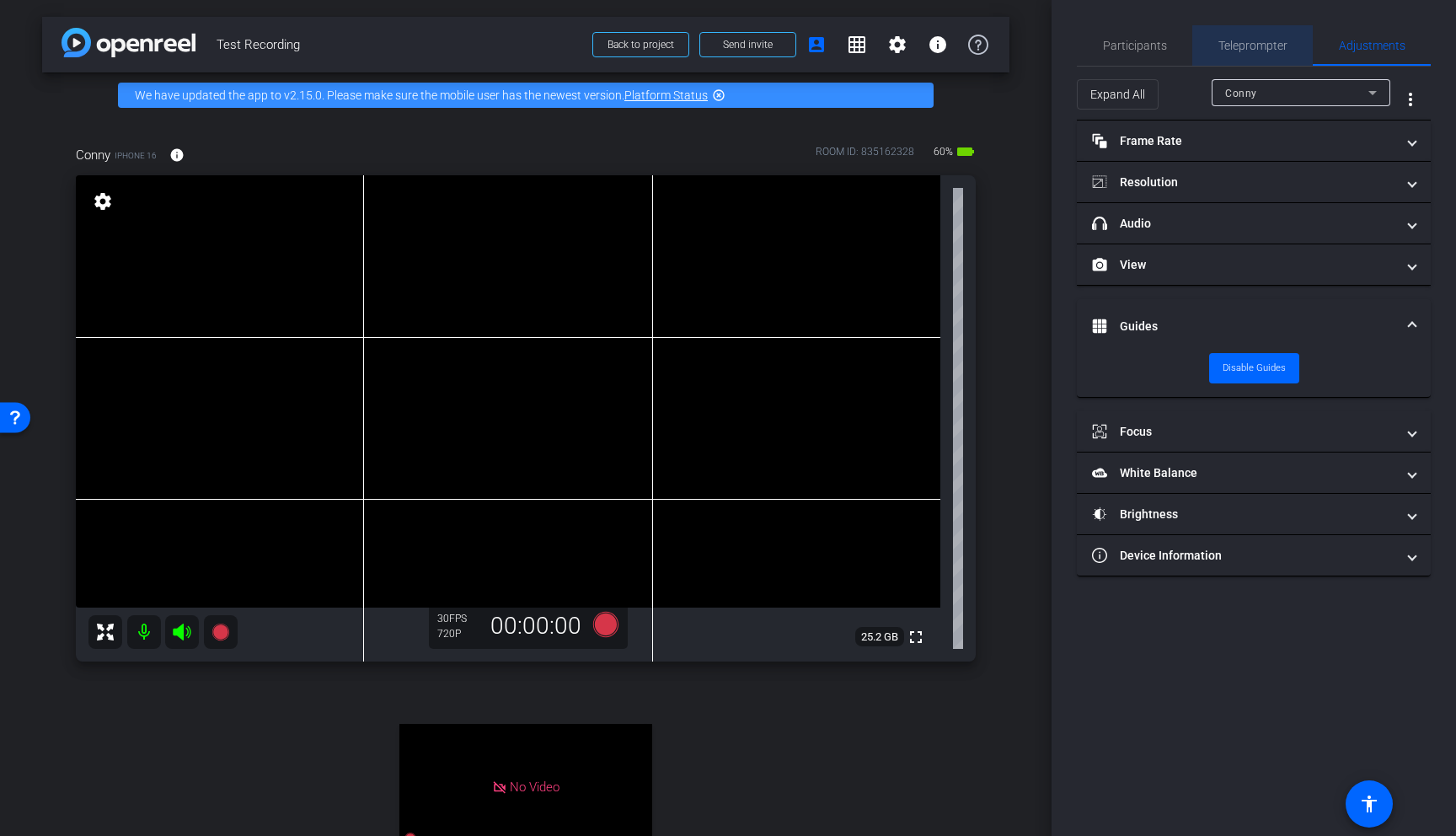
click at [1089, 54] on span "Teleprompter" at bounding box center [1254, 45] width 69 height 40
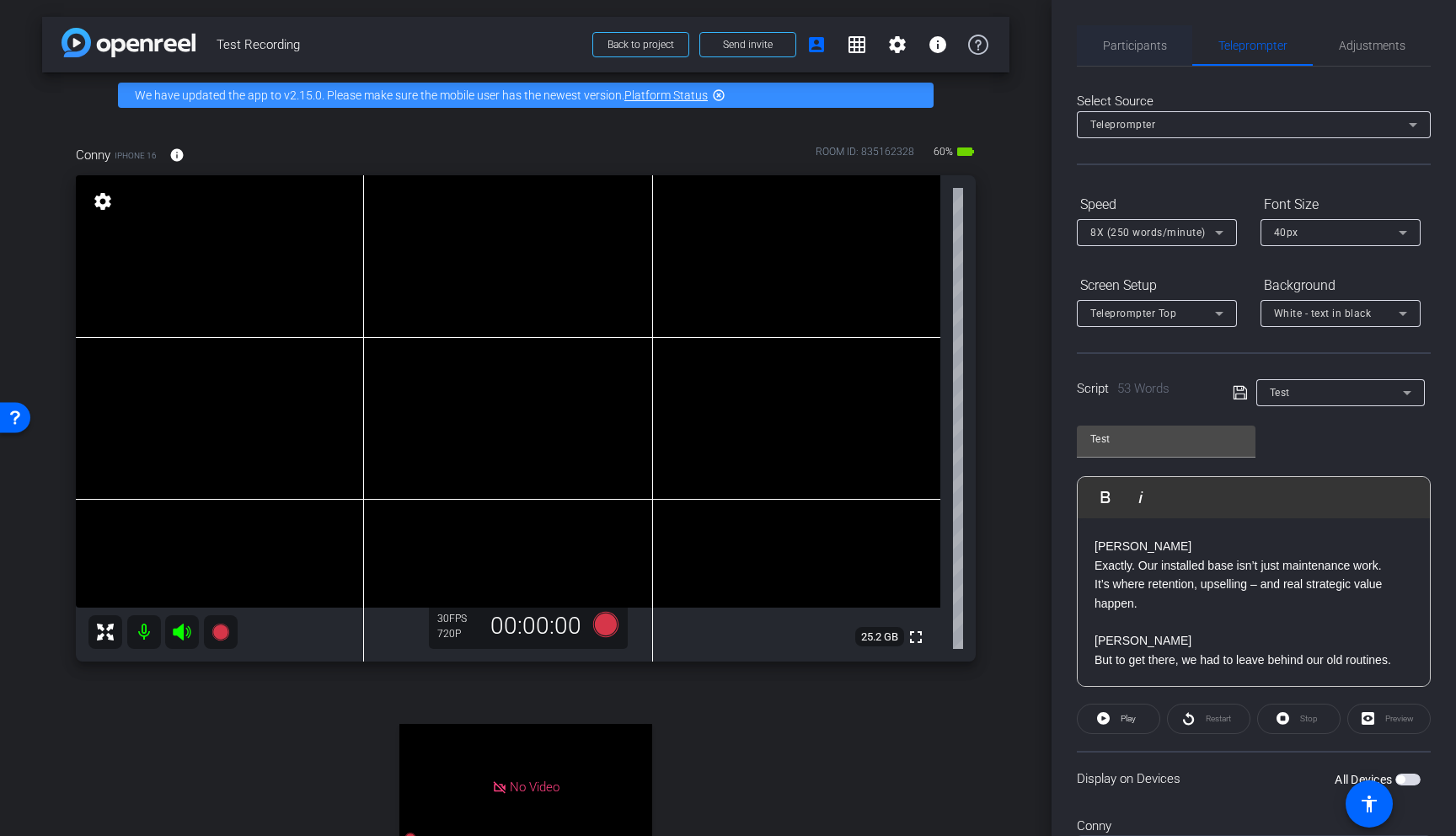
click at [1089, 40] on div "Participants" at bounding box center [1134, 45] width 115 height 40
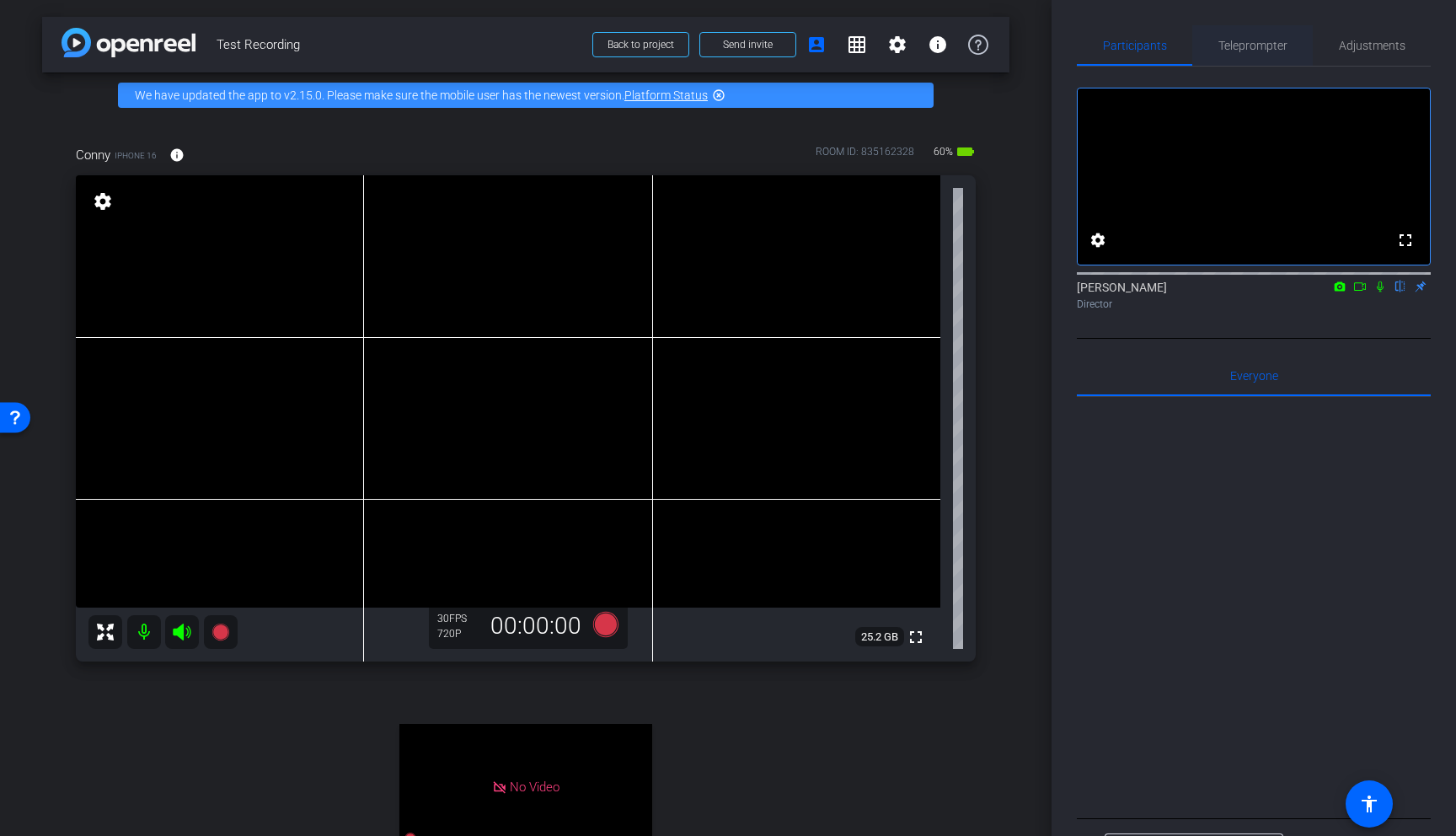
click at [1089, 47] on span "Teleprompter" at bounding box center [1254, 45] width 69 height 12
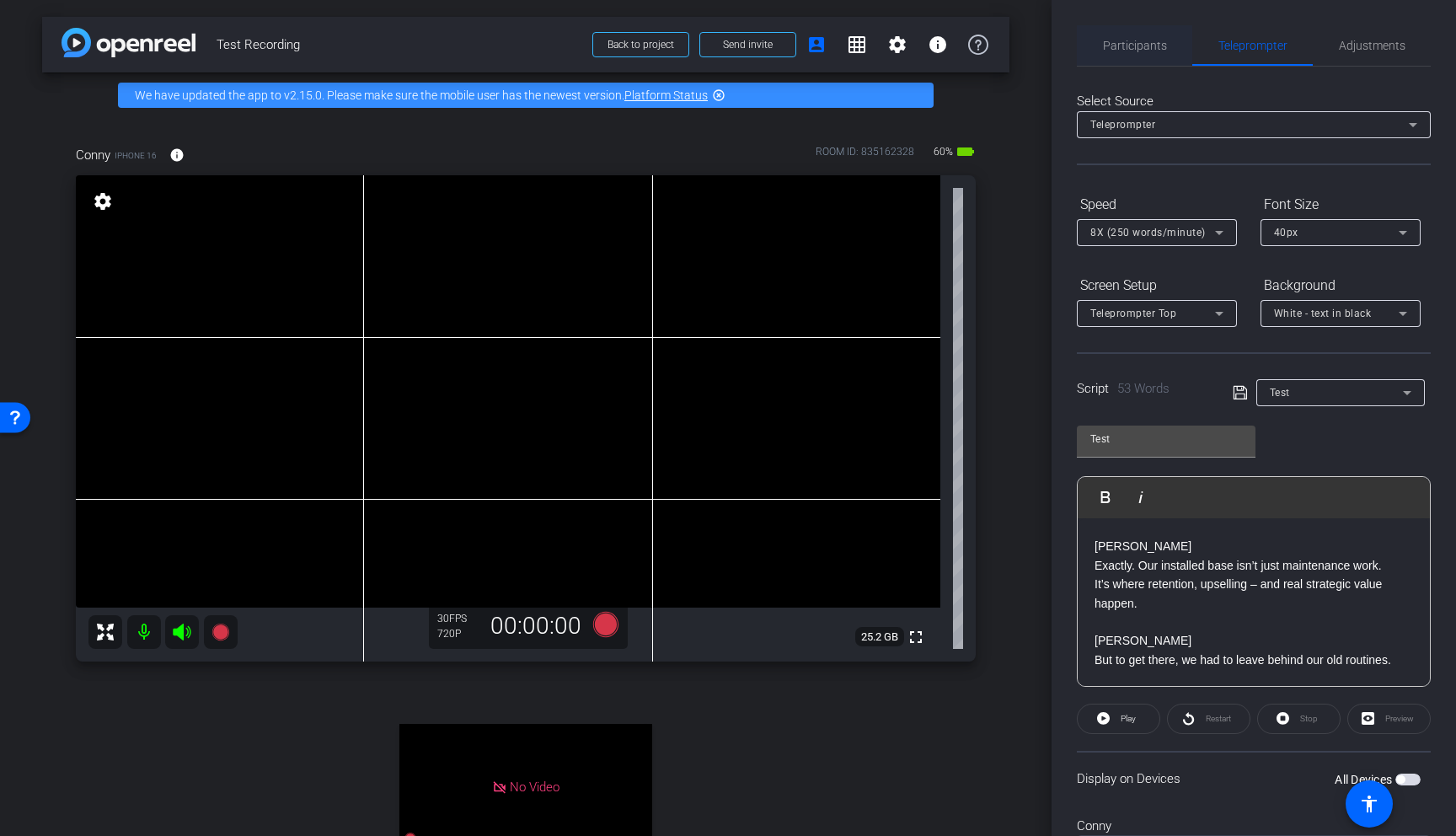
click at [1089, 53] on span "Participants" at bounding box center [1135, 45] width 64 height 40
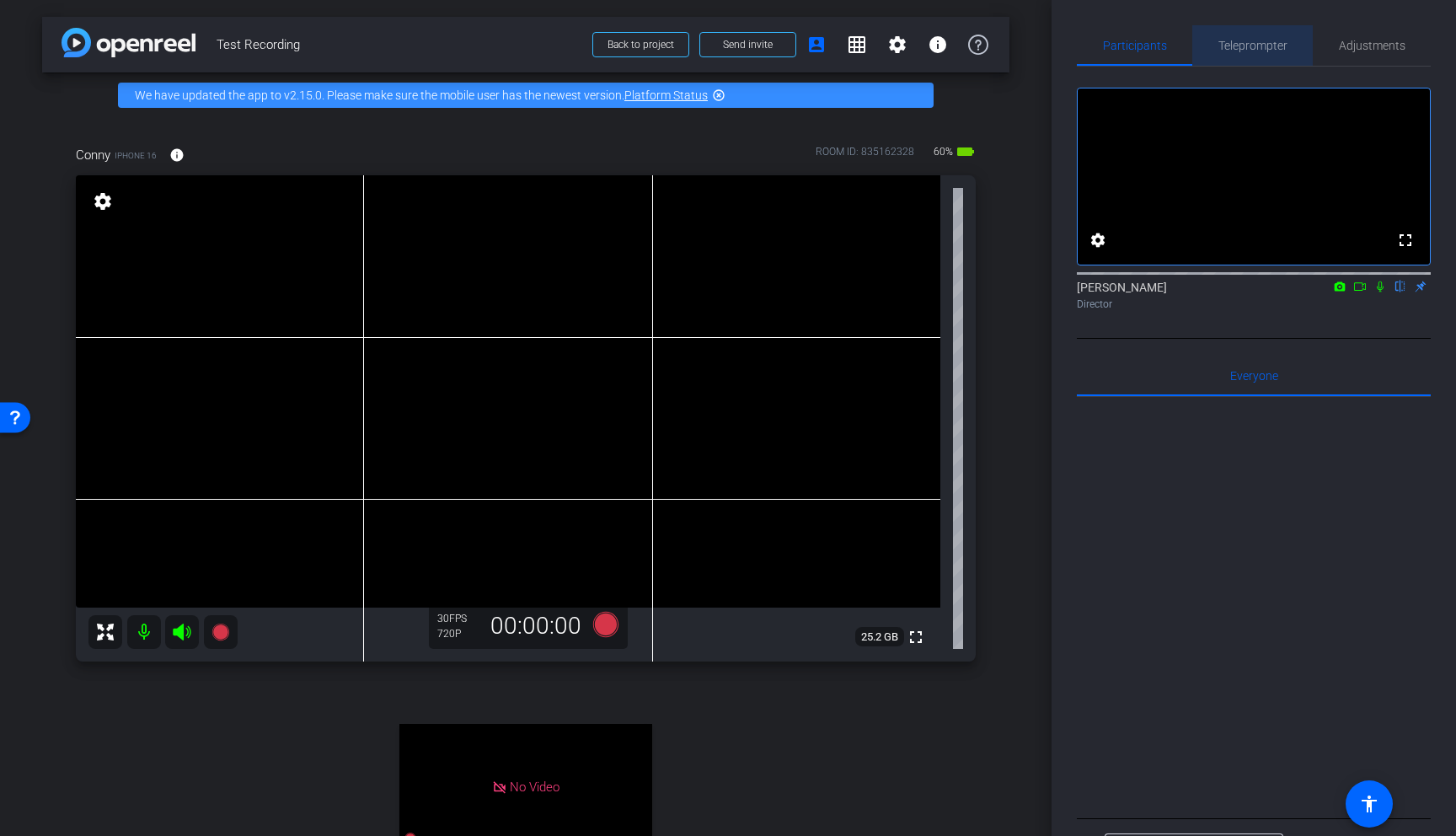
click at [1089, 53] on div "Teleprompter" at bounding box center [1253, 45] width 121 height 40
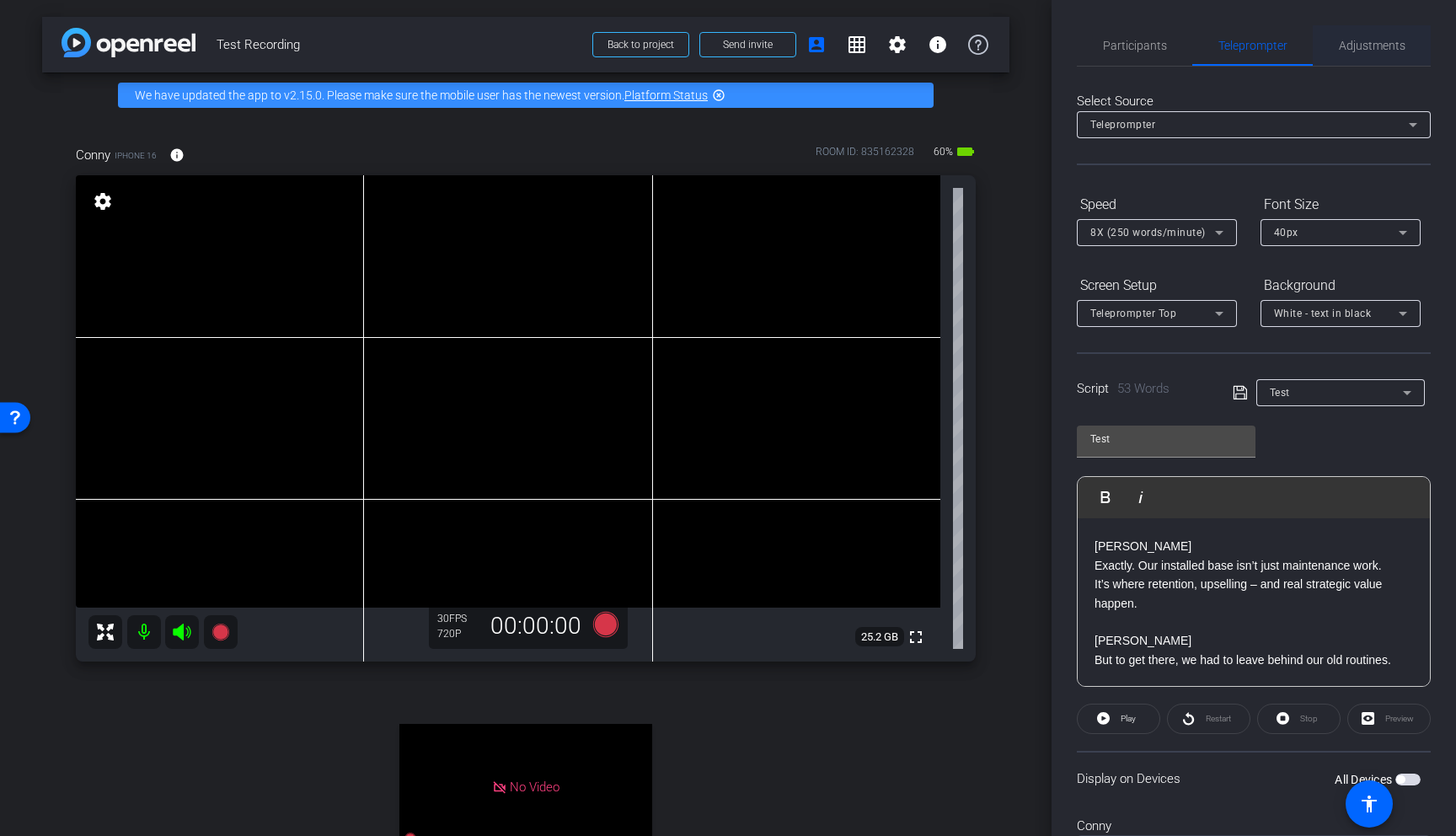
click at [1089, 54] on span "Adjustments" at bounding box center [1372, 45] width 67 height 40
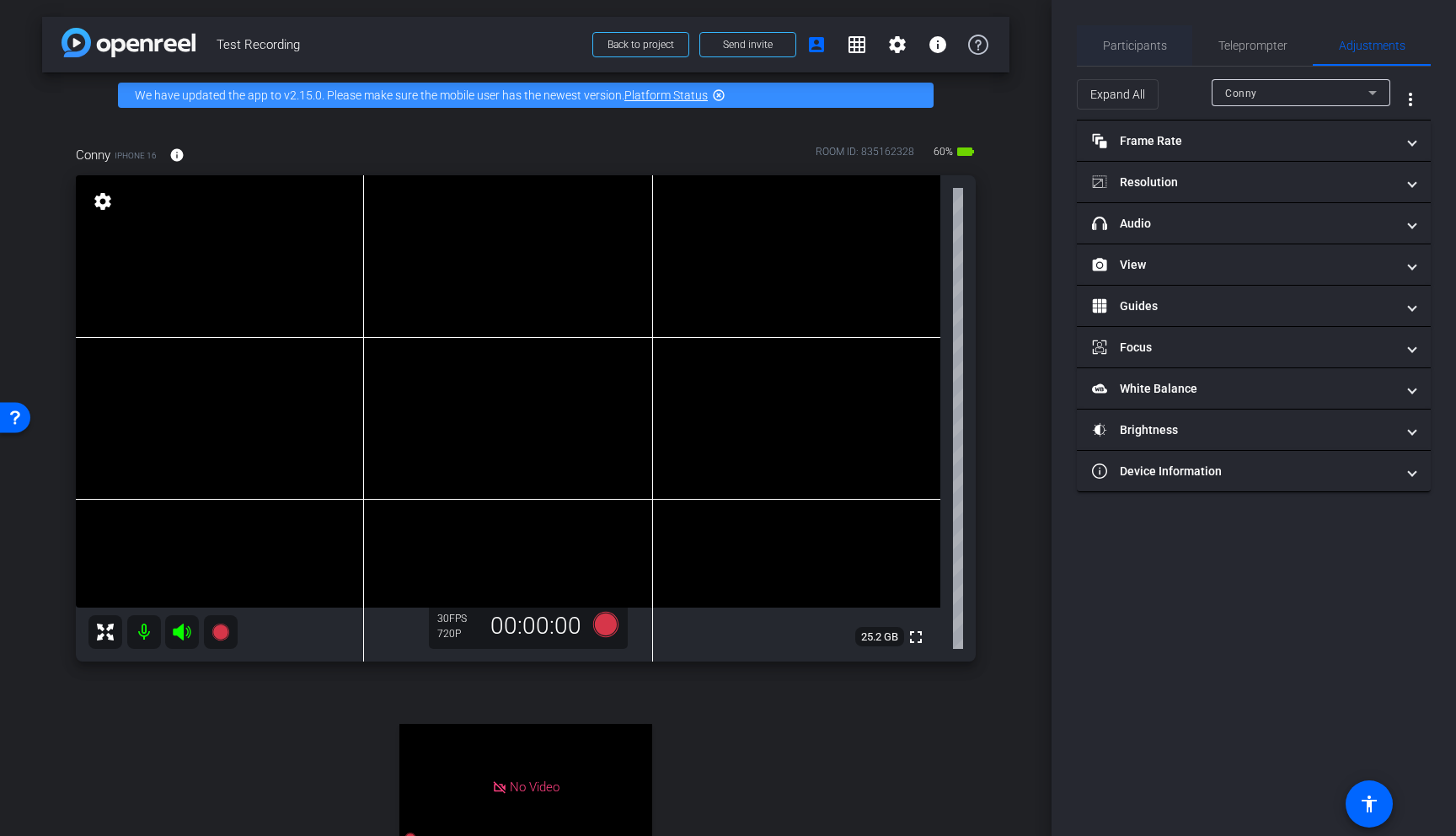
click at [1089, 41] on span "Participants" at bounding box center [1135, 45] width 64 height 12
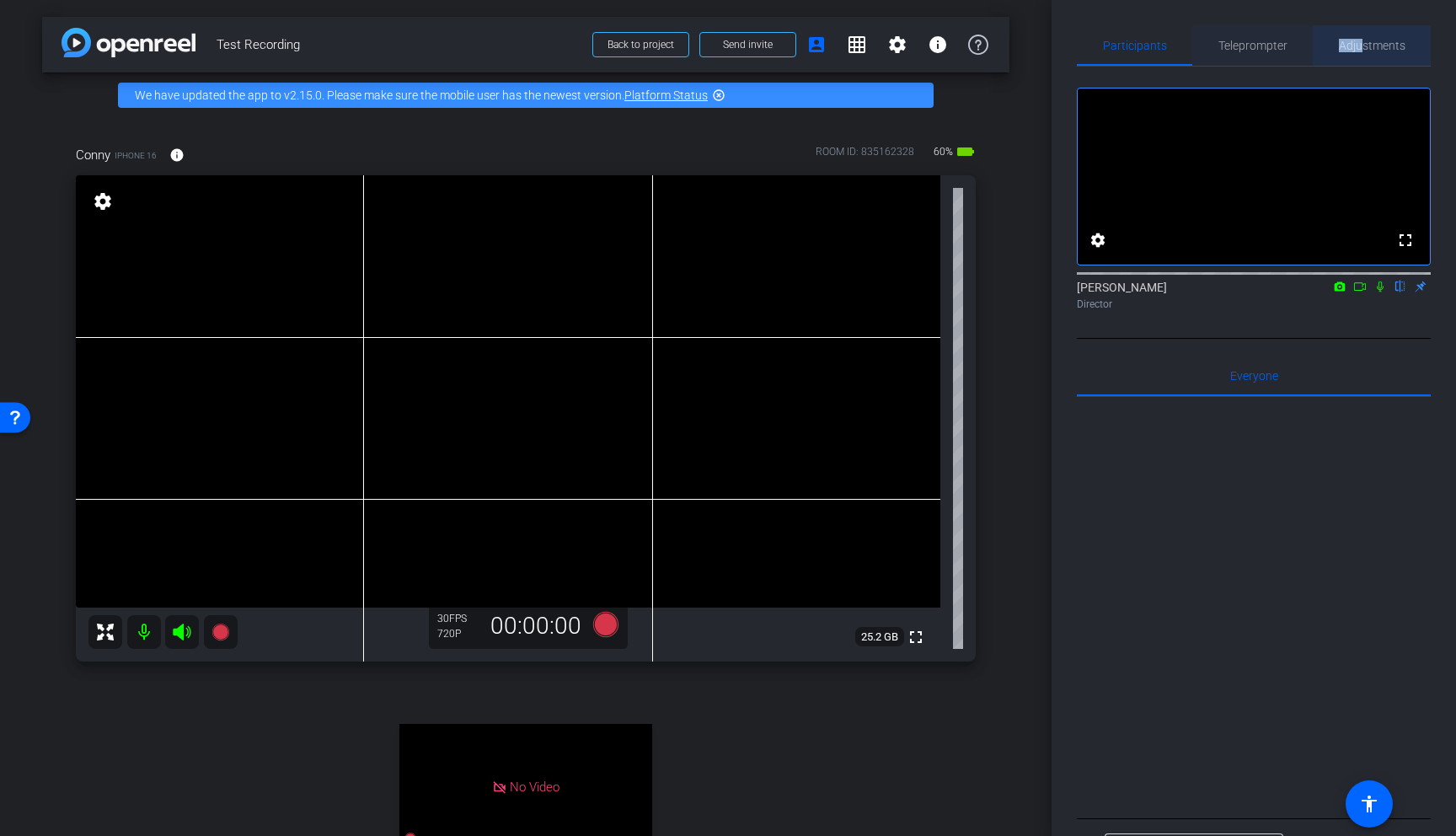
drag, startPoint x: 1324, startPoint y: 44, endPoint x: 1303, endPoint y: 44, distance: 21.0
click at [1089, 44] on div "Participants Teleprompter Adjustments" at bounding box center [1254, 45] width 354 height 40
click at [1089, 52] on span "Teleprompter" at bounding box center [1254, 45] width 69 height 40
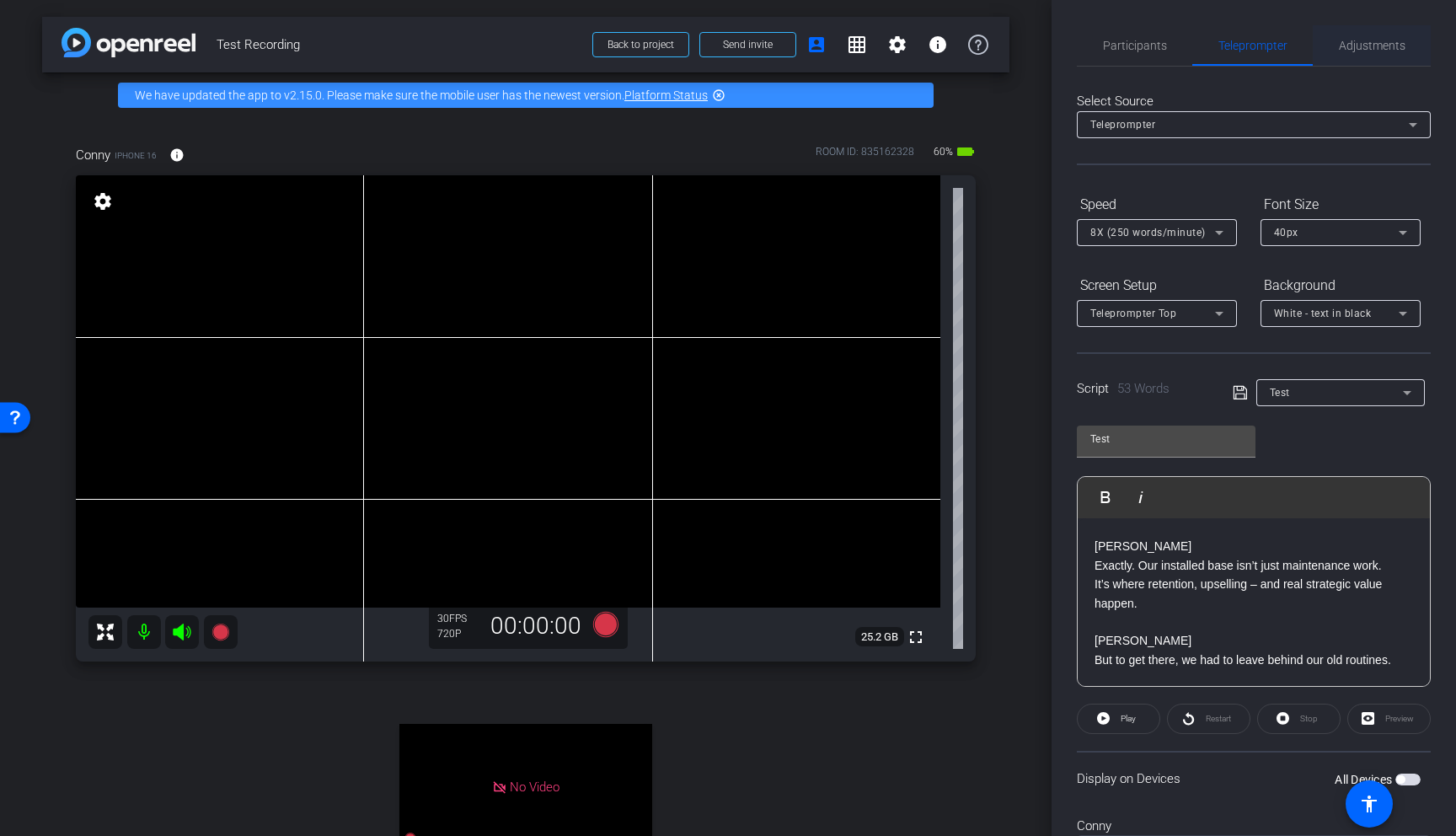
click at [1089, 62] on span "Adjustments" at bounding box center [1372, 45] width 67 height 40
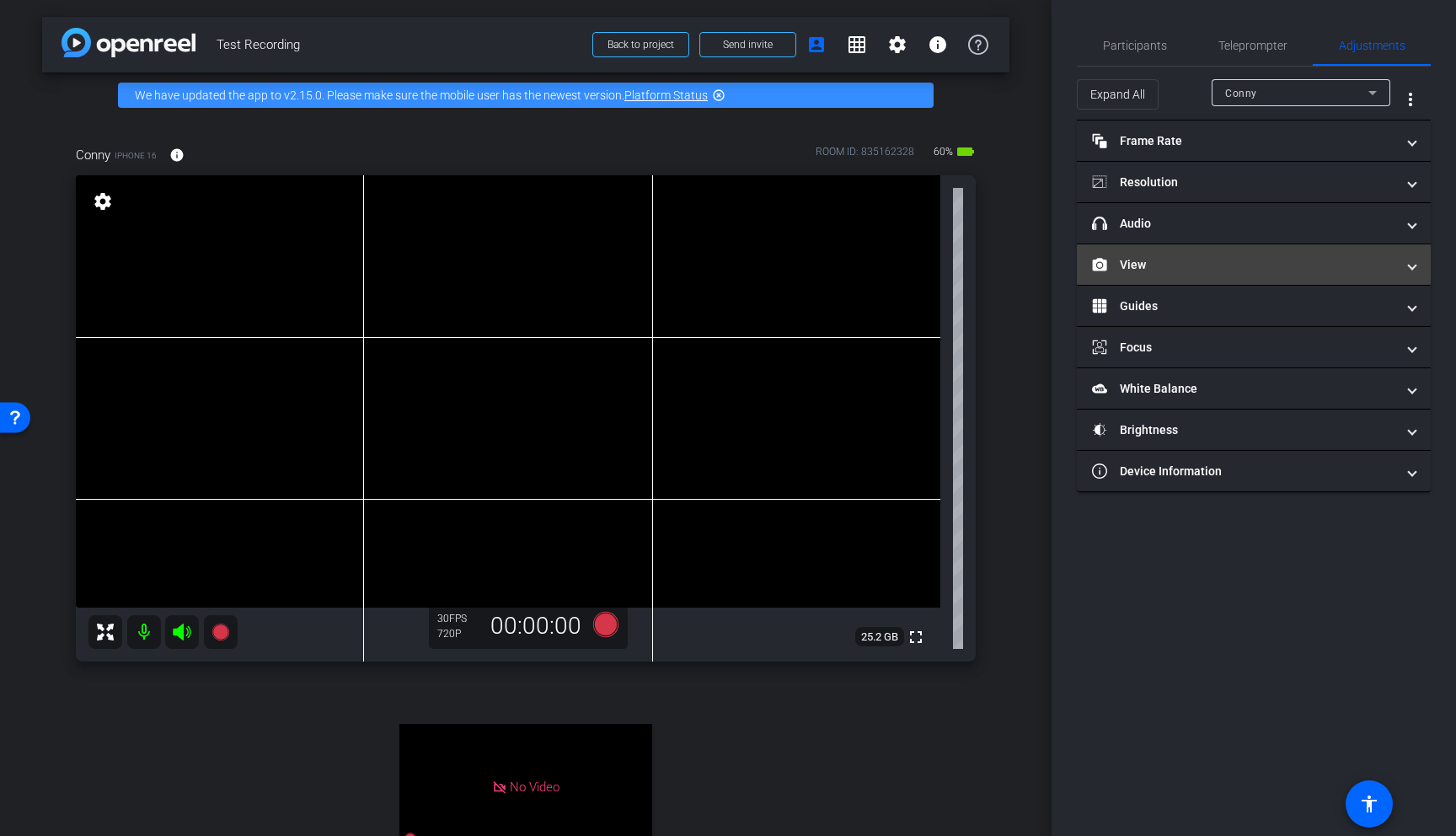
click at [1089, 264] on mat-panel-title "View" at bounding box center [1244, 264] width 304 height 18
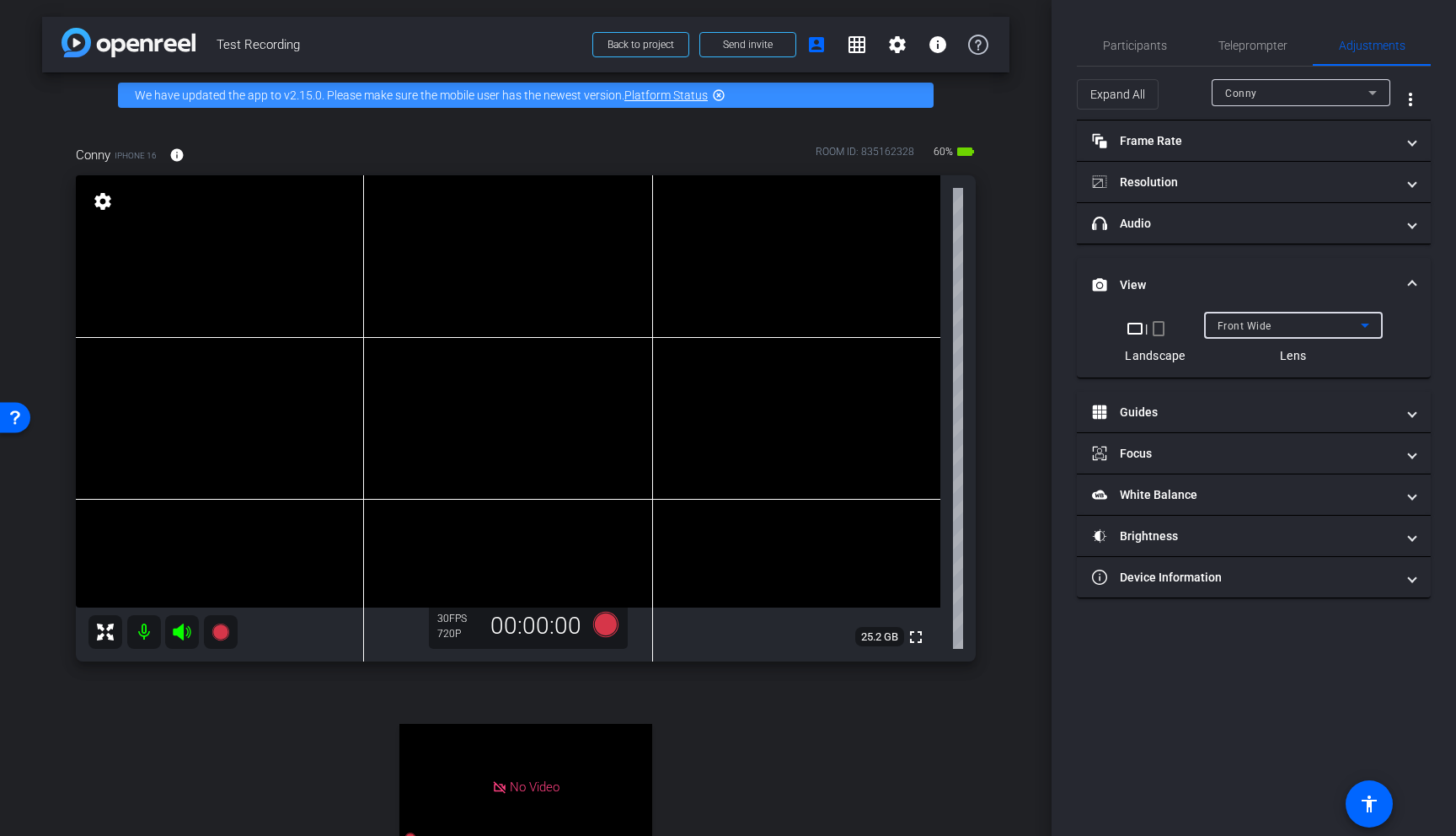
click at [1089, 322] on span "Front Wide" at bounding box center [1245, 326] width 54 height 12
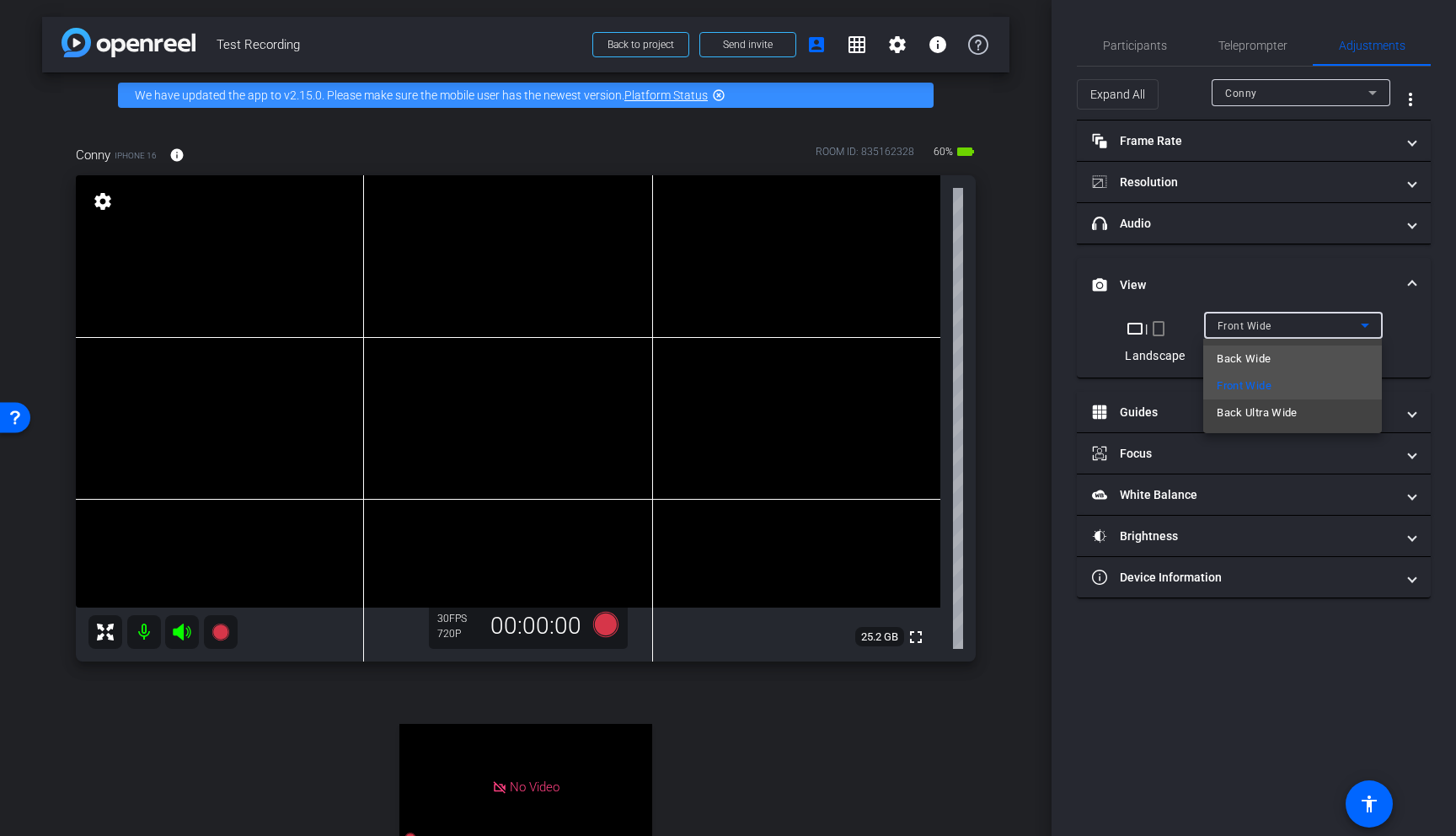
click at [1089, 364] on span "Back Wide" at bounding box center [1244, 359] width 54 height 21
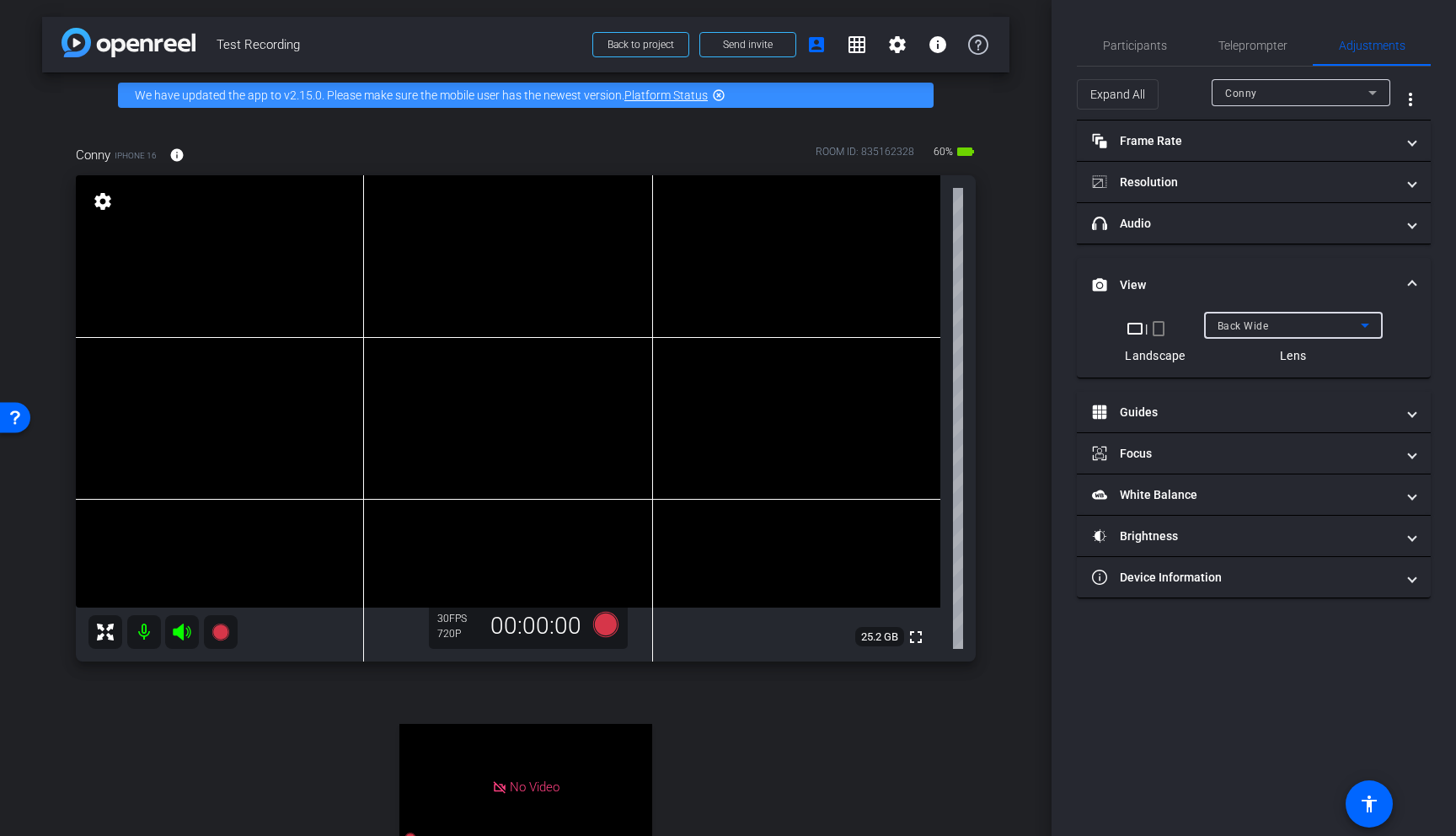
click at [1089, 318] on div "Back Wide" at bounding box center [1289, 325] width 143 height 21
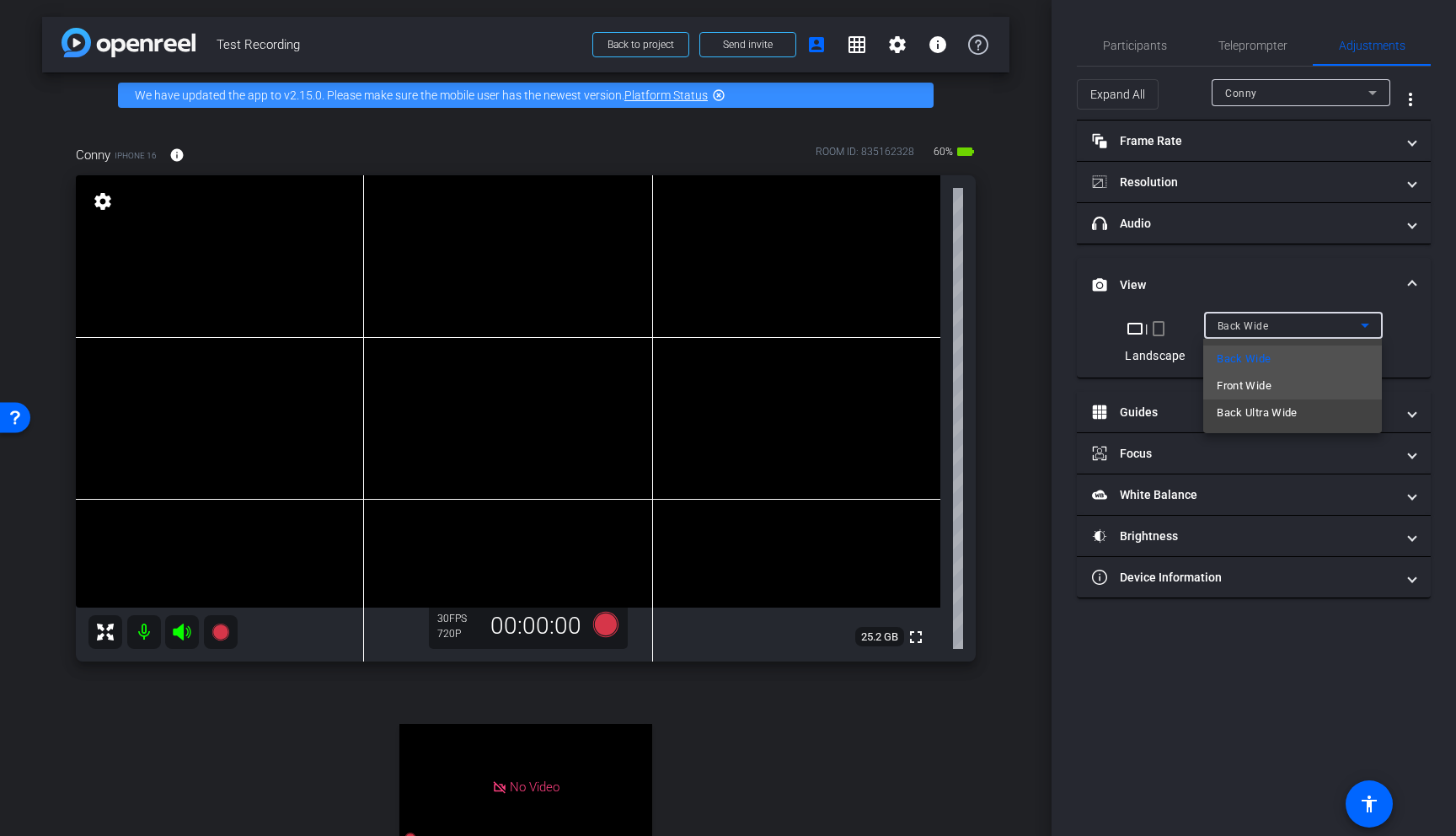
click at [1089, 395] on span "Front Wide" at bounding box center [1244, 386] width 54 height 21
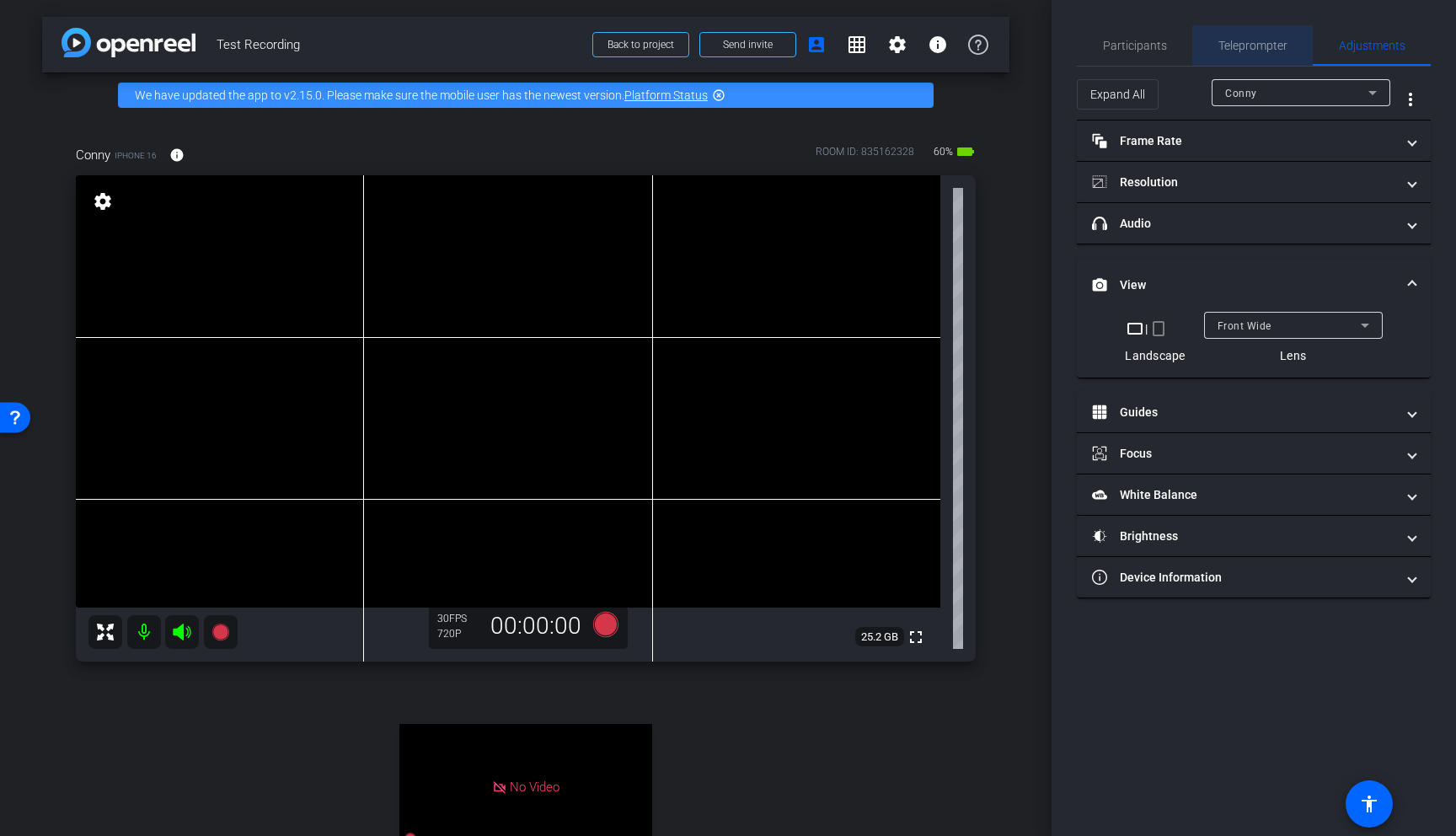
click at [1089, 42] on span "Teleprompter" at bounding box center [1254, 45] width 69 height 12
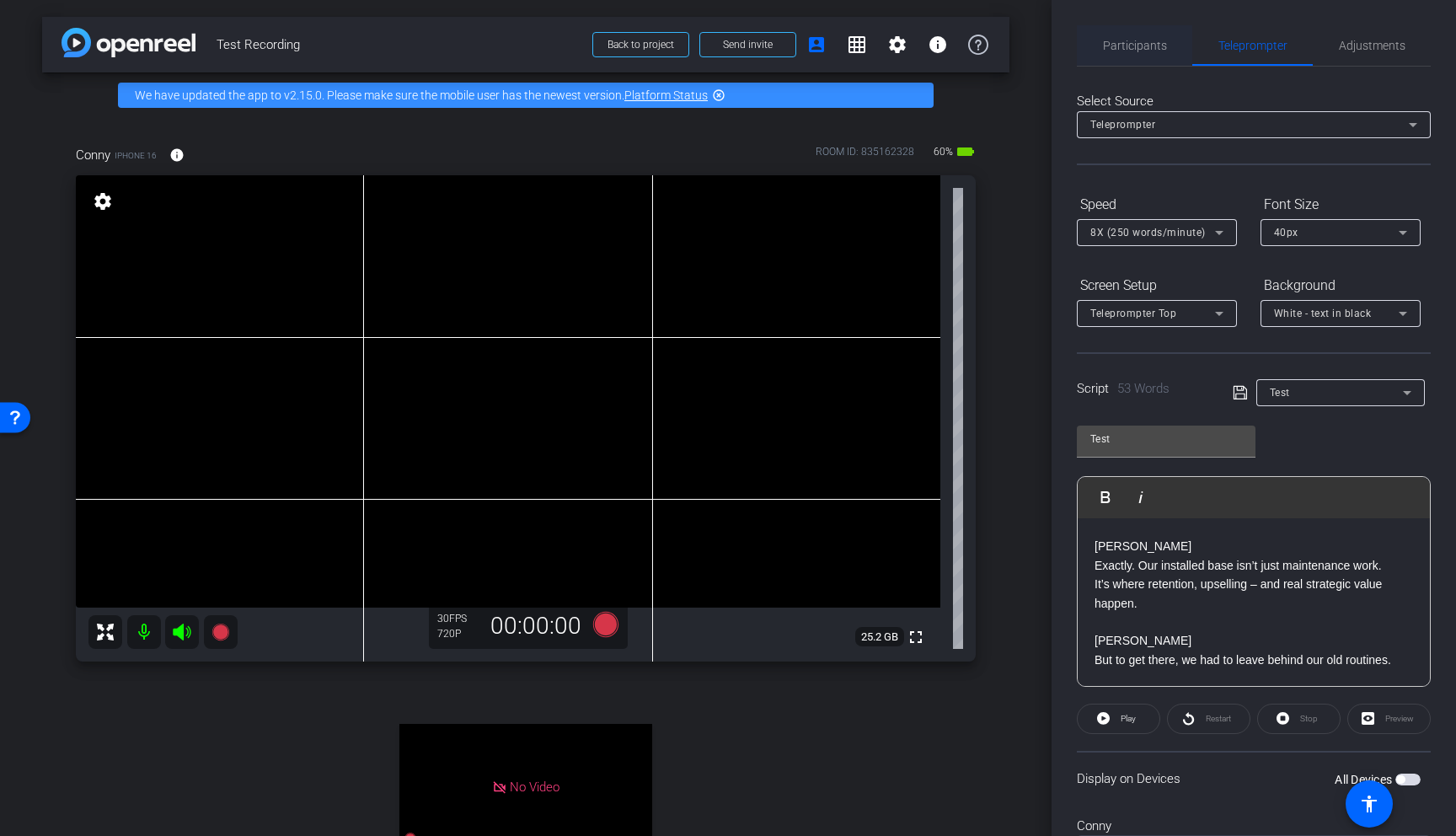
click at [1089, 44] on div "Participants" at bounding box center [1134, 45] width 115 height 40
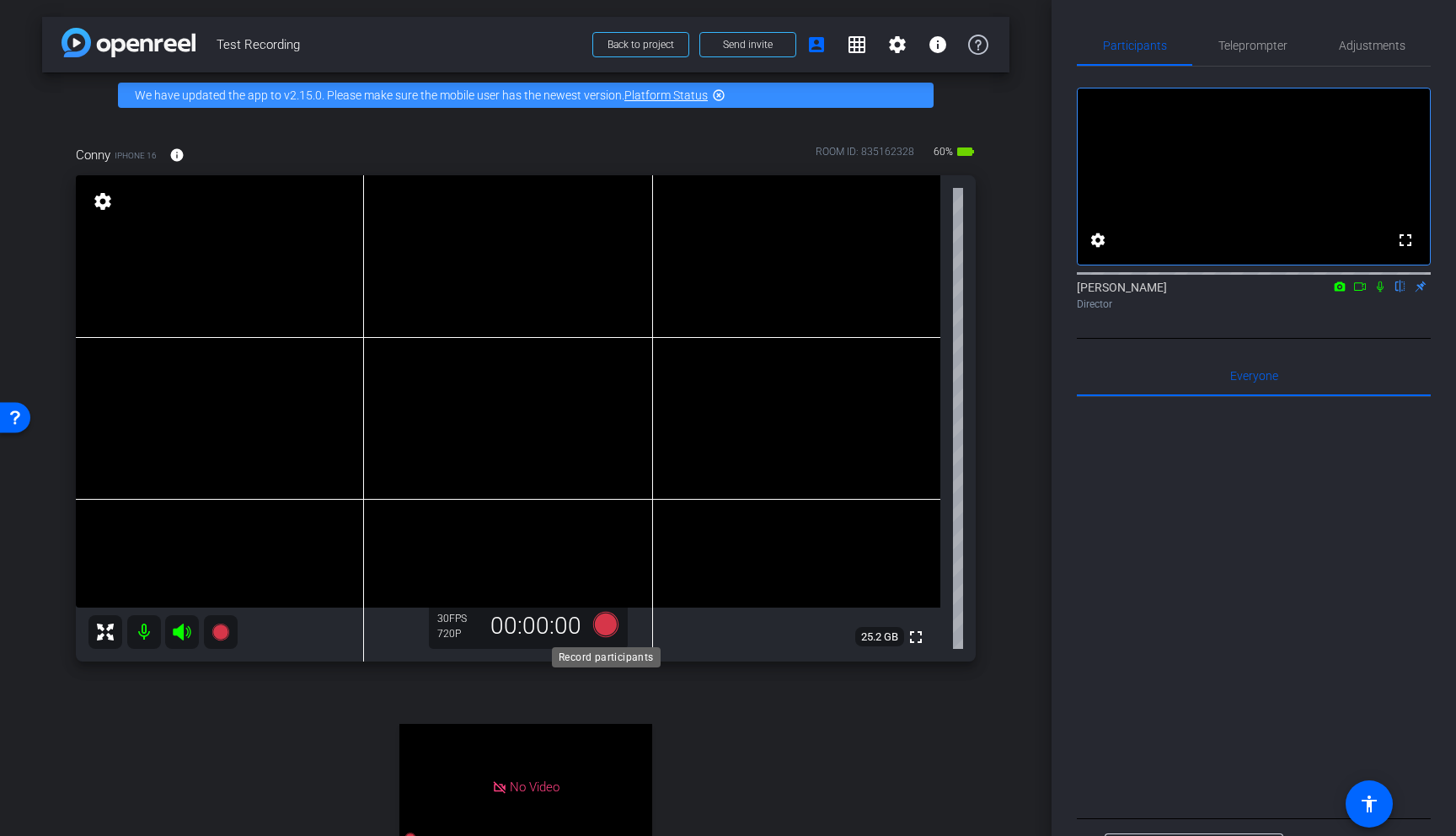
click at [602, 631] on icon at bounding box center [605, 624] width 25 height 25
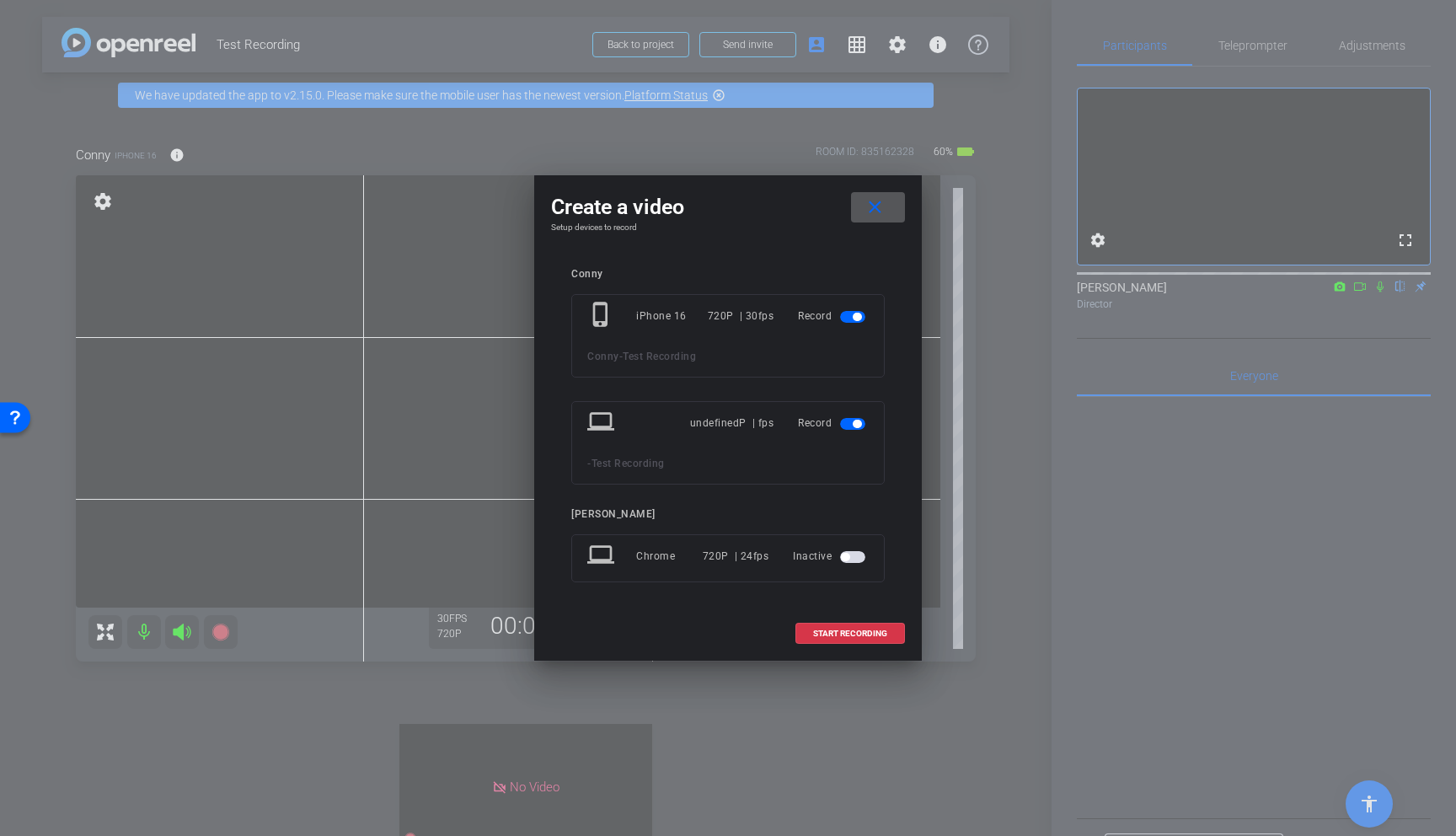
click at [859, 423] on span "button" at bounding box center [856, 424] width 8 height 8
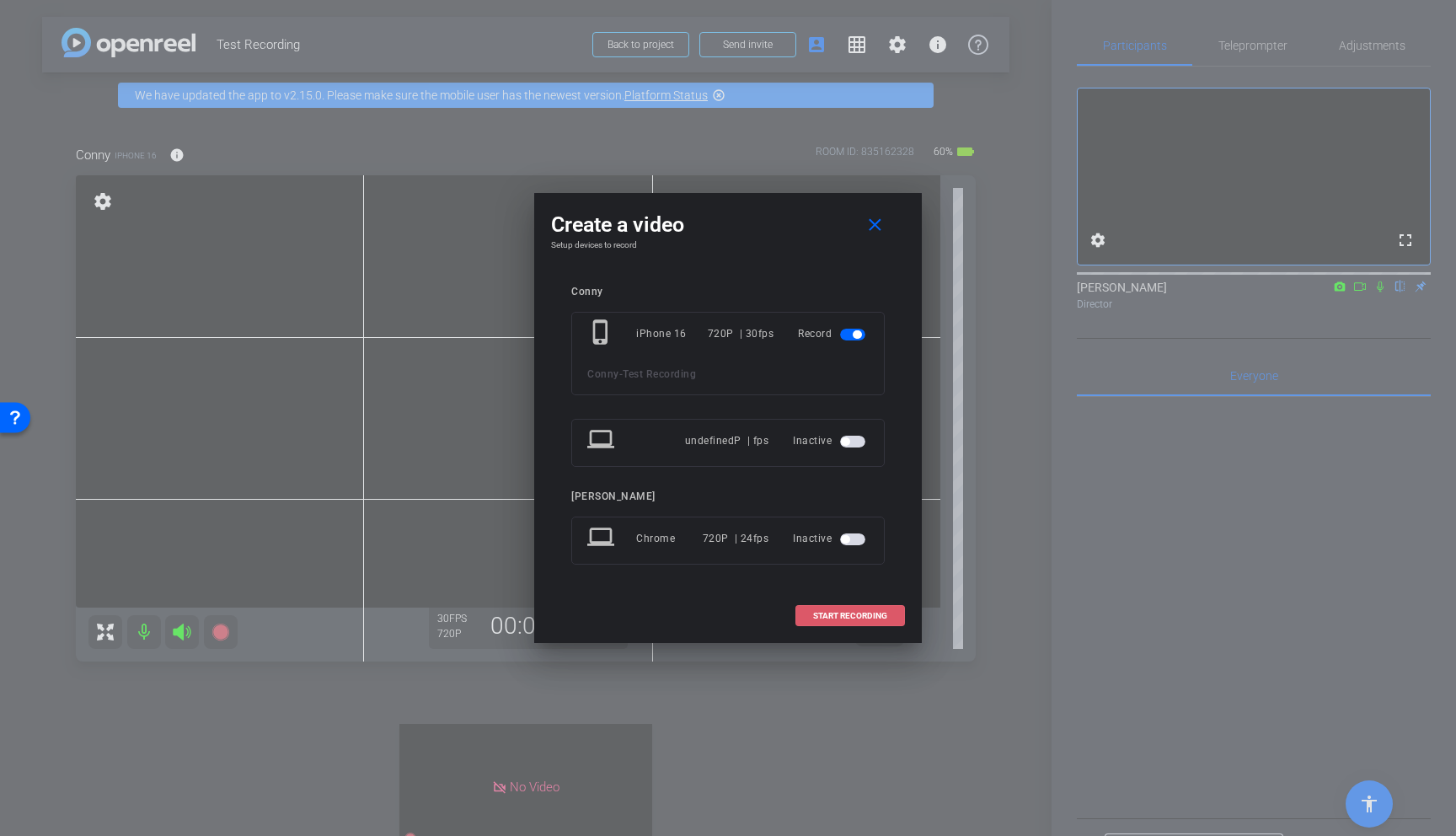
click at [853, 607] on span at bounding box center [850, 616] width 108 height 40
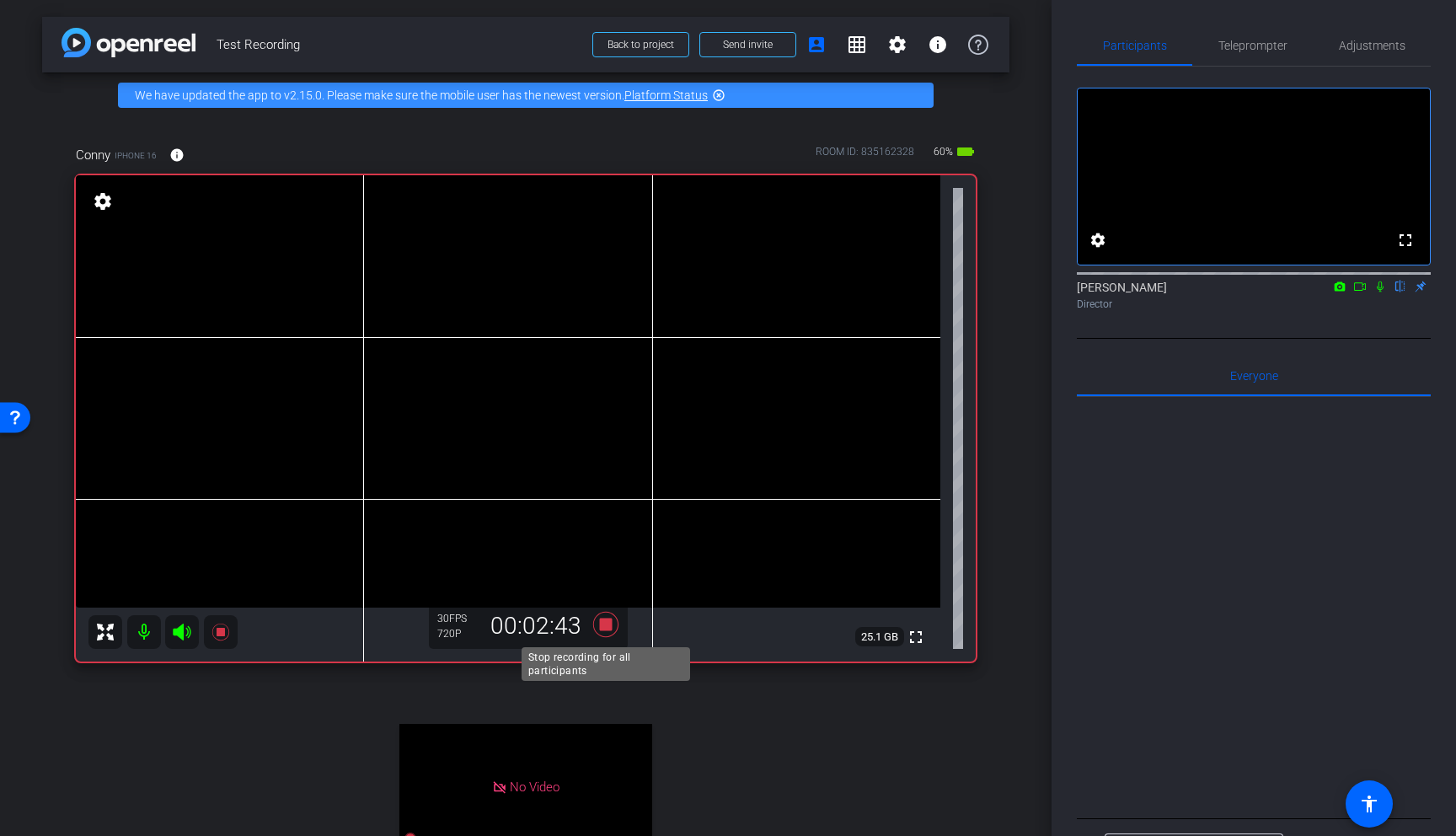
click at [607, 626] on icon at bounding box center [605, 624] width 25 height 25
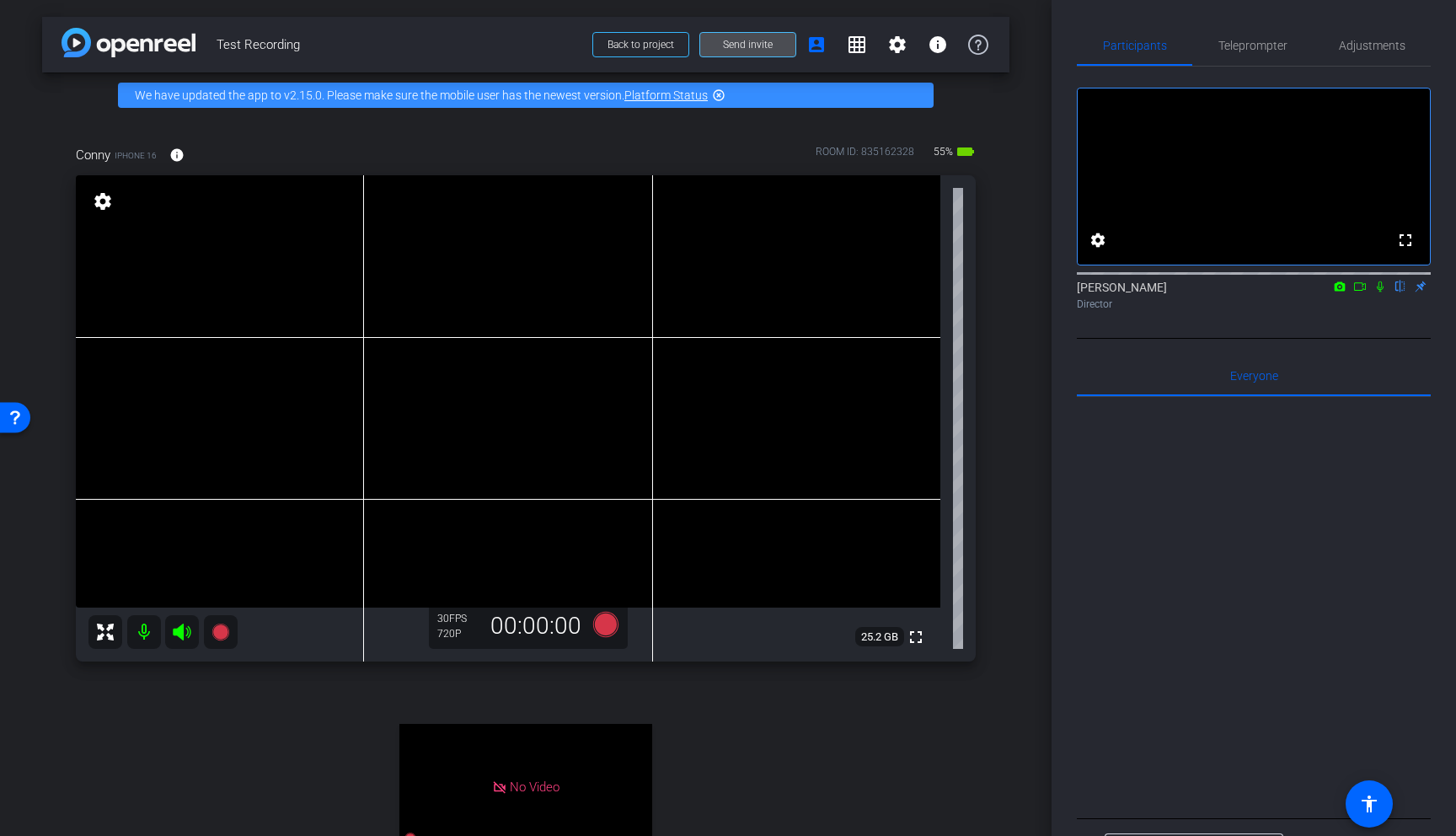
click at [753, 45] on span "Send invite" at bounding box center [748, 44] width 50 height 13
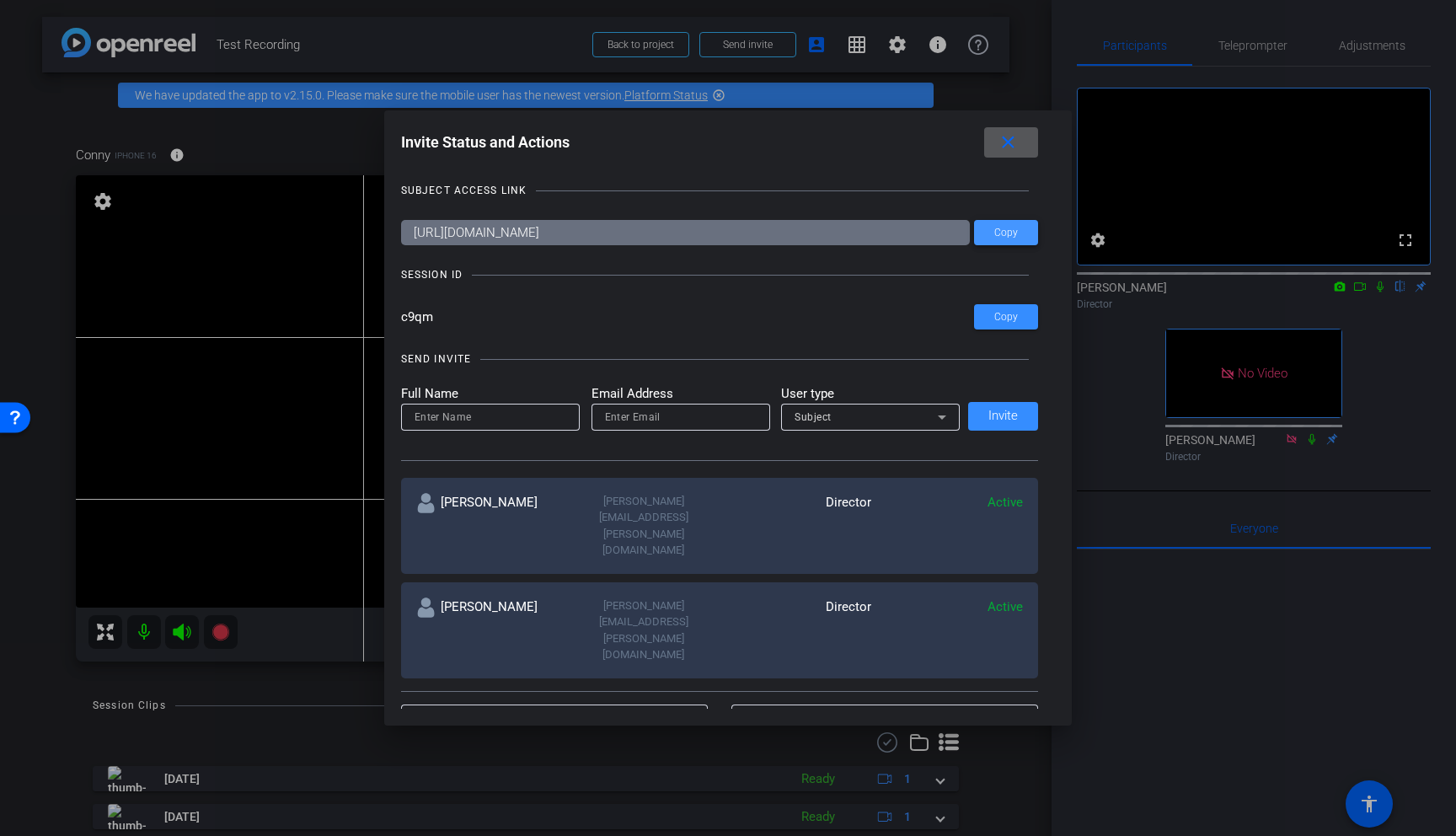
click at [1006, 236] on span "Copy" at bounding box center [1005, 232] width 23 height 12
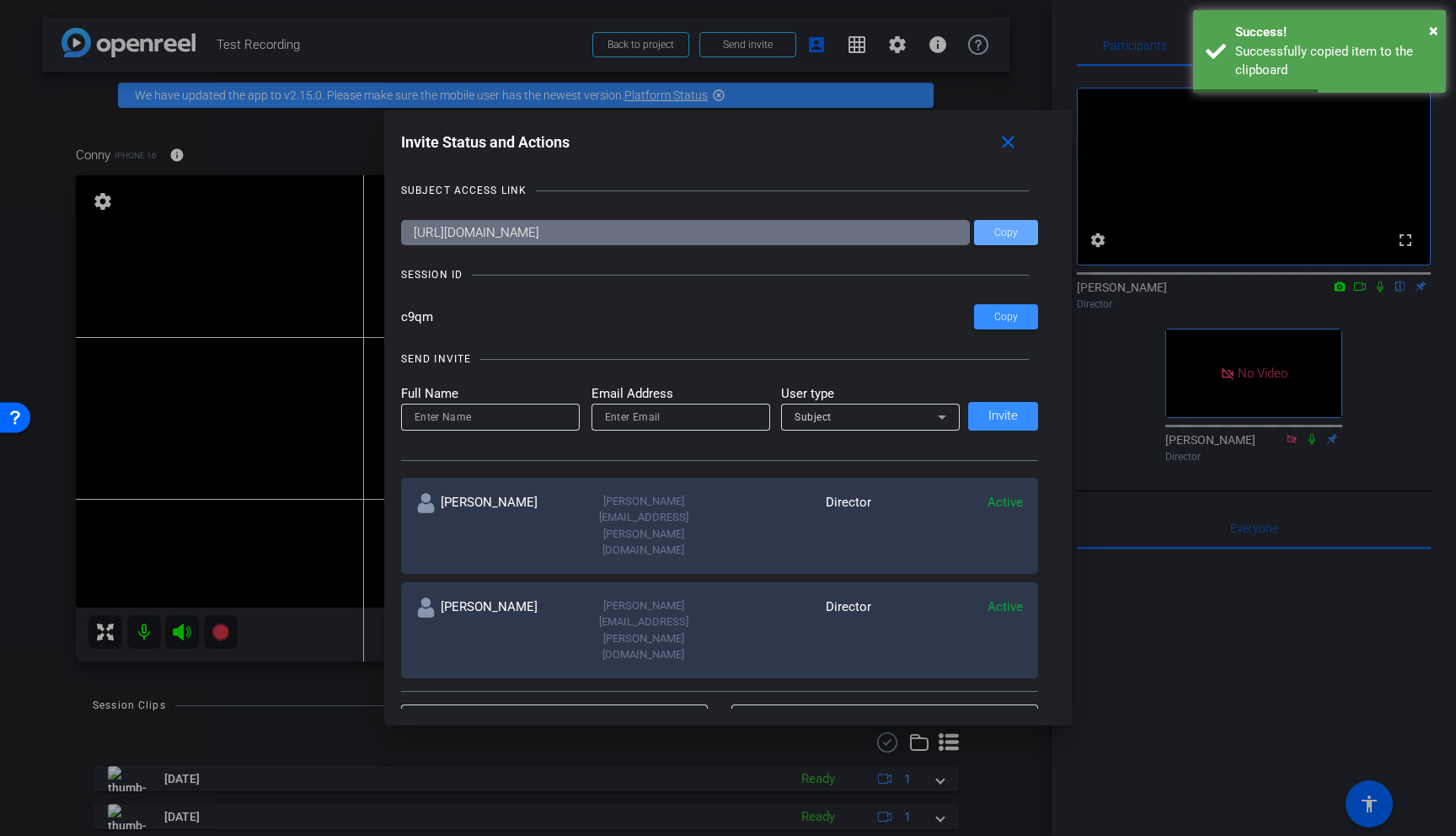
click at [434, 27] on div at bounding box center [728, 418] width 1456 height 836
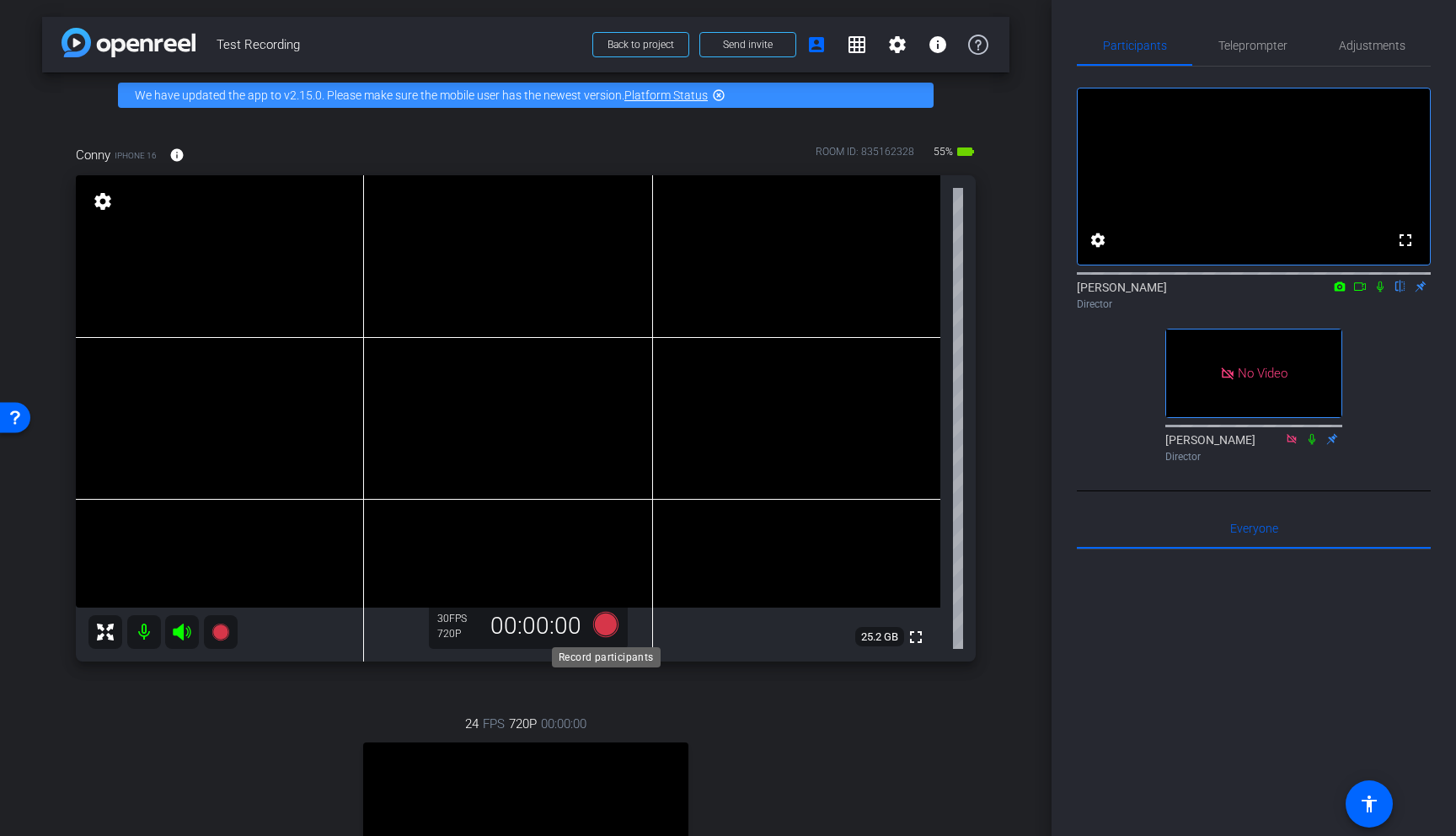
click at [607, 623] on icon at bounding box center [605, 624] width 25 height 25
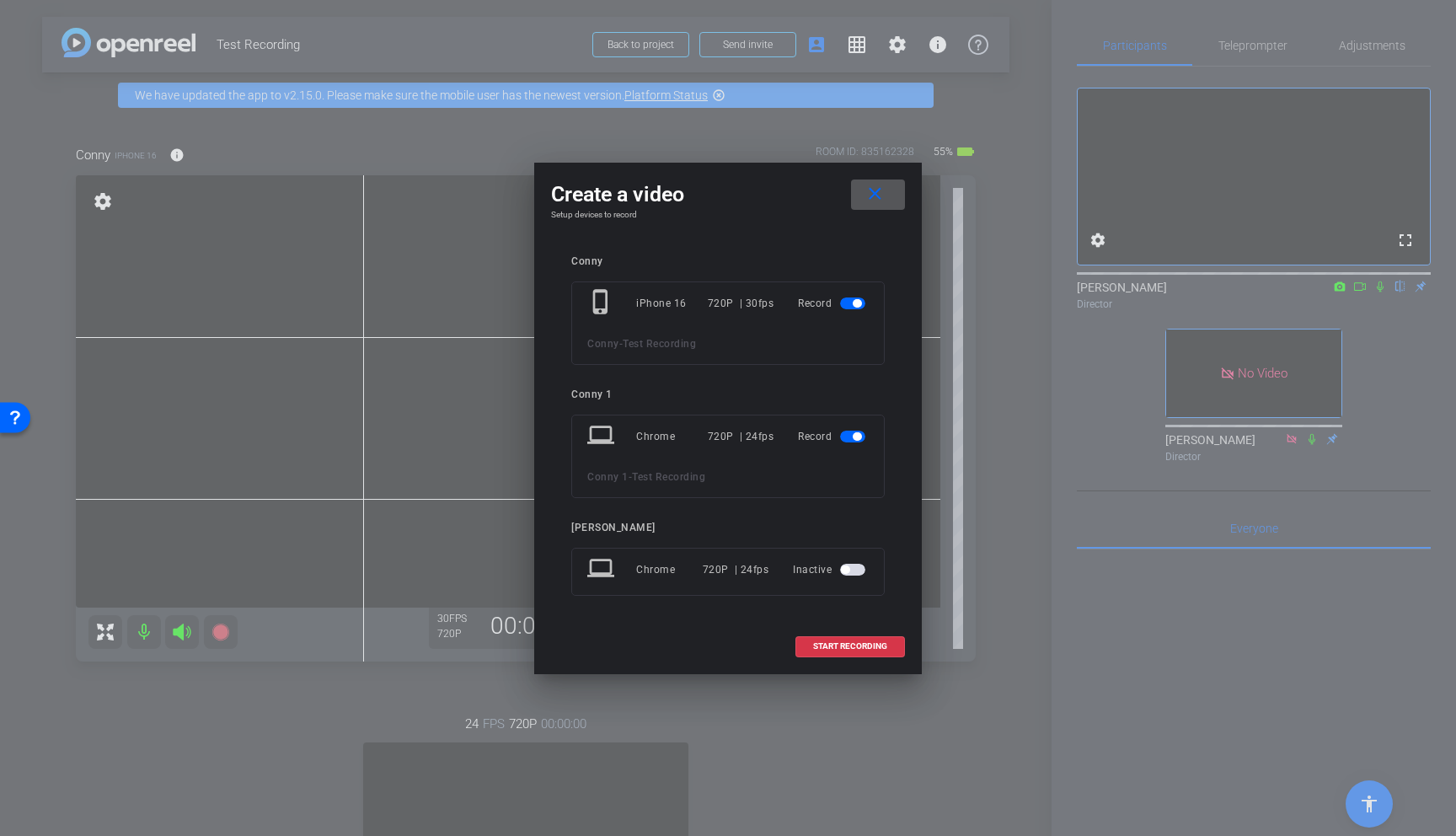
click at [857, 440] on span "button" at bounding box center [856, 436] width 8 height 8
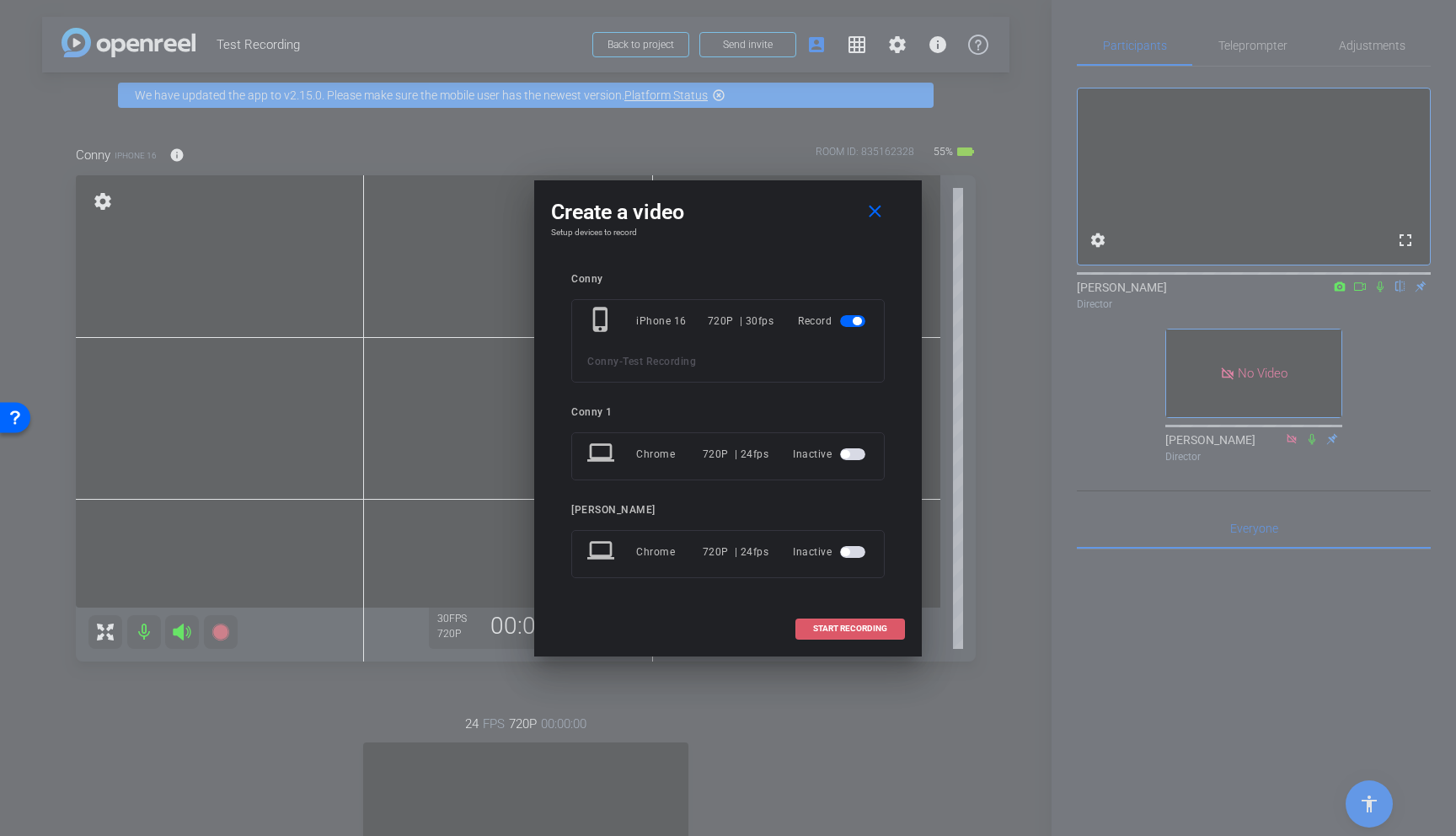
click at [841, 629] on span "START RECORDING" at bounding box center [850, 628] width 74 height 8
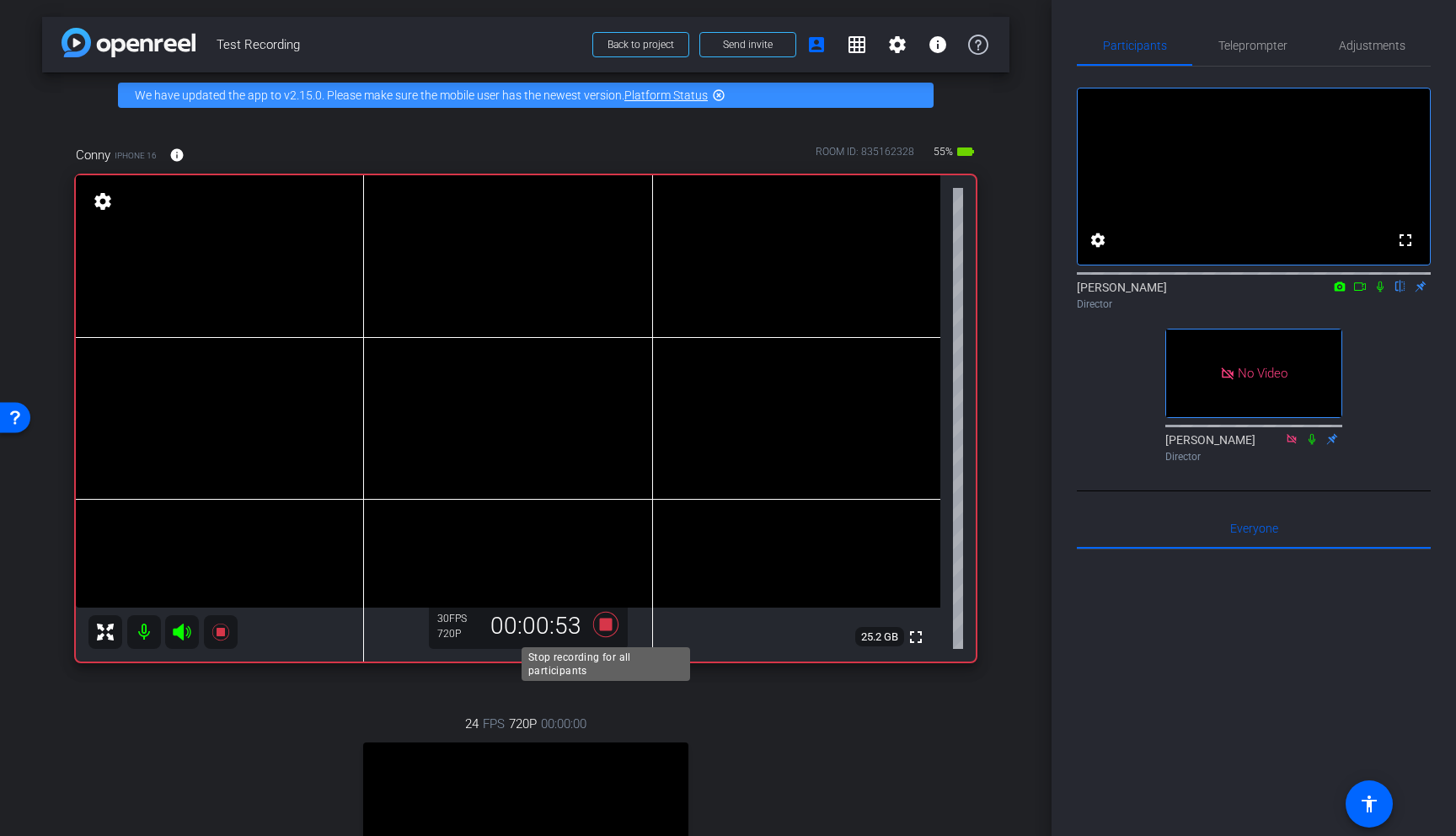
click at [608, 624] on icon at bounding box center [605, 624] width 25 height 25
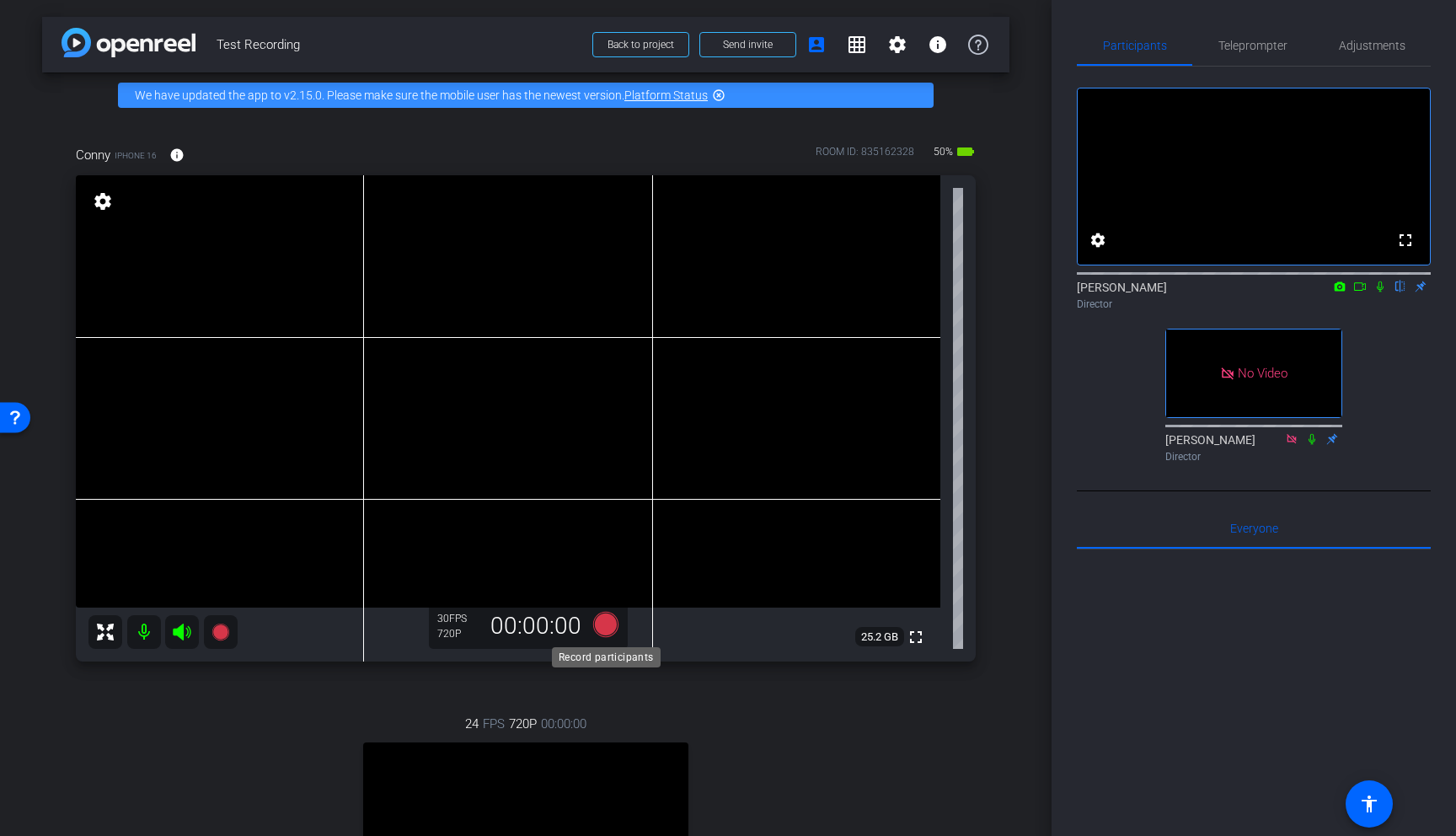
click at [606, 620] on icon at bounding box center [605, 624] width 25 height 25
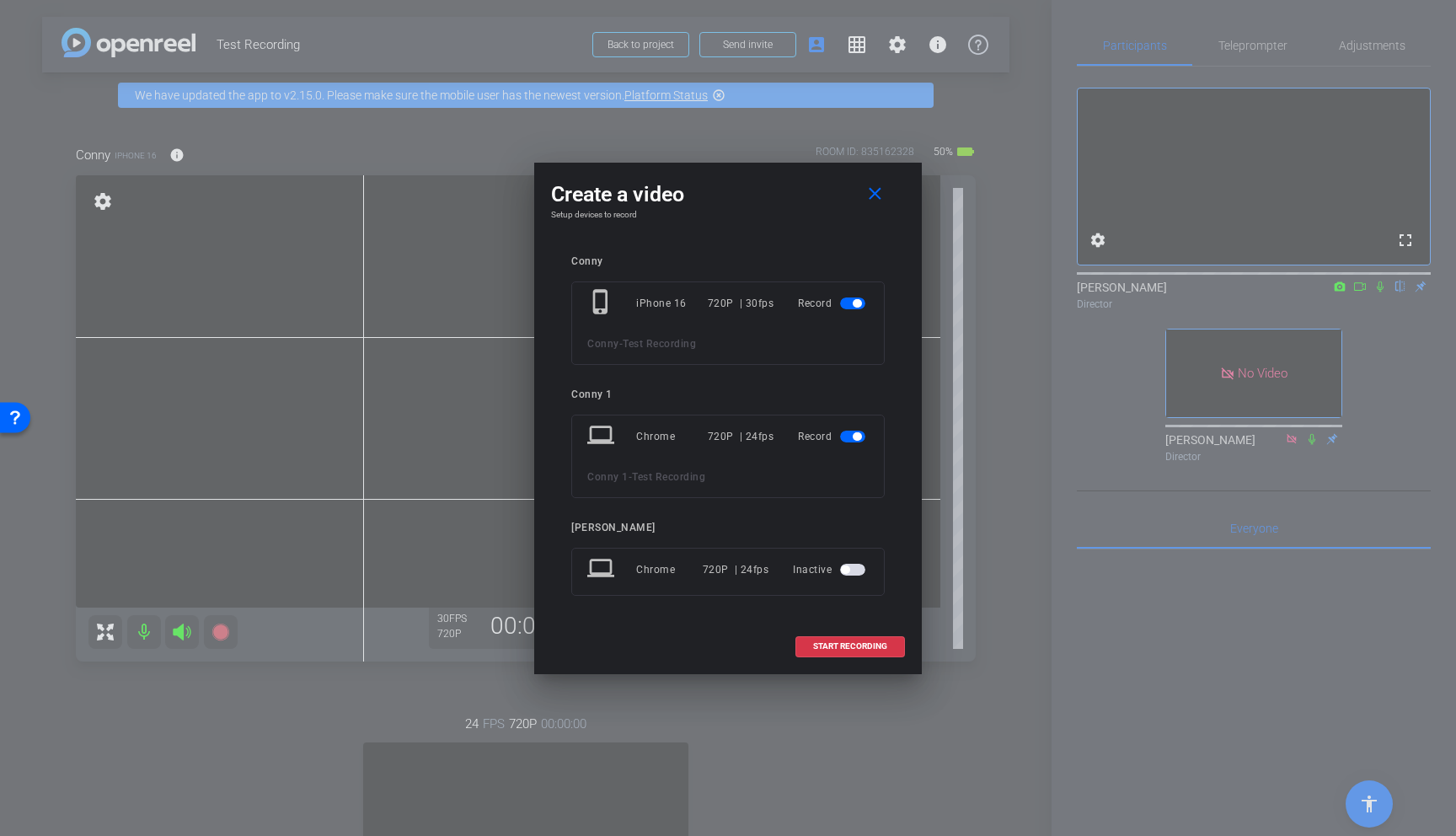
click at [859, 441] on span "button" at bounding box center [853, 437] width 25 height 12
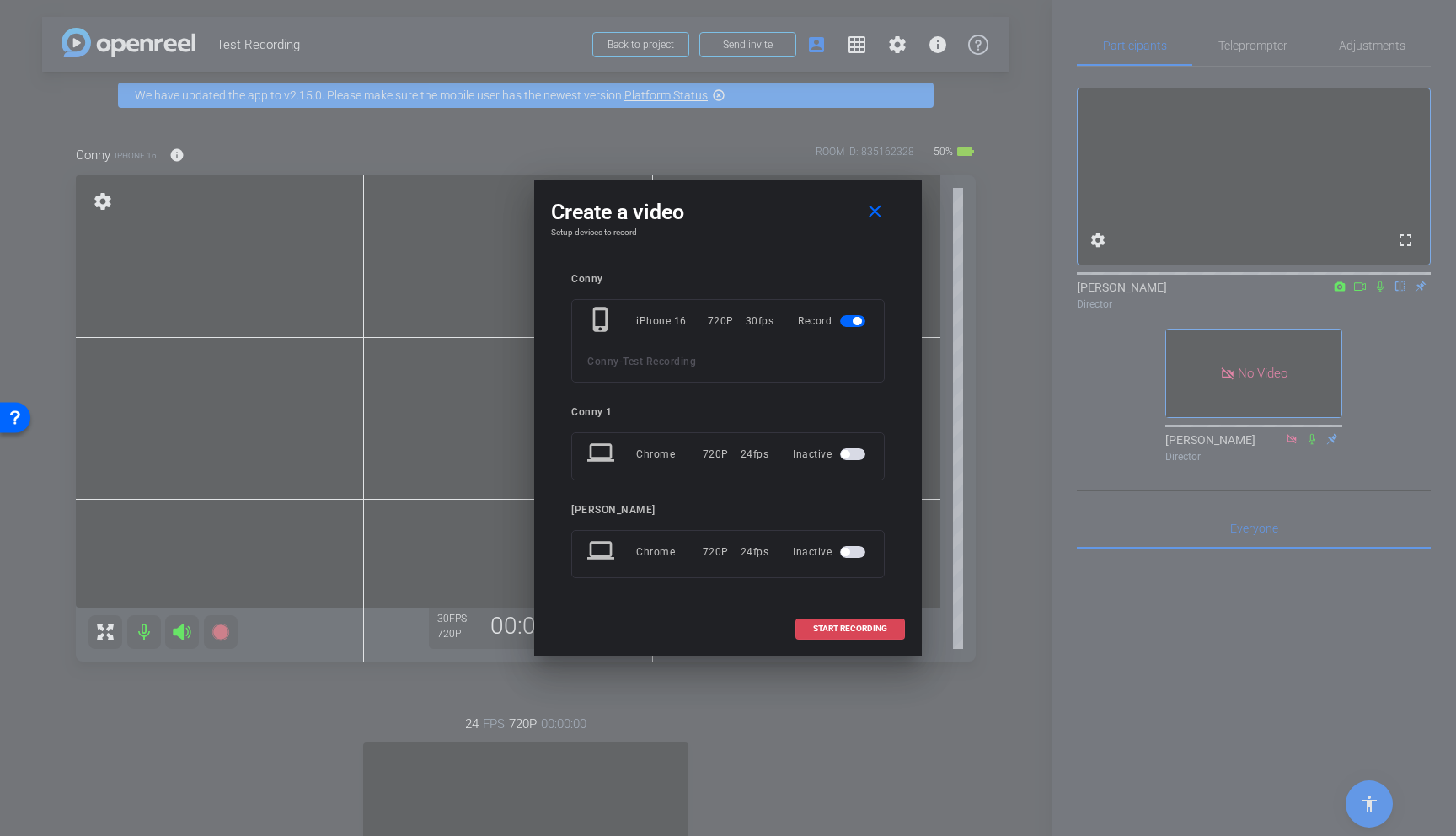
click at [858, 626] on span "START RECORDING" at bounding box center [850, 628] width 74 height 8
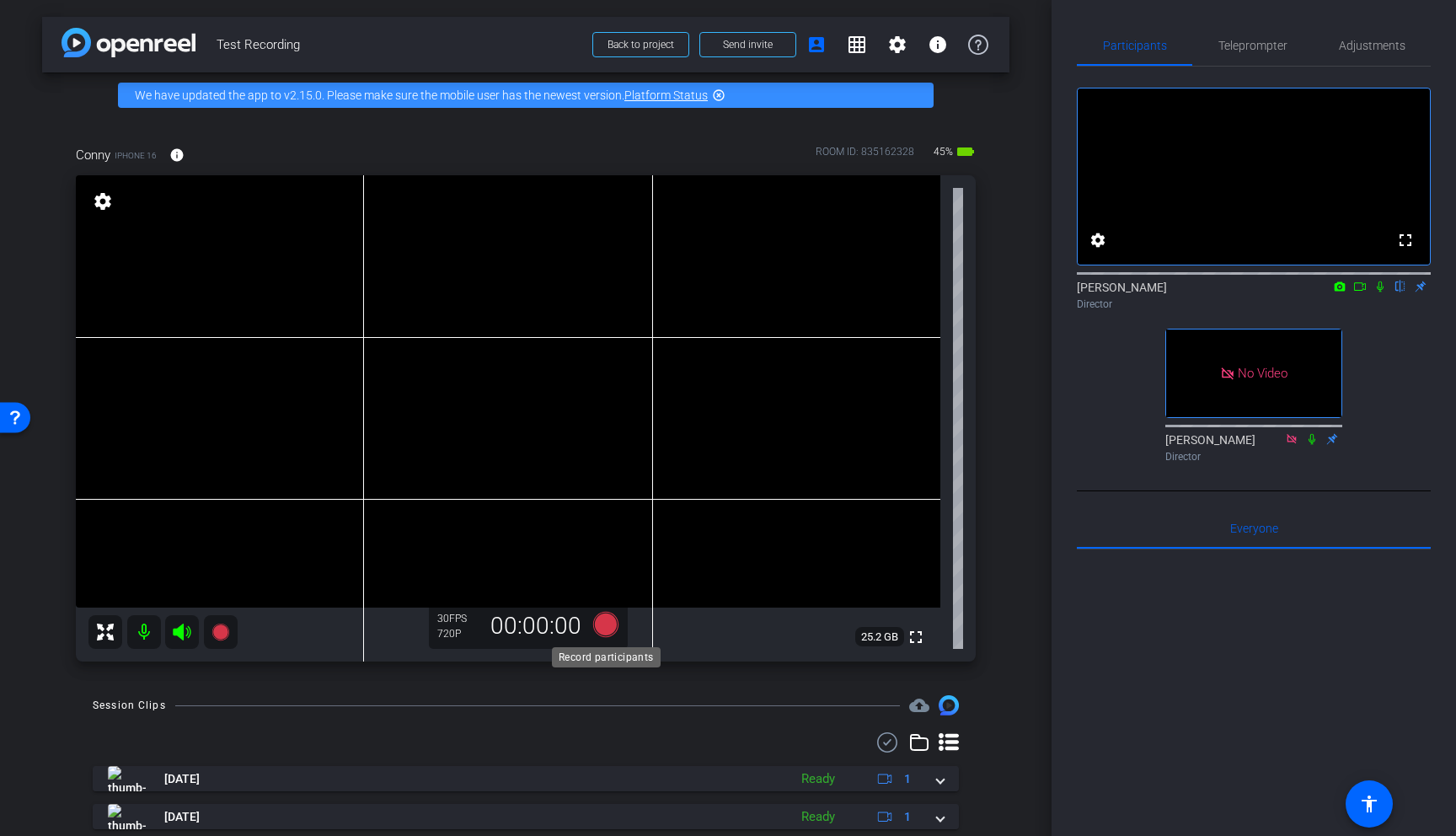
click at [606, 620] on icon at bounding box center [605, 624] width 25 height 25
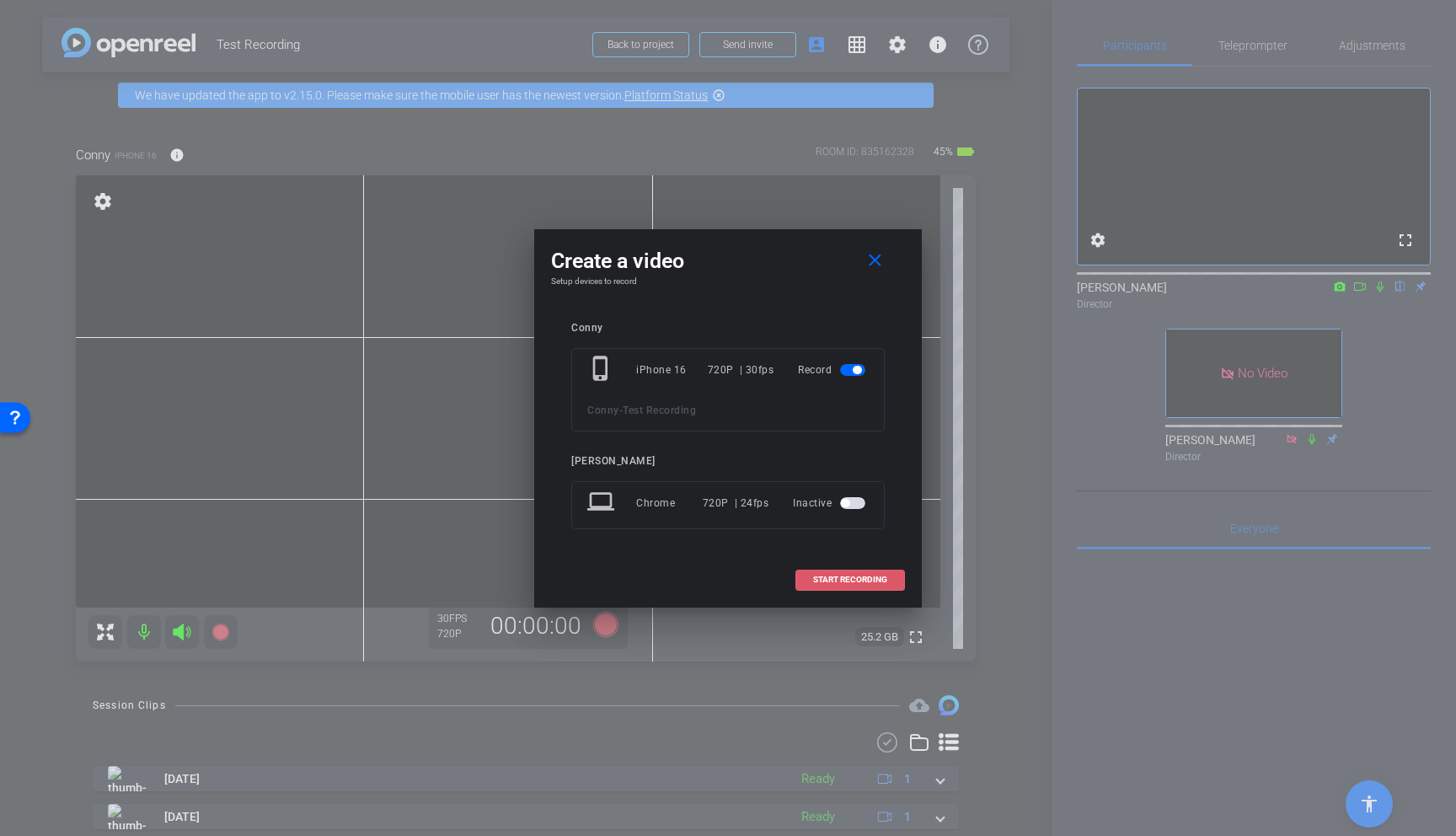
click at [838, 578] on span "START RECORDING" at bounding box center [850, 579] width 74 height 8
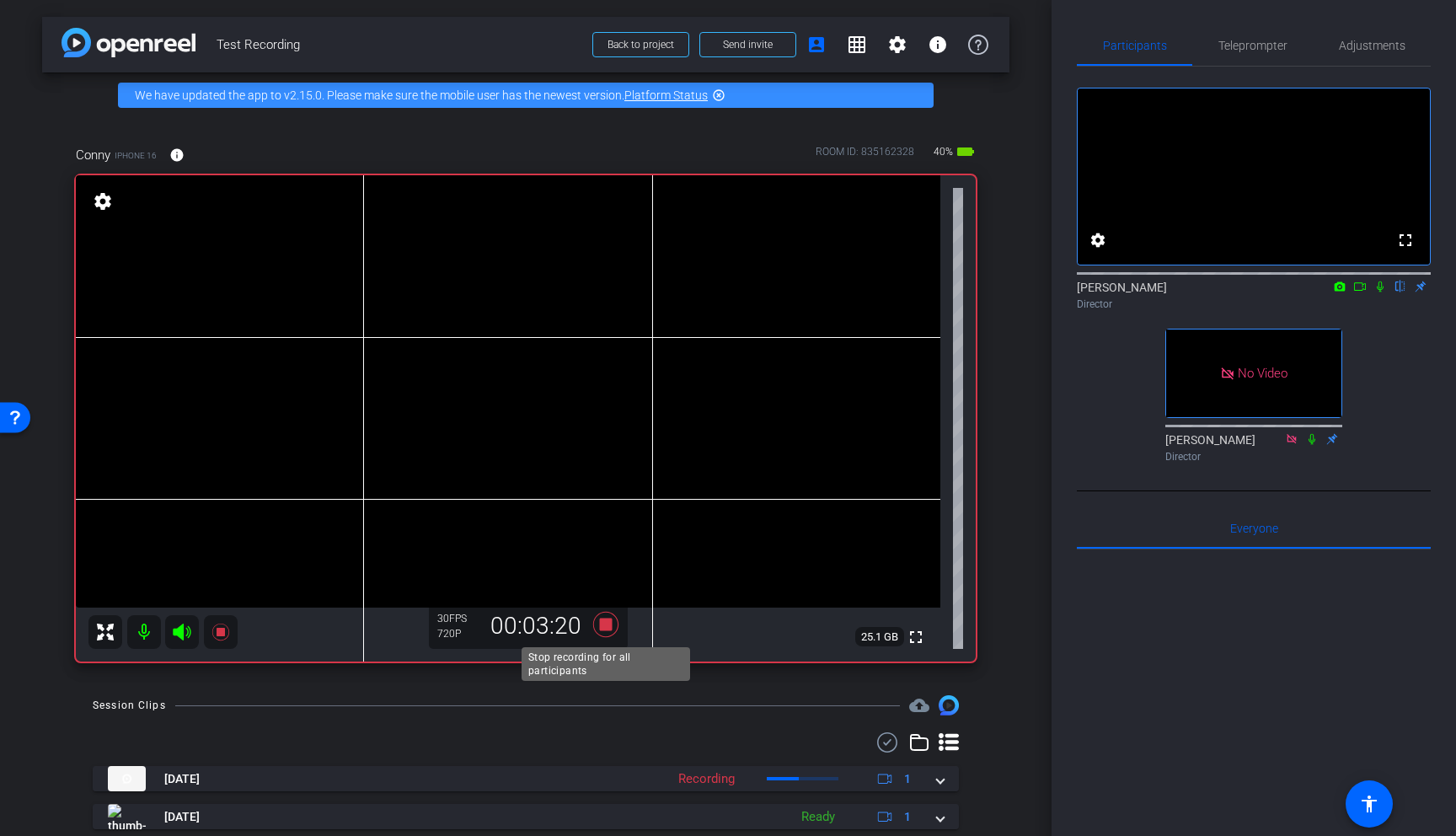
click at [611, 627] on icon at bounding box center [605, 624] width 25 height 25
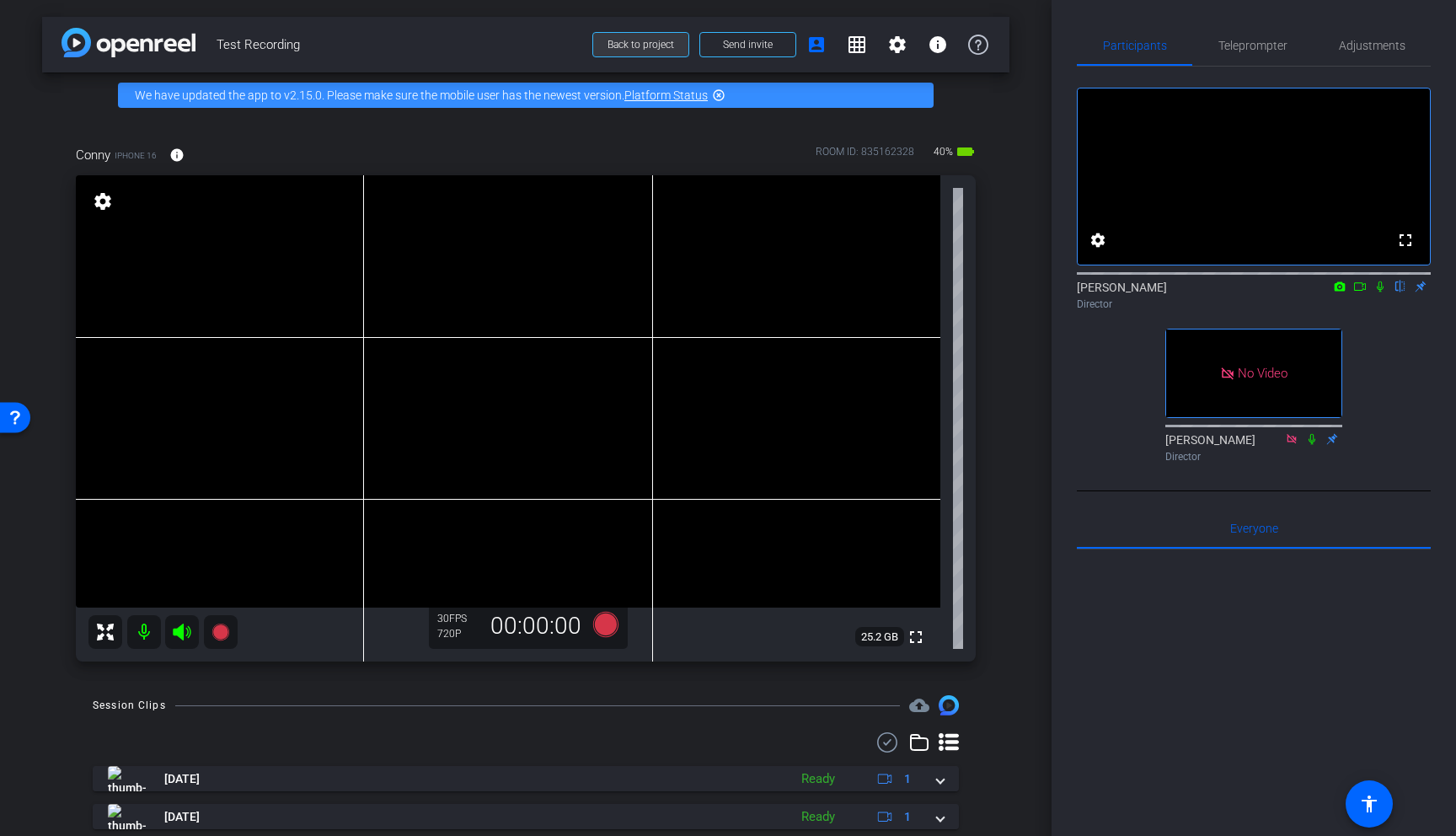
click at [644, 45] on span "Back to project" at bounding box center [640, 44] width 67 height 12
